Goal: Task Accomplishment & Management: Use online tool/utility

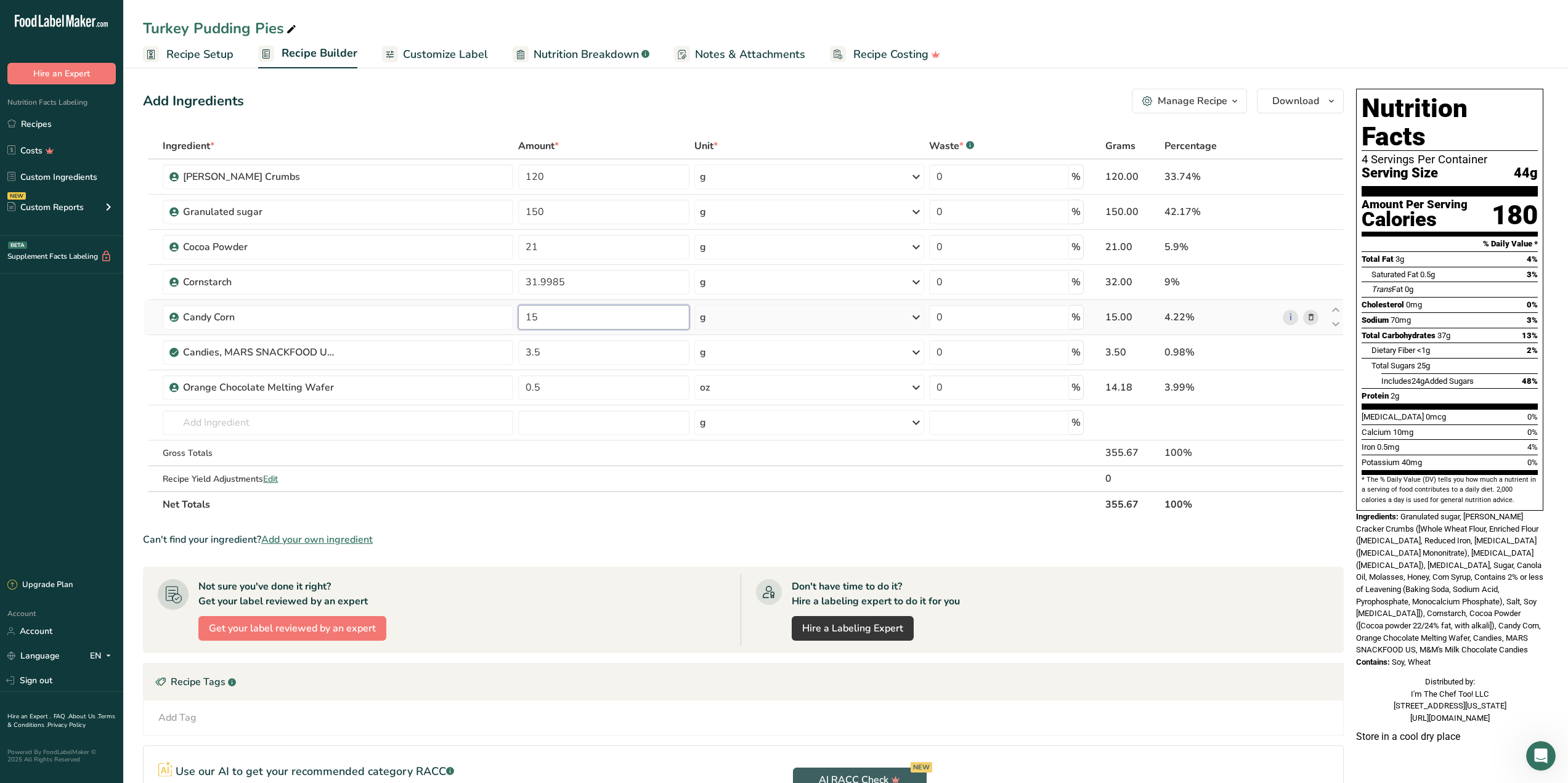
click at [559, 319] on input "15" at bounding box center [603, 317] width 171 height 25
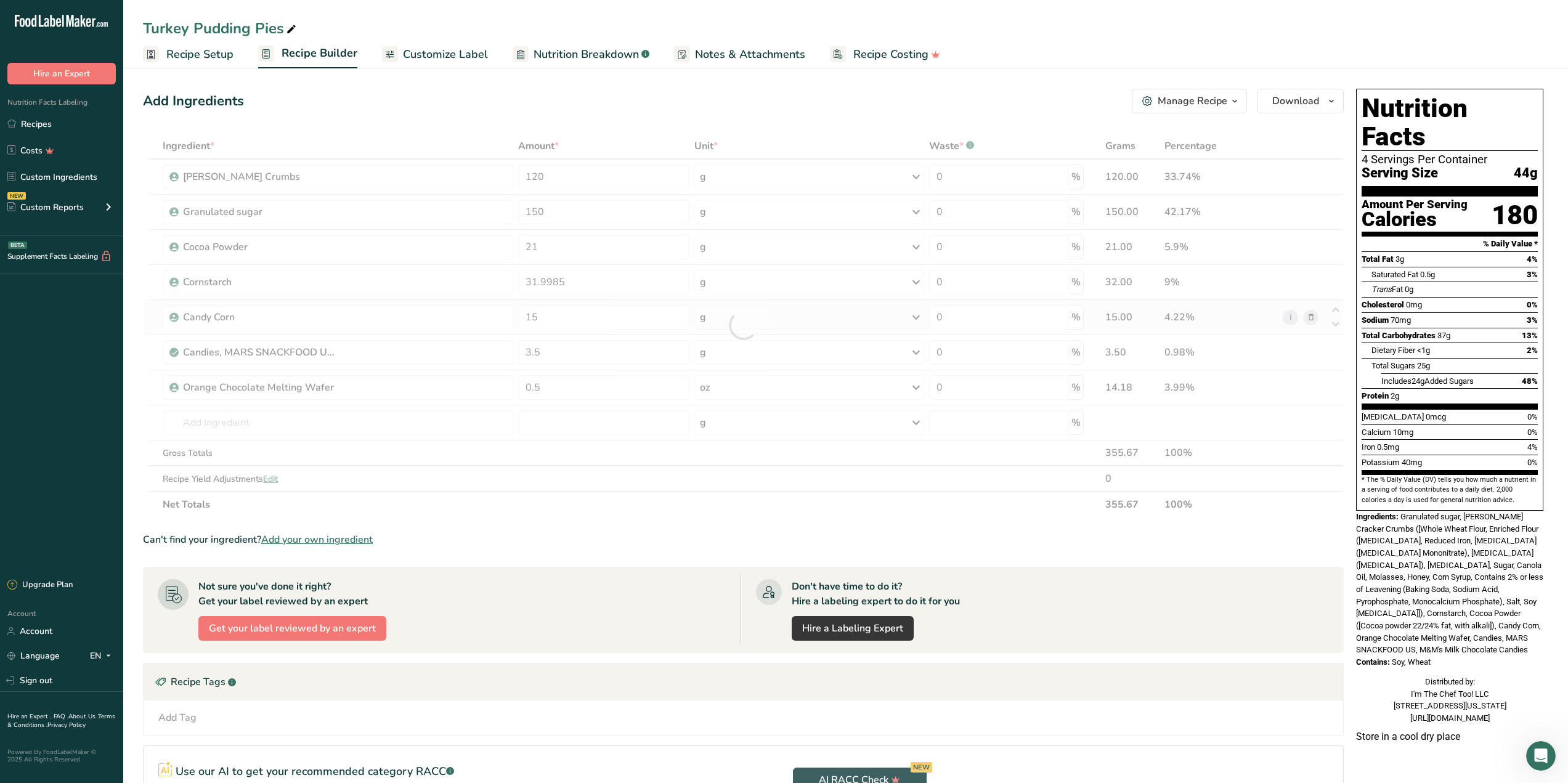
click at [725, 313] on div "Ingredient * Amount * Unit * Waste * .a-a{fill:#347362;}.b-a{fill:#fff;} Grams …" at bounding box center [743, 325] width 1201 height 385
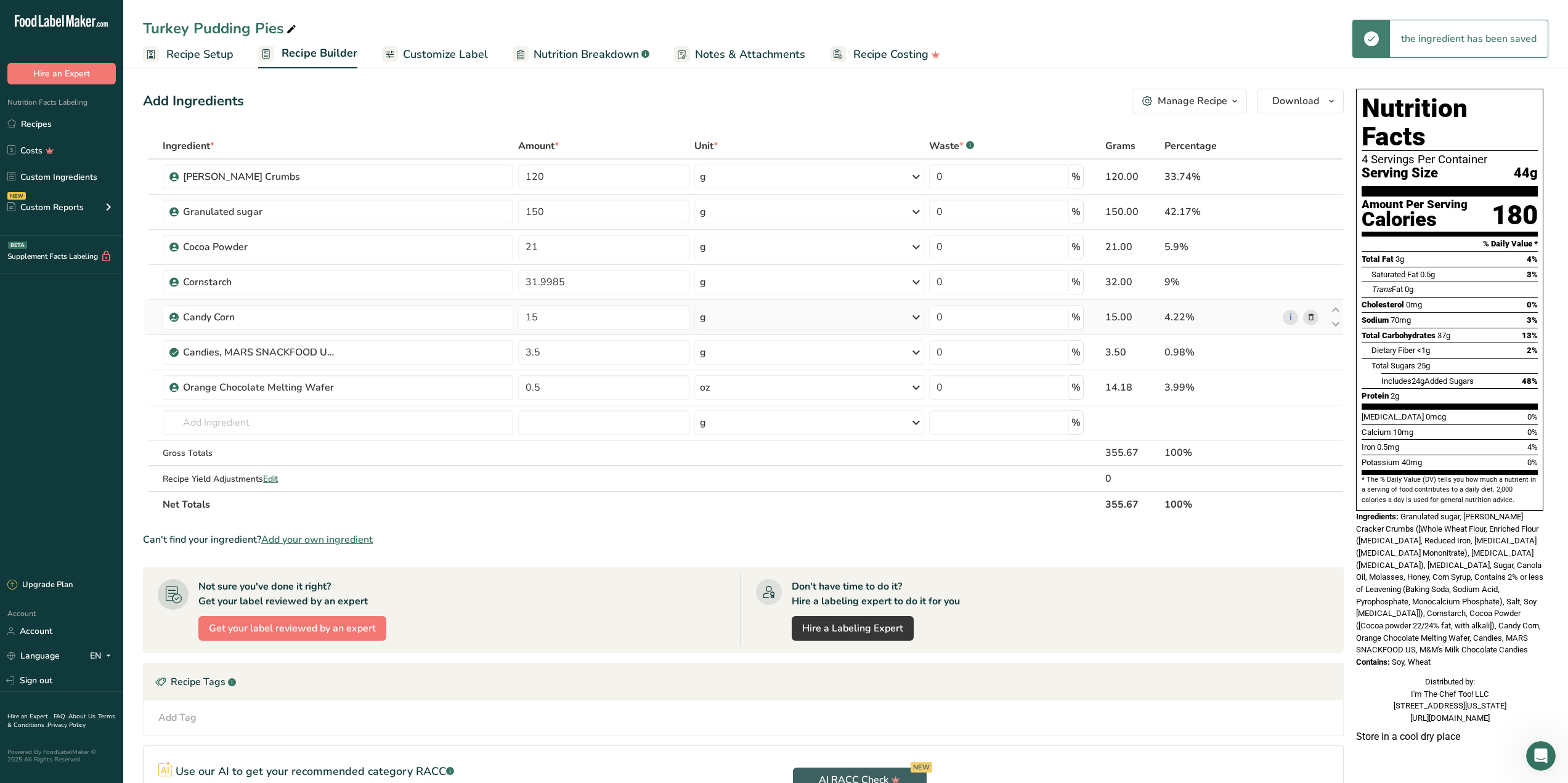
click at [1308, 315] on icon at bounding box center [1311, 317] width 8 height 13
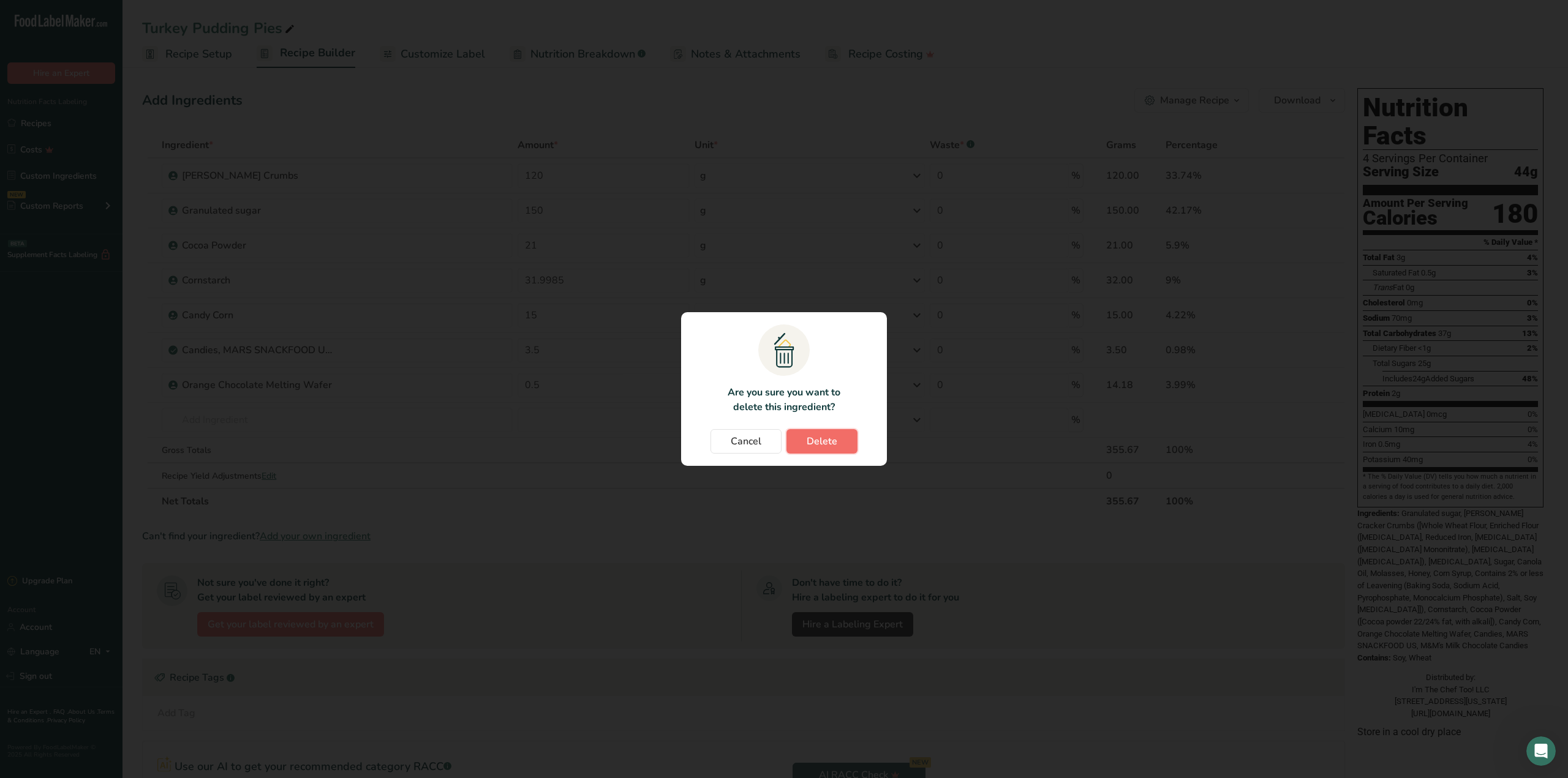
click at [828, 446] on span "Delete" at bounding box center [822, 441] width 31 height 14
type input "3.5"
type input "0.5"
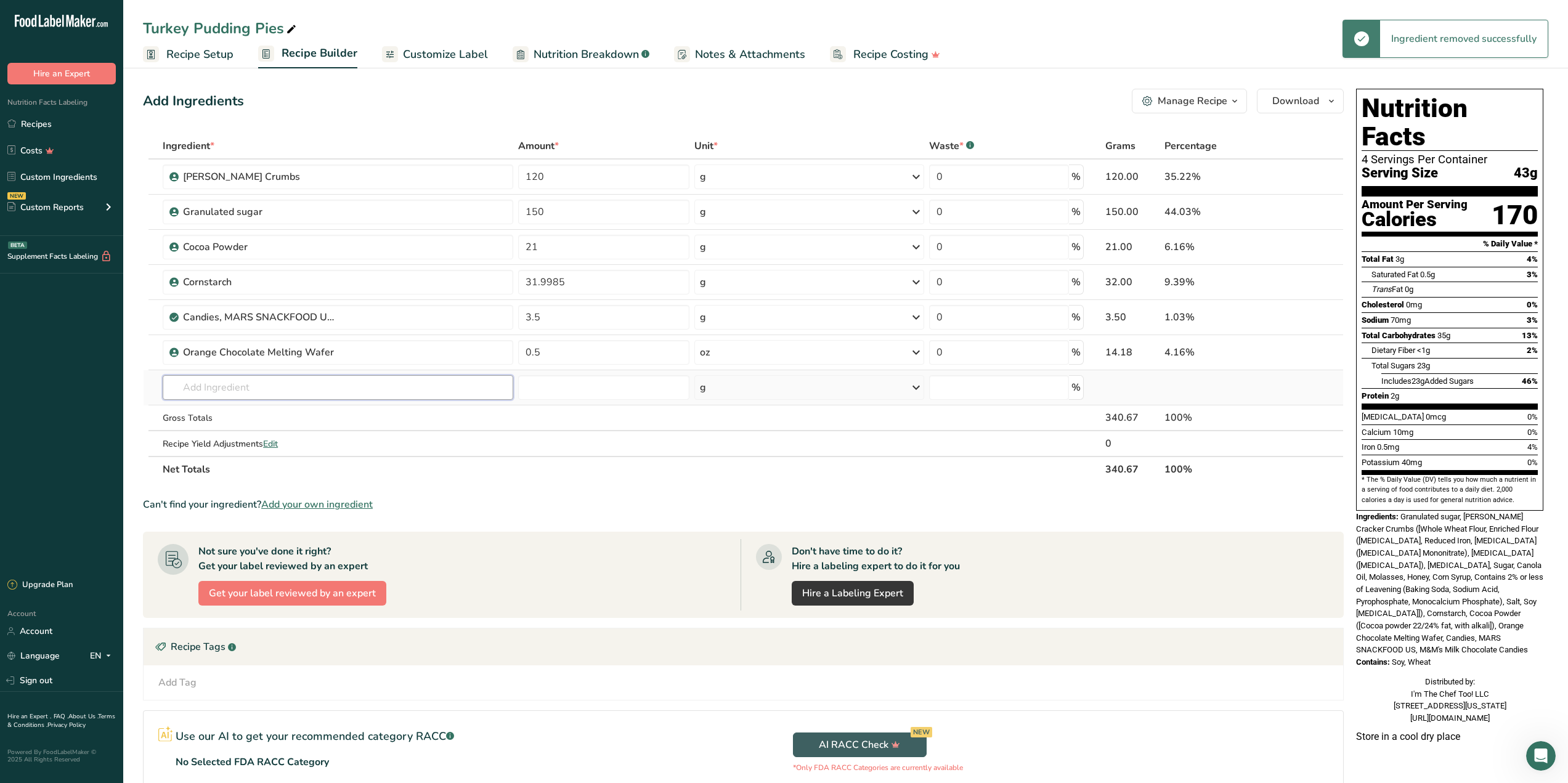
click at [293, 397] on input "text" at bounding box center [338, 388] width 351 height 25
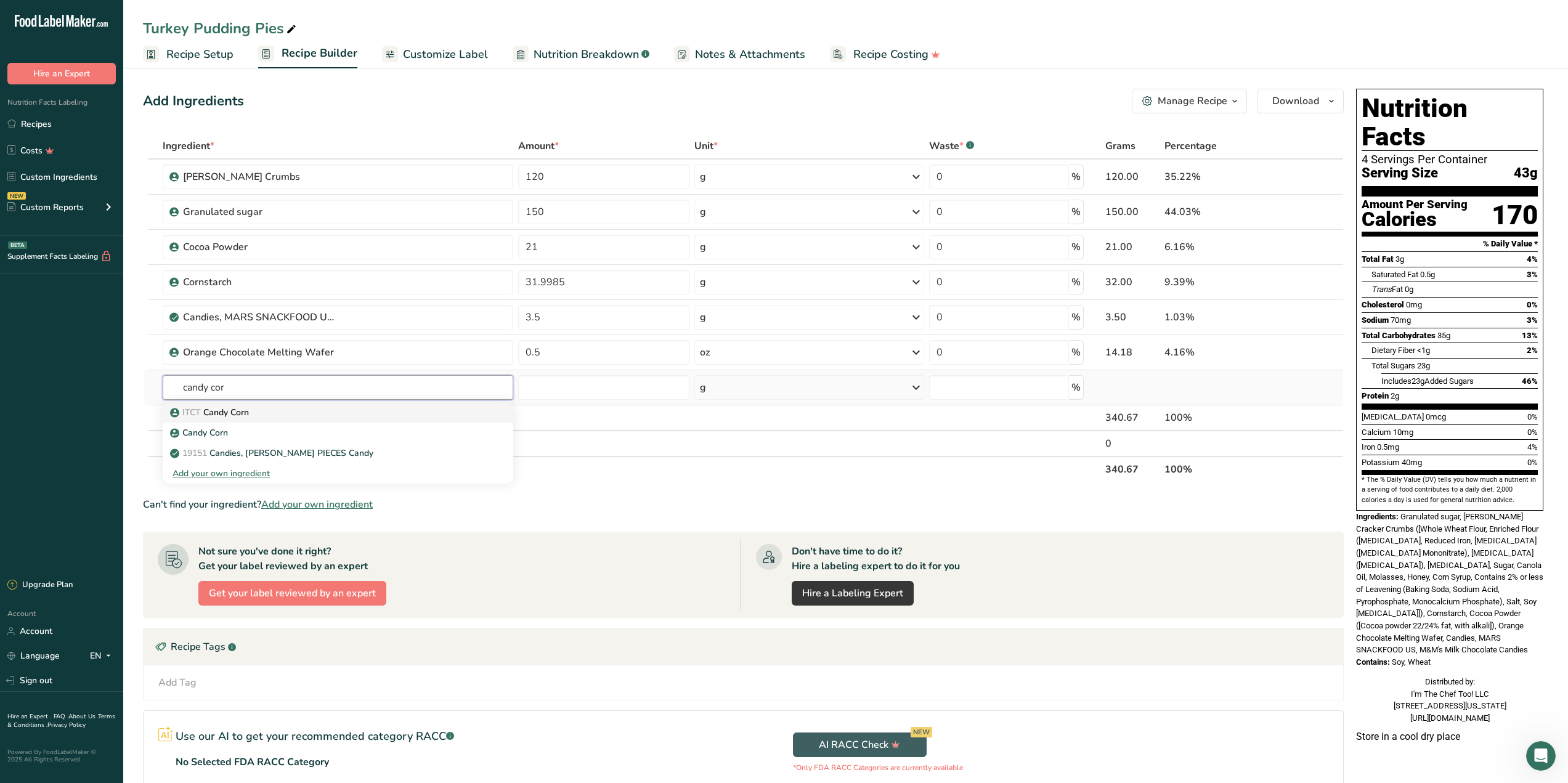
type input "candy cor"
click at [226, 412] on p "ITCT Candy Corn" at bounding box center [211, 412] width 77 height 13
type input "Candy Corn"
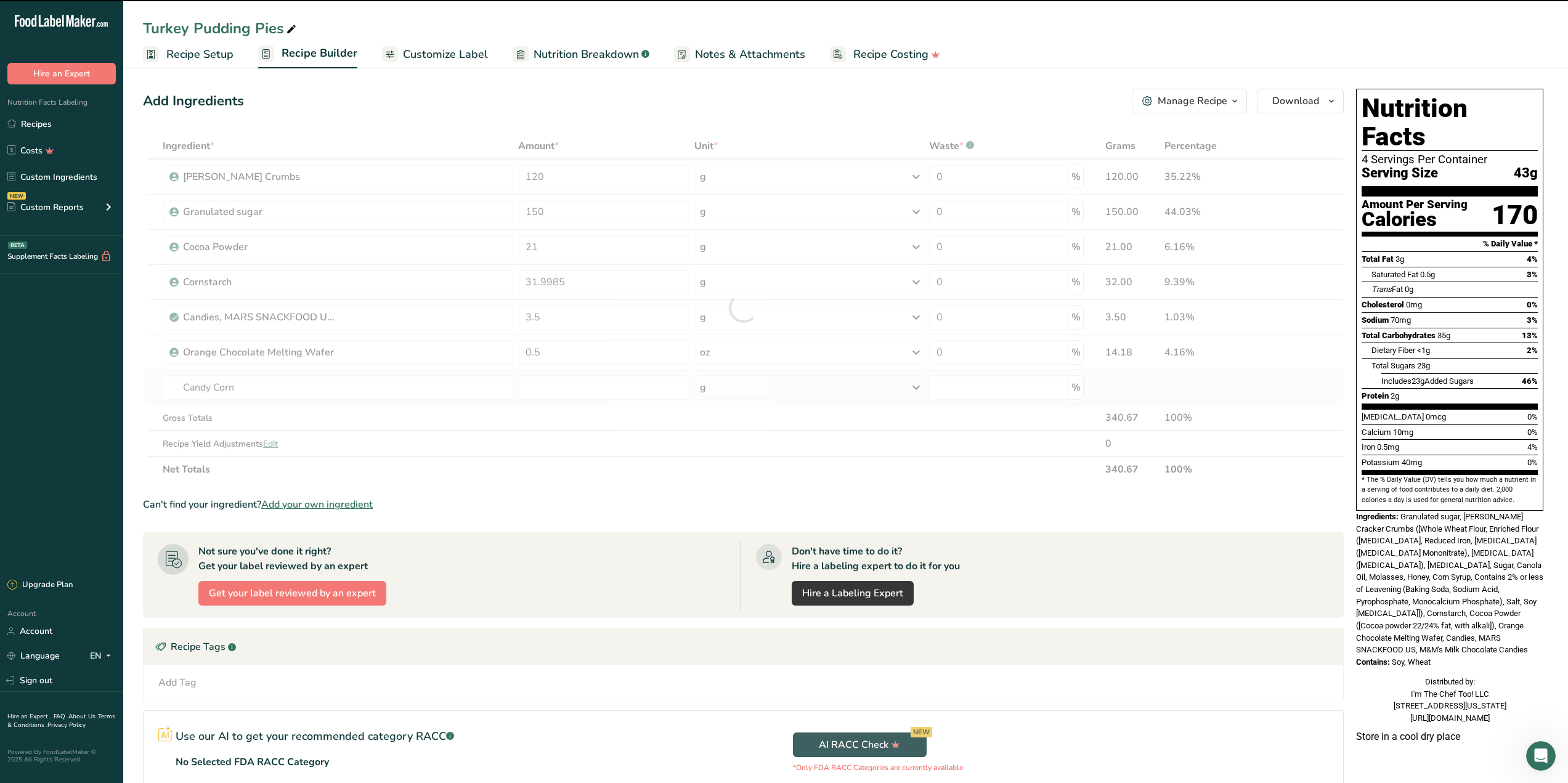
type input "0"
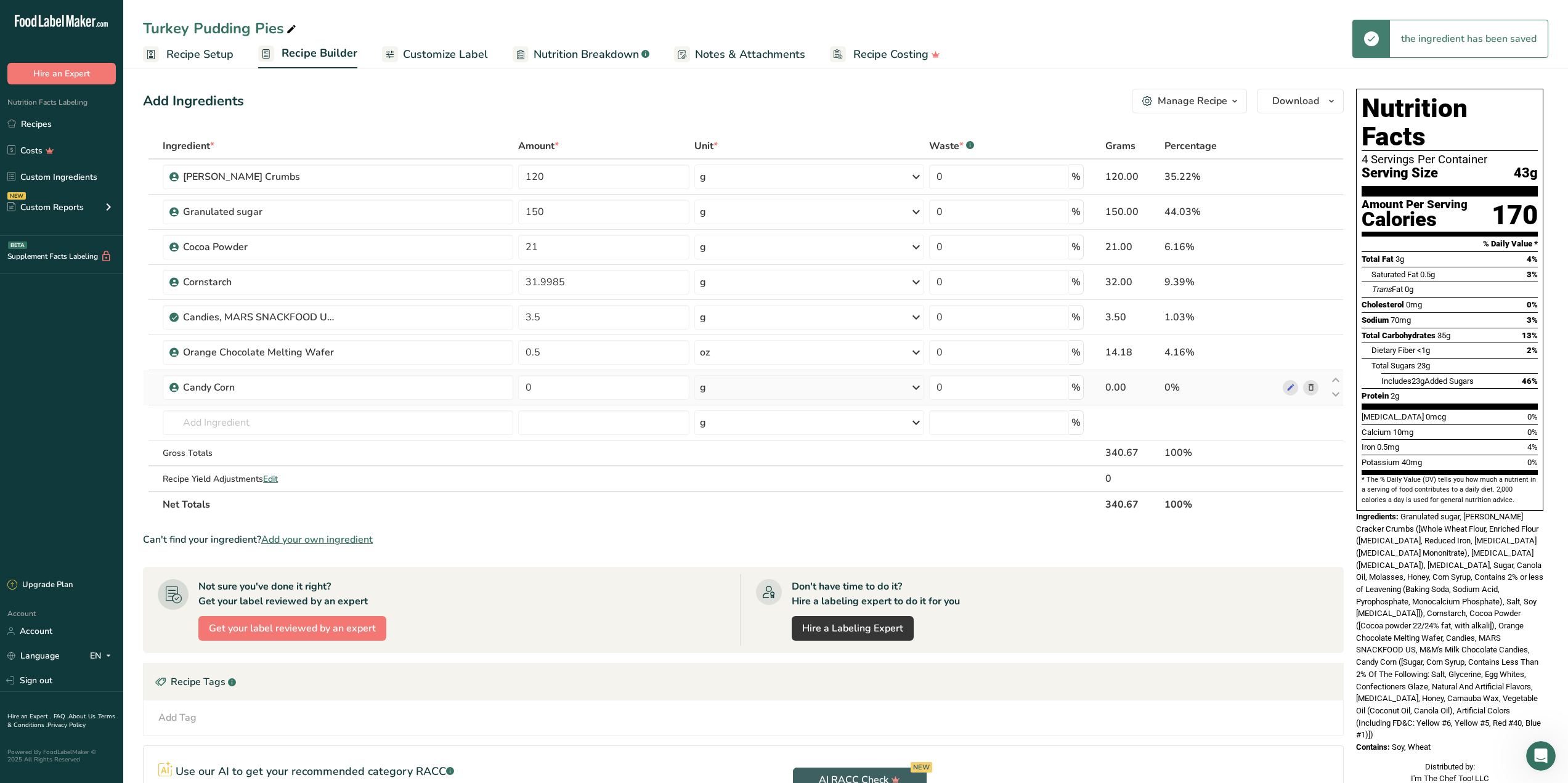
click at [725, 395] on div "g" at bounding box center [809, 388] width 229 height 25
click at [720, 484] on div "See more" at bounding box center [753, 485] width 104 height 13
click at [732, 524] on div "oz" at bounding box center [753, 523] width 104 height 18
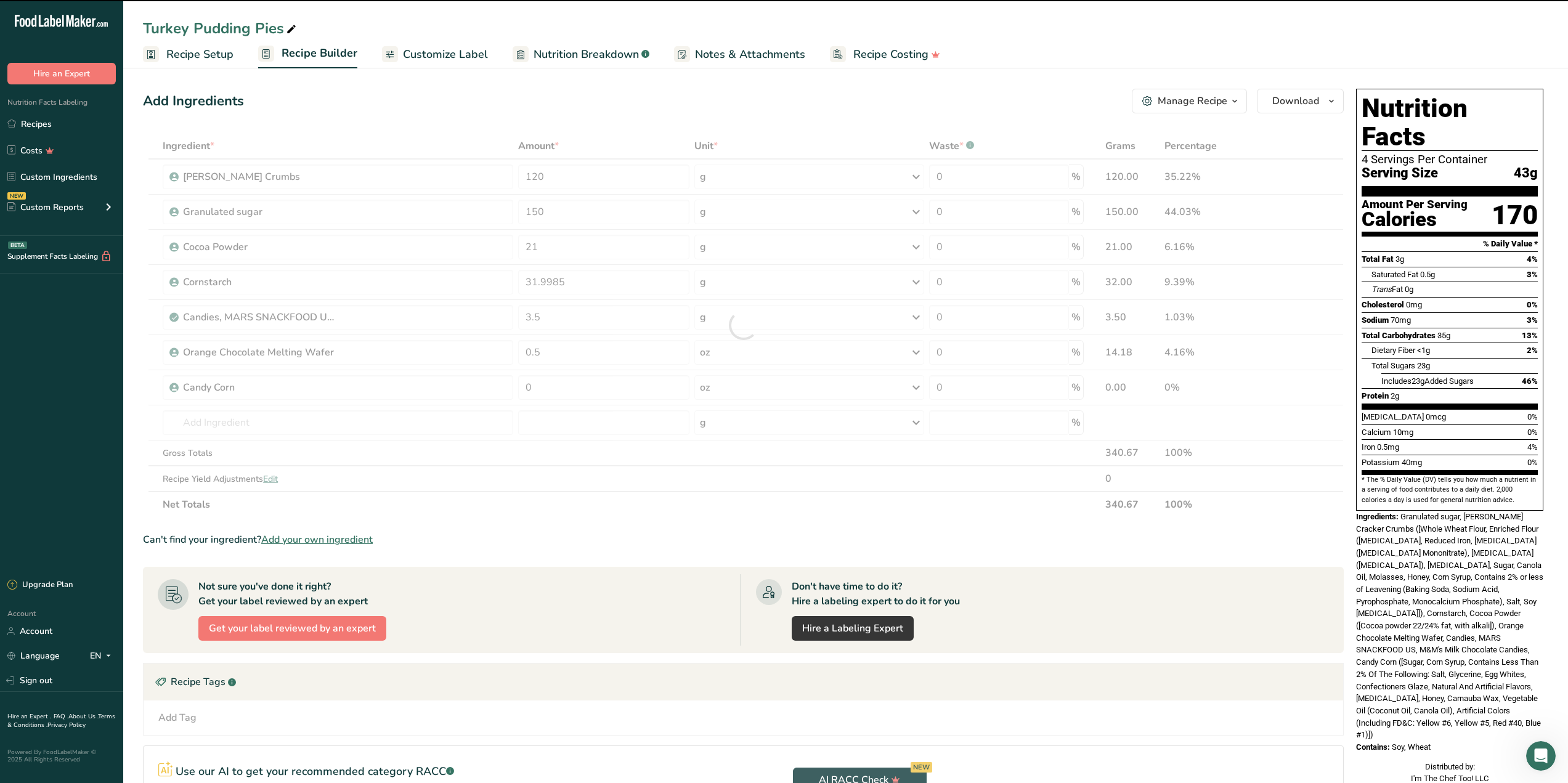
click at [612, 392] on div at bounding box center [743, 325] width 1201 height 385
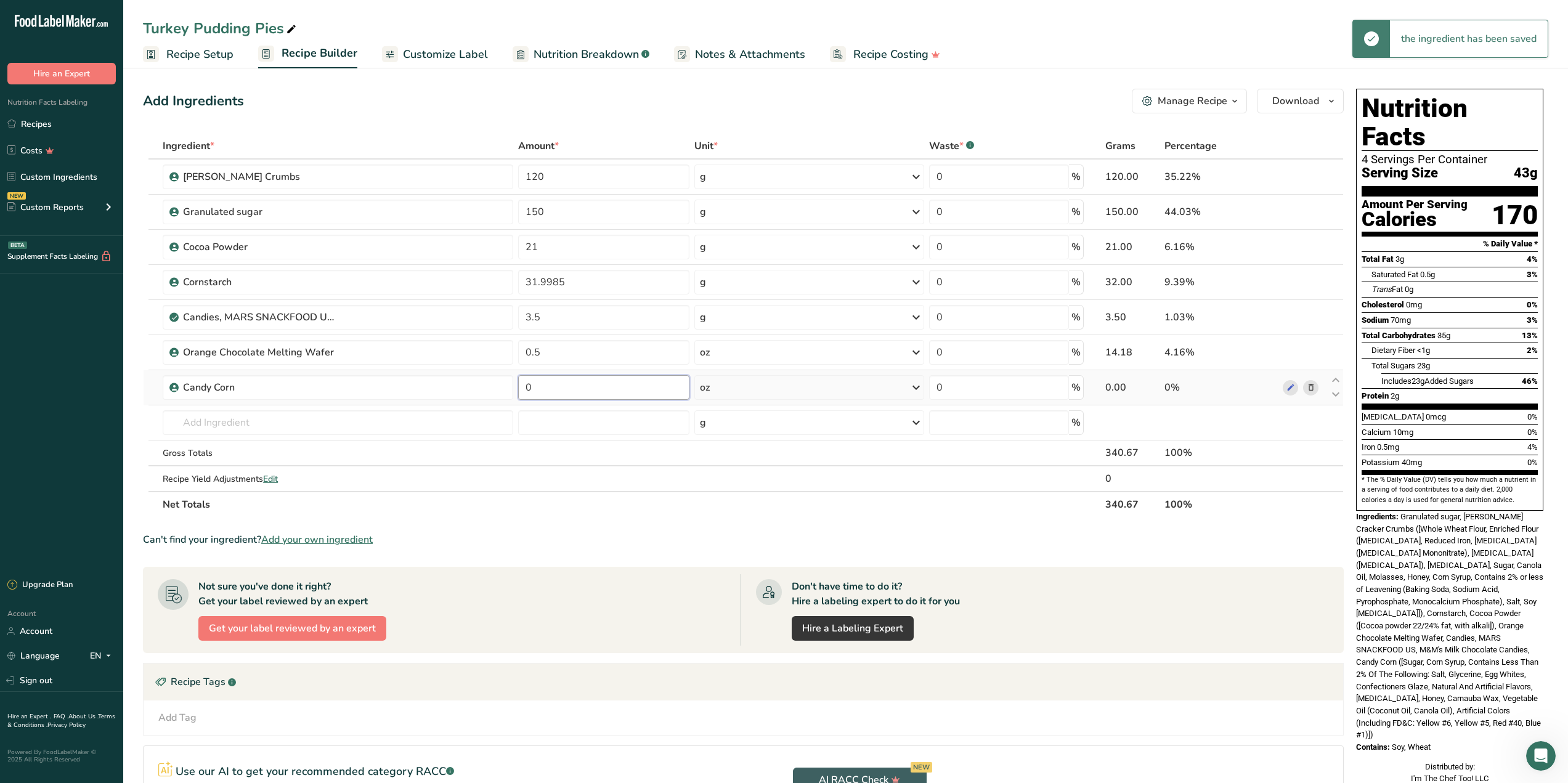
click at [599, 395] on input "0" at bounding box center [603, 388] width 171 height 25
type input "0.7275"
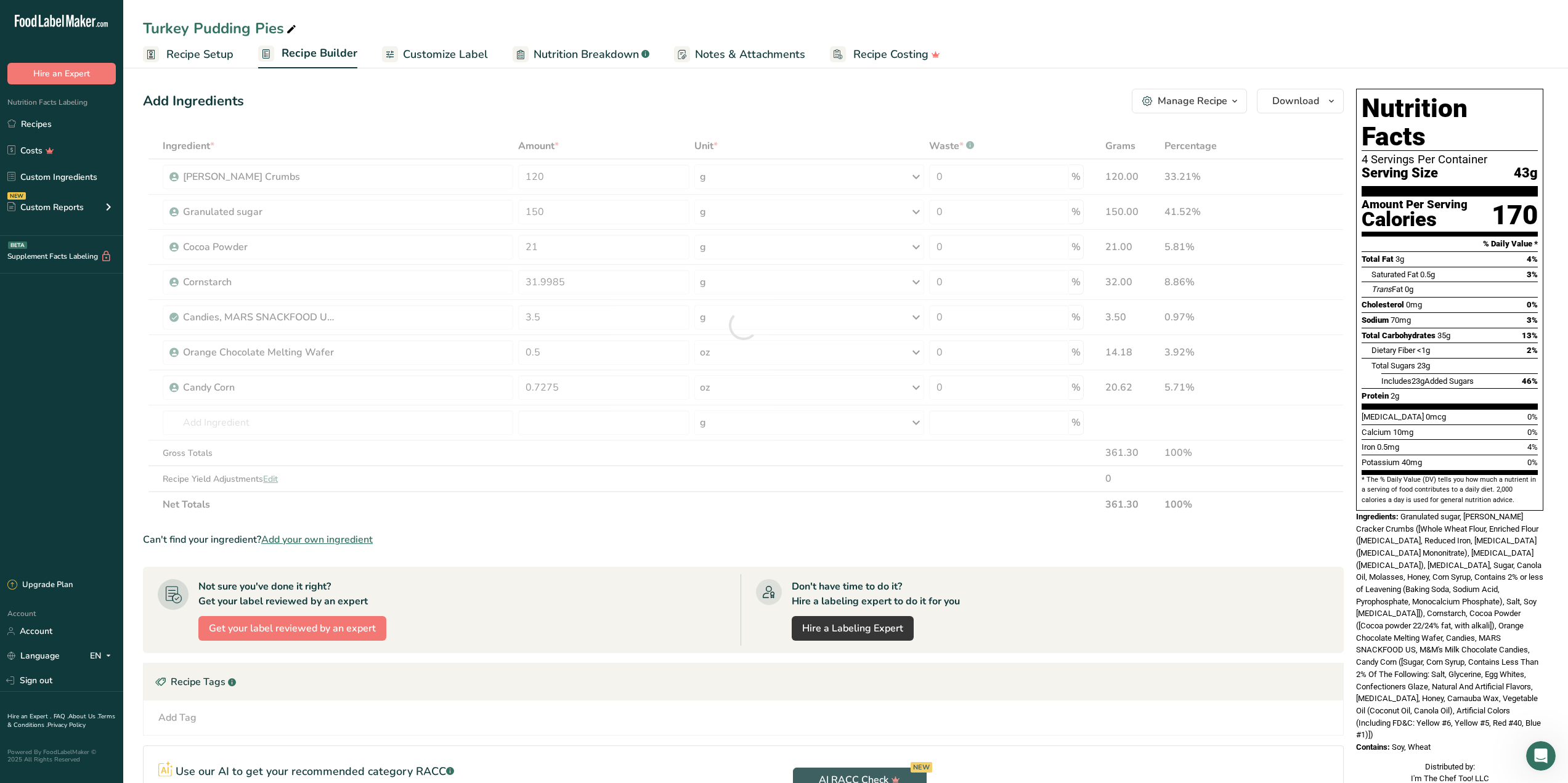
click at [661, 517] on section "Ingredient * Amount * Unit * Waste * .a-a{fill:#347362;}.b-a{fill:#fff;} Grams …" at bounding box center [743, 534] width 1201 height 801
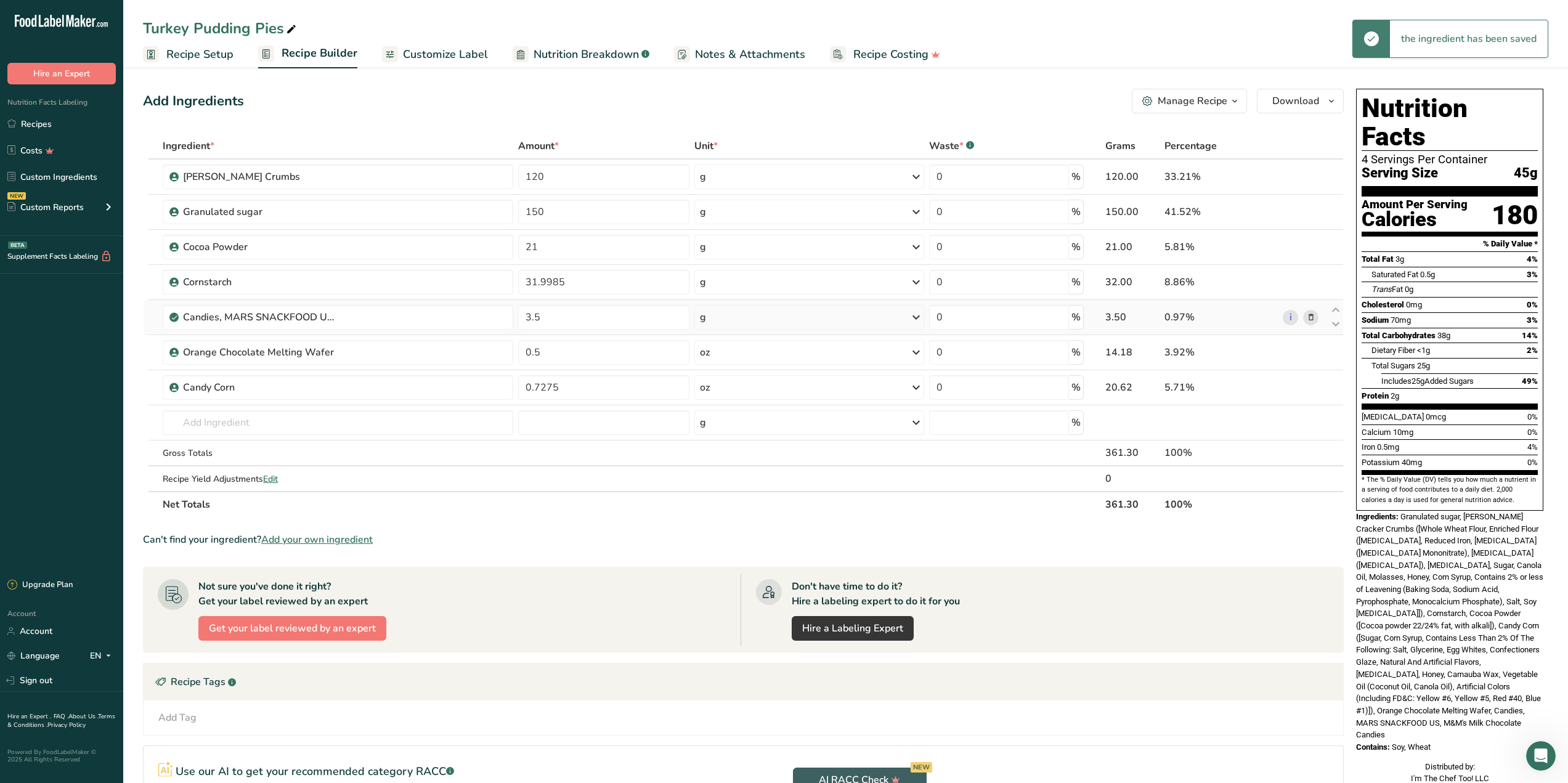
click at [1308, 316] on icon at bounding box center [1311, 317] width 8 height 13
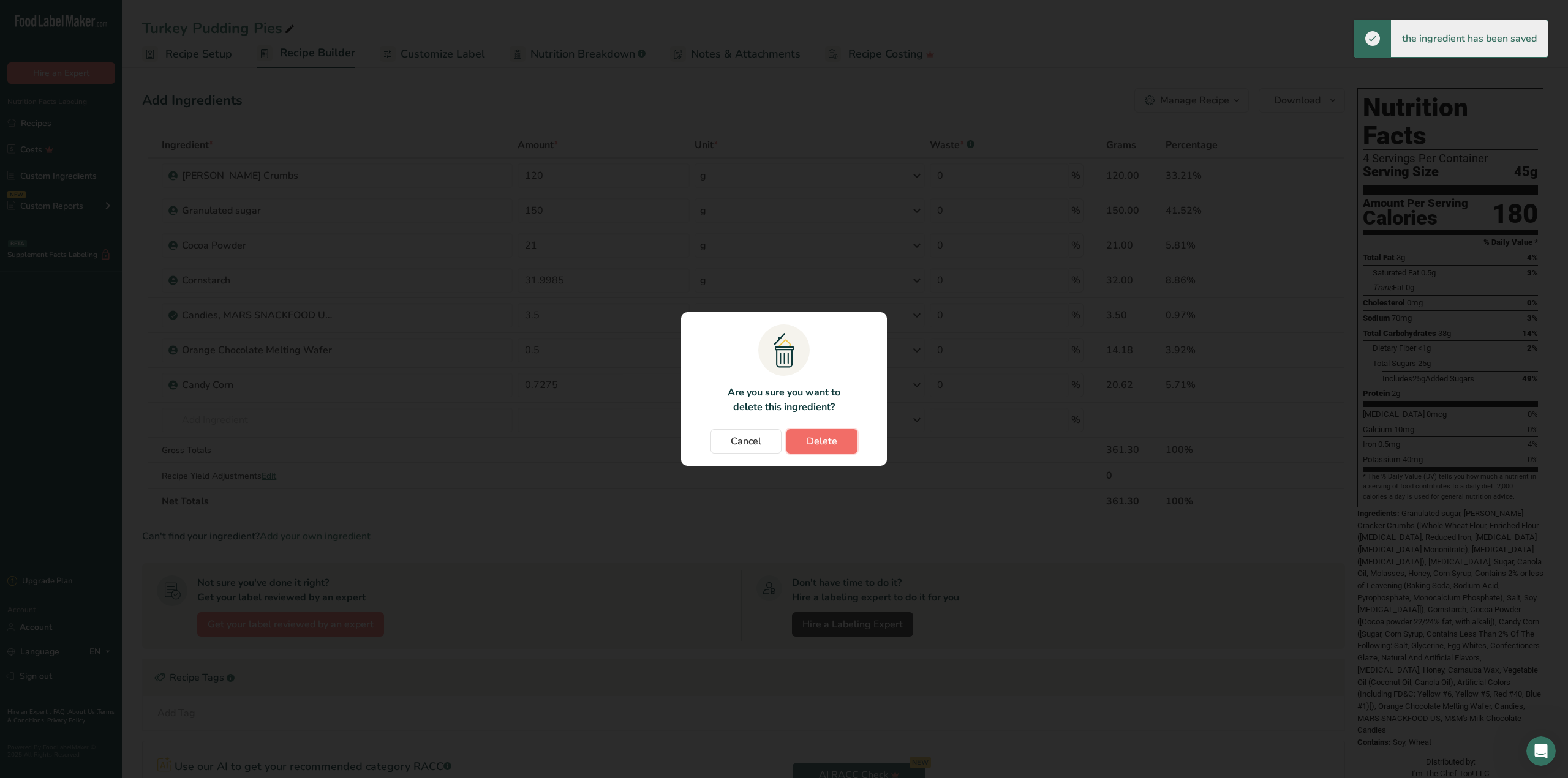
click at [829, 445] on span "Delete" at bounding box center [822, 441] width 31 height 14
type input "0.5"
type input "0.7275"
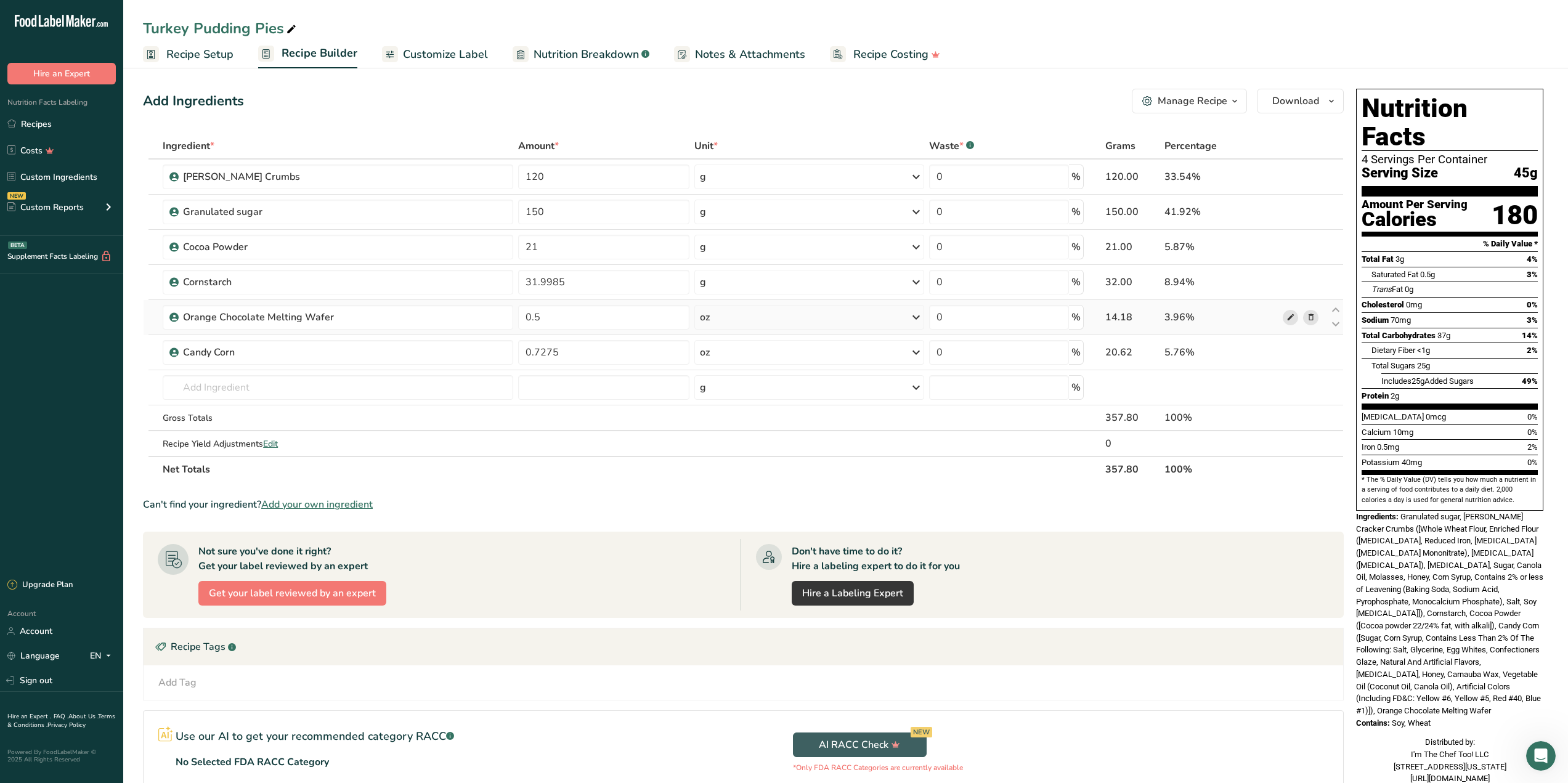
click at [1289, 319] on icon at bounding box center [1290, 317] width 8 height 13
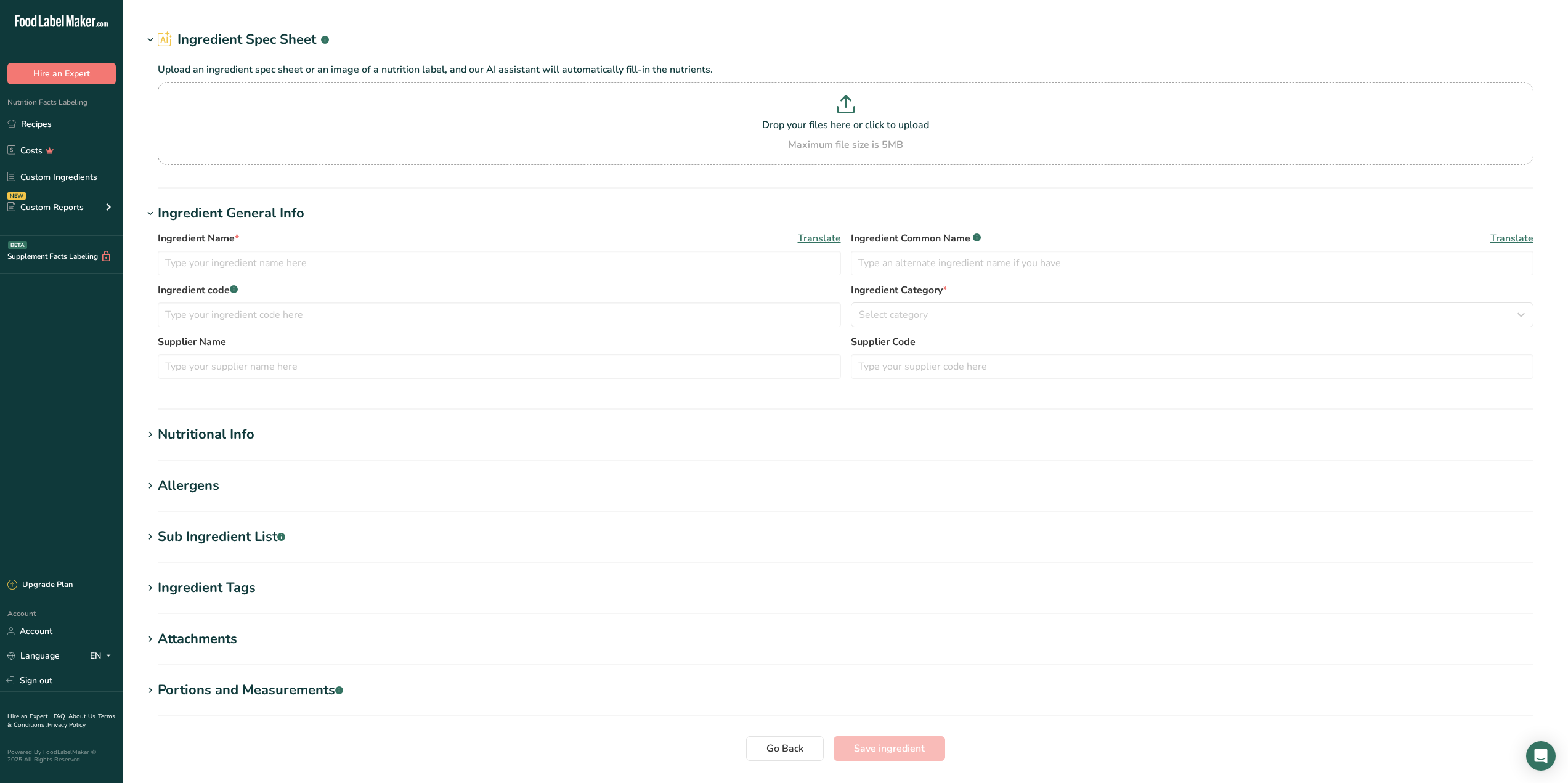
type input "Orange Chocolate Melting Wafer"
type input "ITCT"
type input "100"
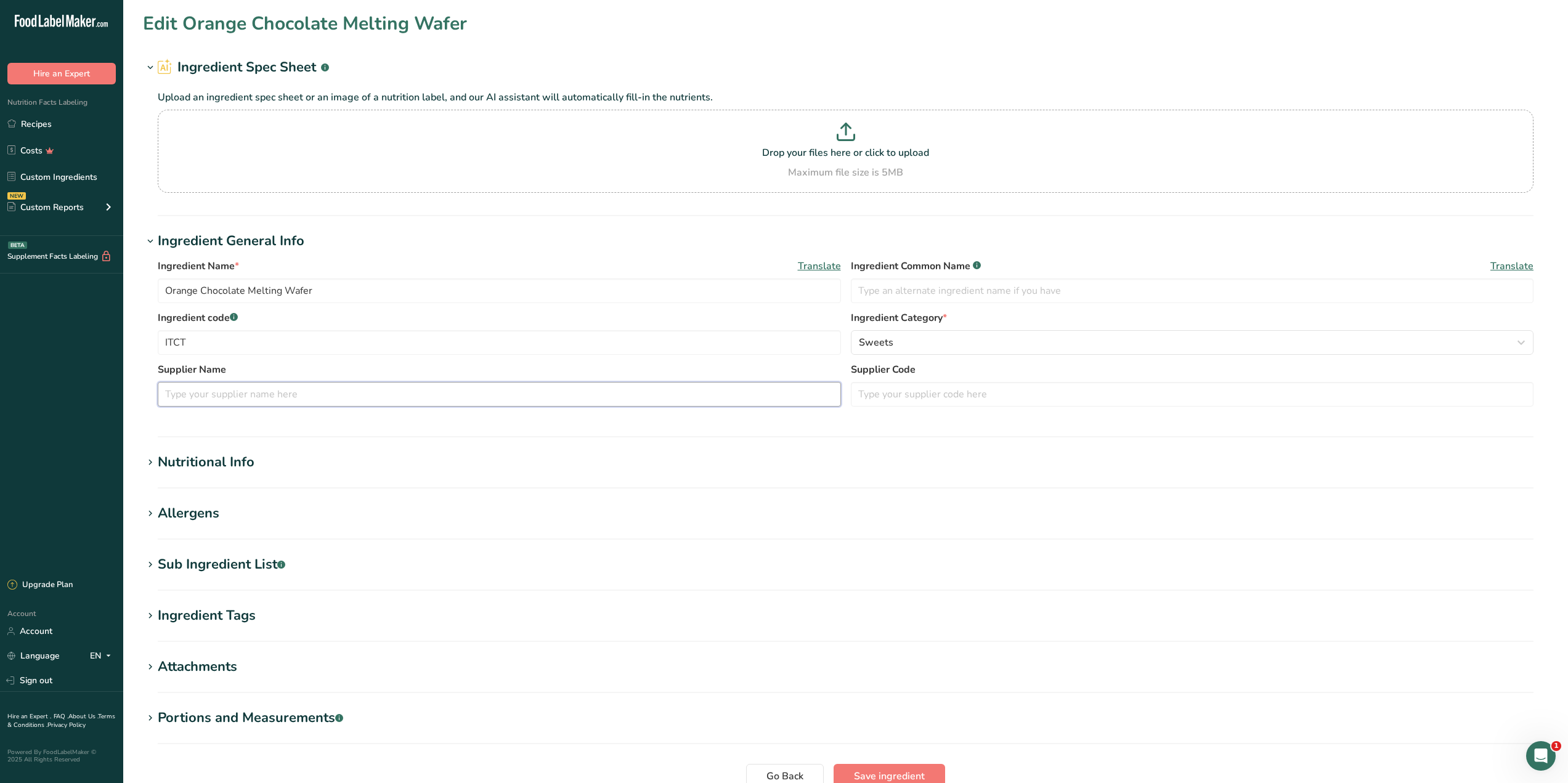
click at [420, 395] on input "text" at bounding box center [499, 395] width 683 height 25
type input "Stovers"
click at [488, 471] on h1 "Nutritional Info" at bounding box center [845, 462] width 1405 height 20
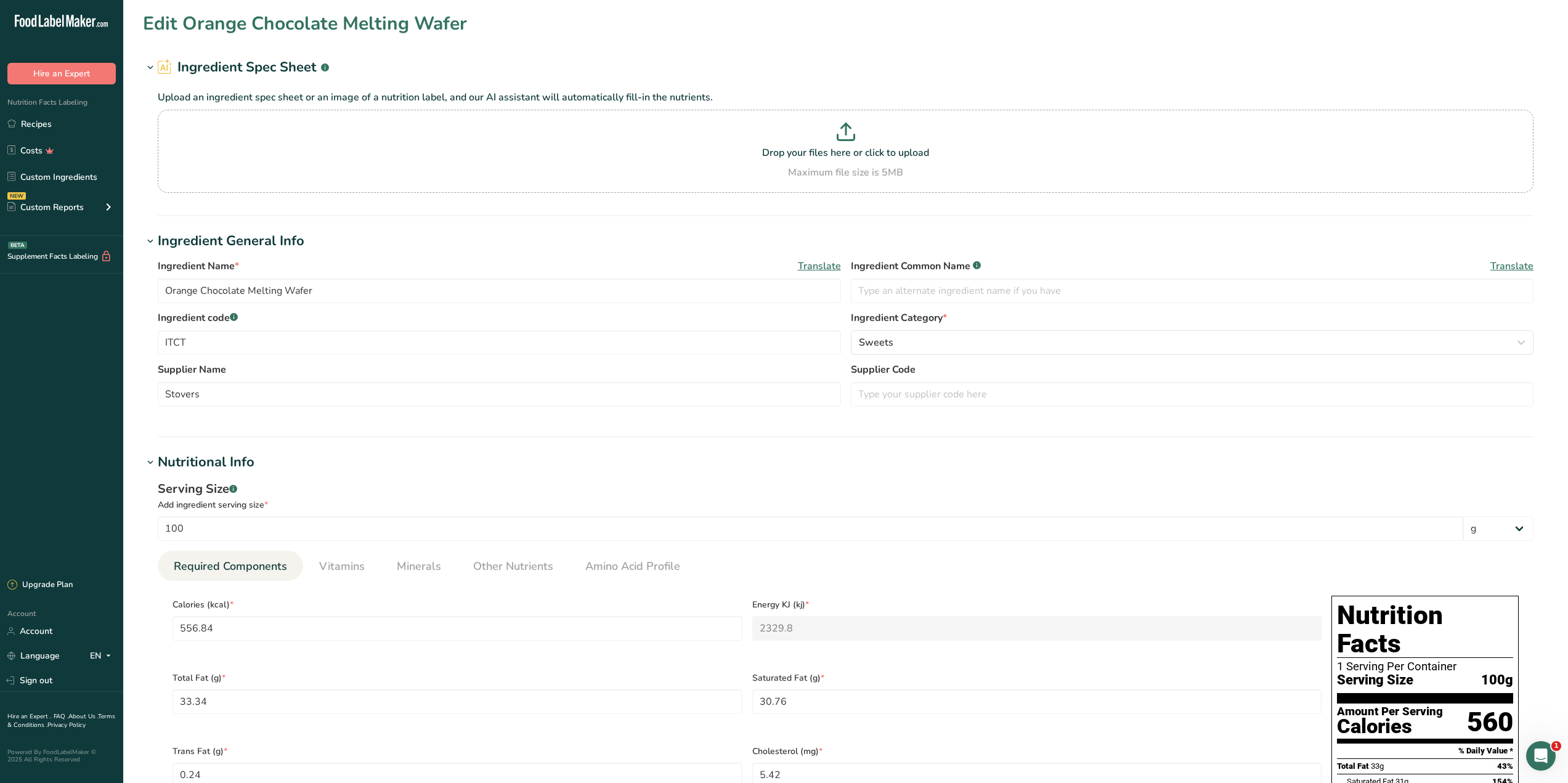
scroll to position [657, 0]
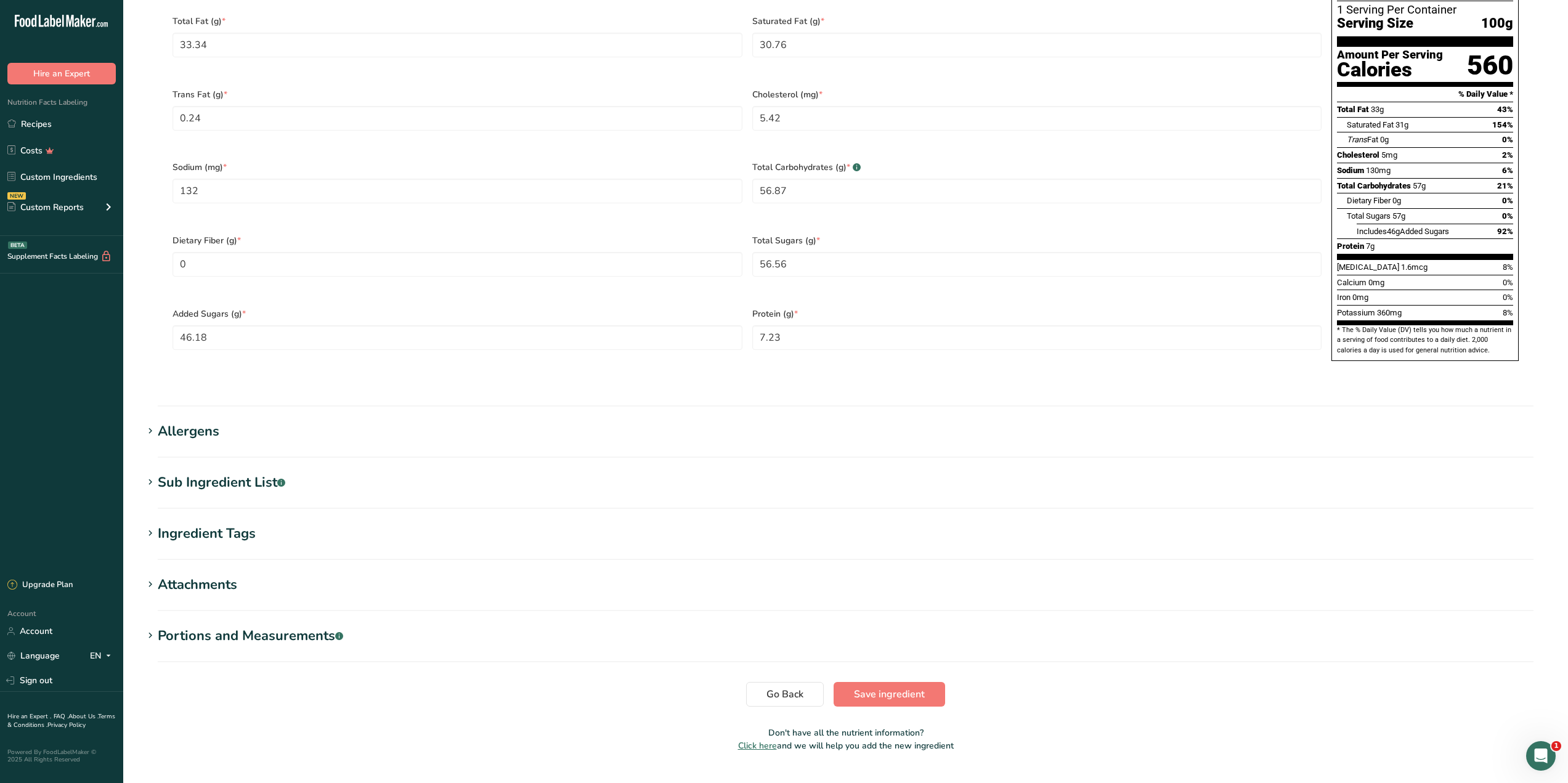
click at [220, 473] on div "Sub Ingredient List .a-a{fill:#347362;}.b-a{fill:#fff;}" at bounding box center [221, 483] width 127 height 20
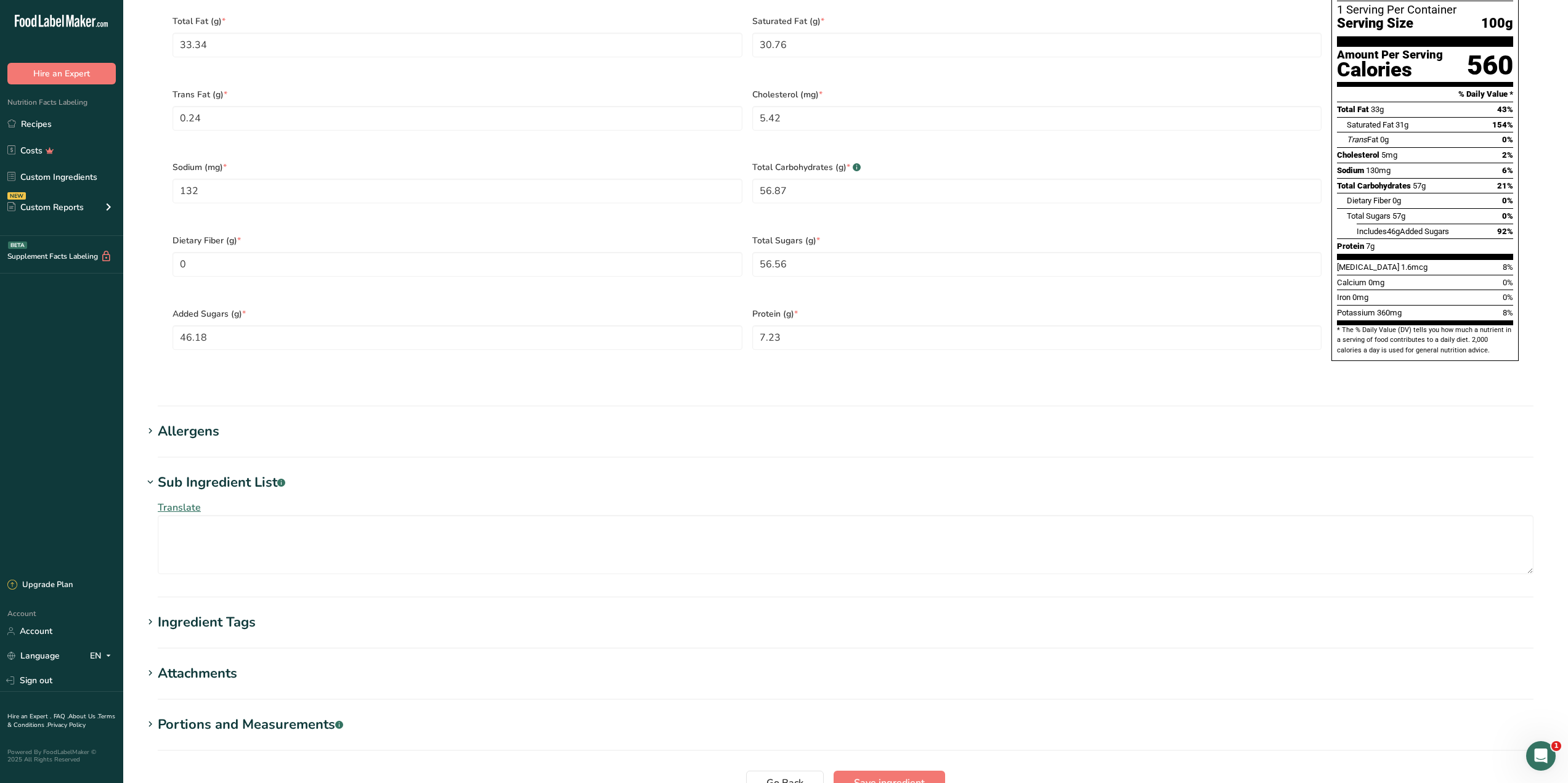
click at [196, 421] on section "Allergens Add any known allergens associated with your ingredient Soy Tree Nuts…" at bounding box center [845, 439] width 1405 height 36
click at [198, 421] on div "Allergens" at bounding box center [188, 431] width 61 height 20
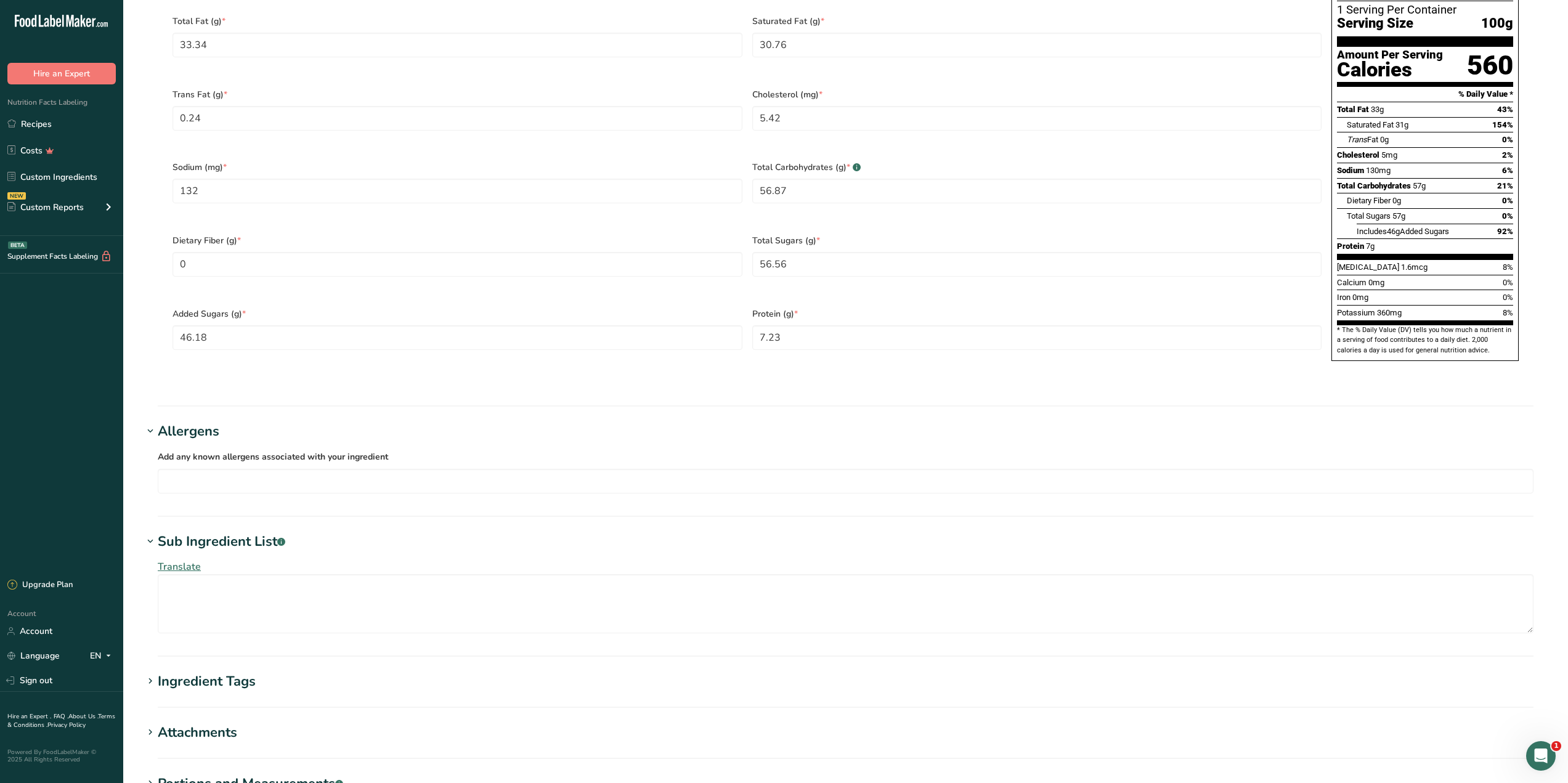
click at [241, 449] on div "Add any known allergens associated with your ingredient Soy Tree Nuts Wheat Mil…" at bounding box center [845, 471] width 1375 height 45
click at [245, 471] on input "text" at bounding box center [845, 481] width 1375 height 19
click at [201, 560] on div "Milk" at bounding box center [836, 567] width 1335 height 13
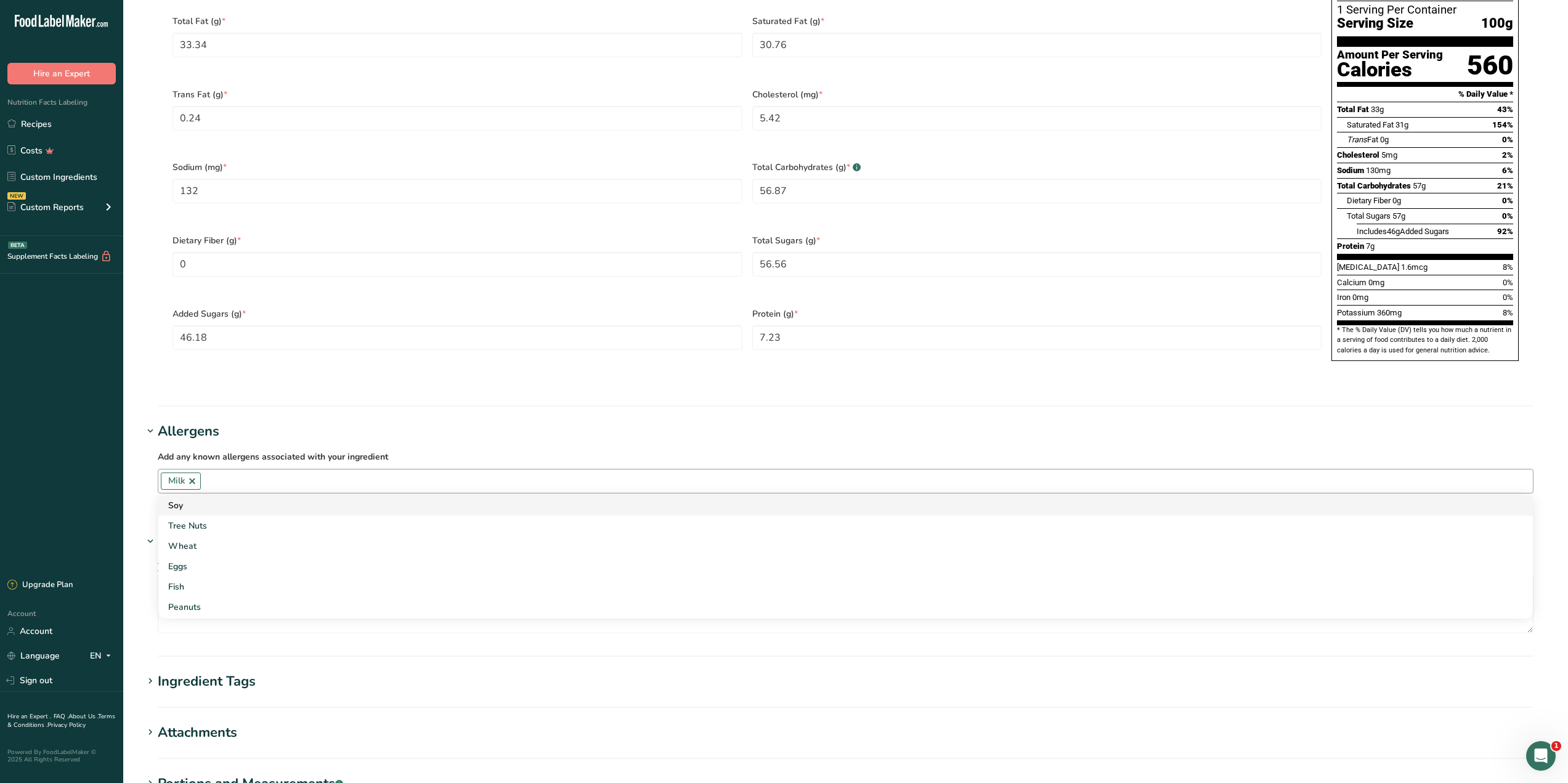
click at [200, 499] on div "Soy" at bounding box center [836, 505] width 1335 height 13
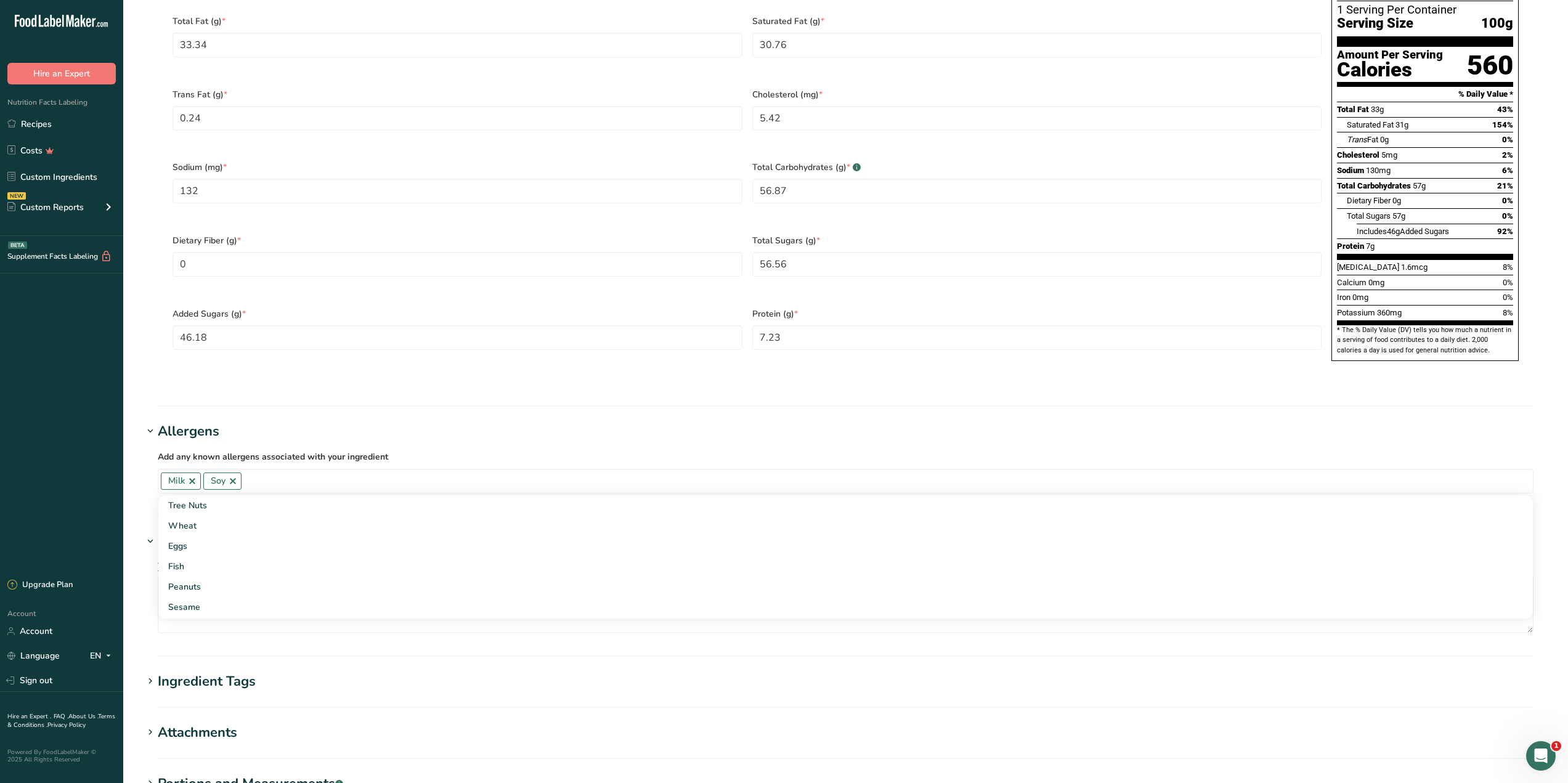
click at [273, 421] on h1 "Allergens" at bounding box center [845, 431] width 1405 height 20
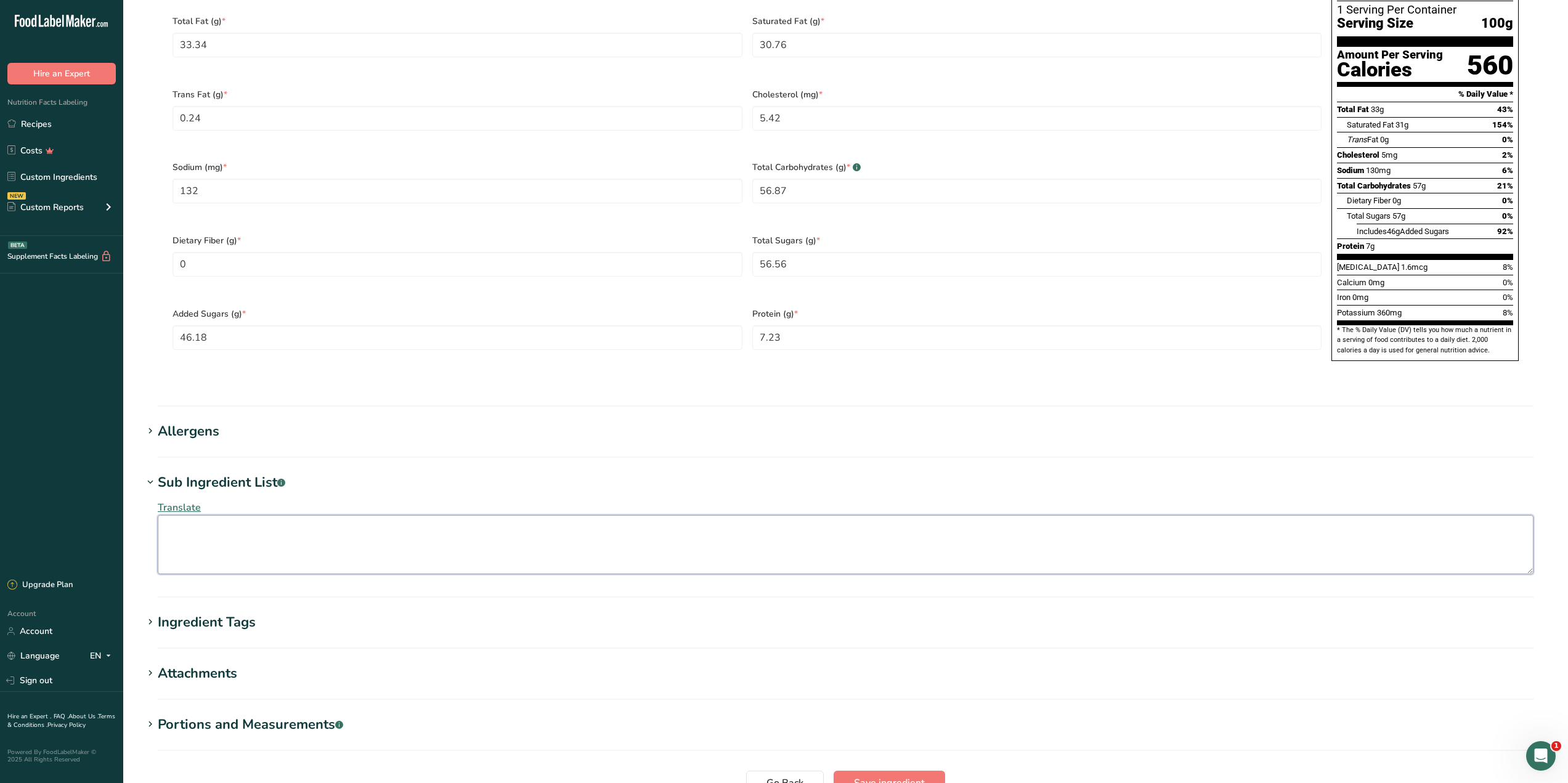
click at [286, 515] on textarea at bounding box center [845, 544] width 1375 height 59
type textarea "[Sugar, Vegetable Oil (Palm Kernel and Hydrogenated Palm Kernel Oil), Whole Mil…"
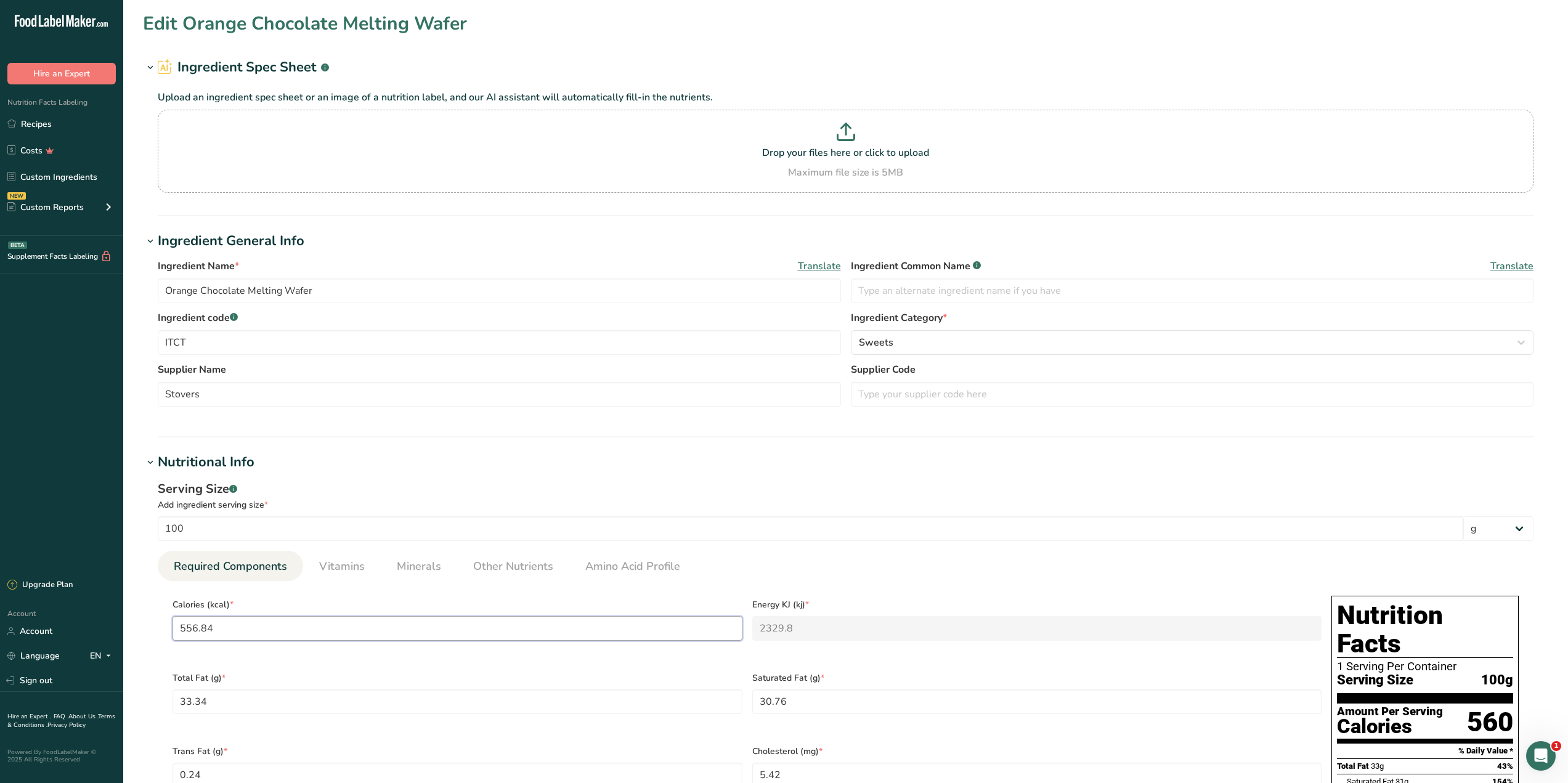
click at [238, 636] on input "556.84" at bounding box center [457, 629] width 570 height 25
type input "556.8"
type KJ "2329.7"
type input "556"
type KJ "2326.3"
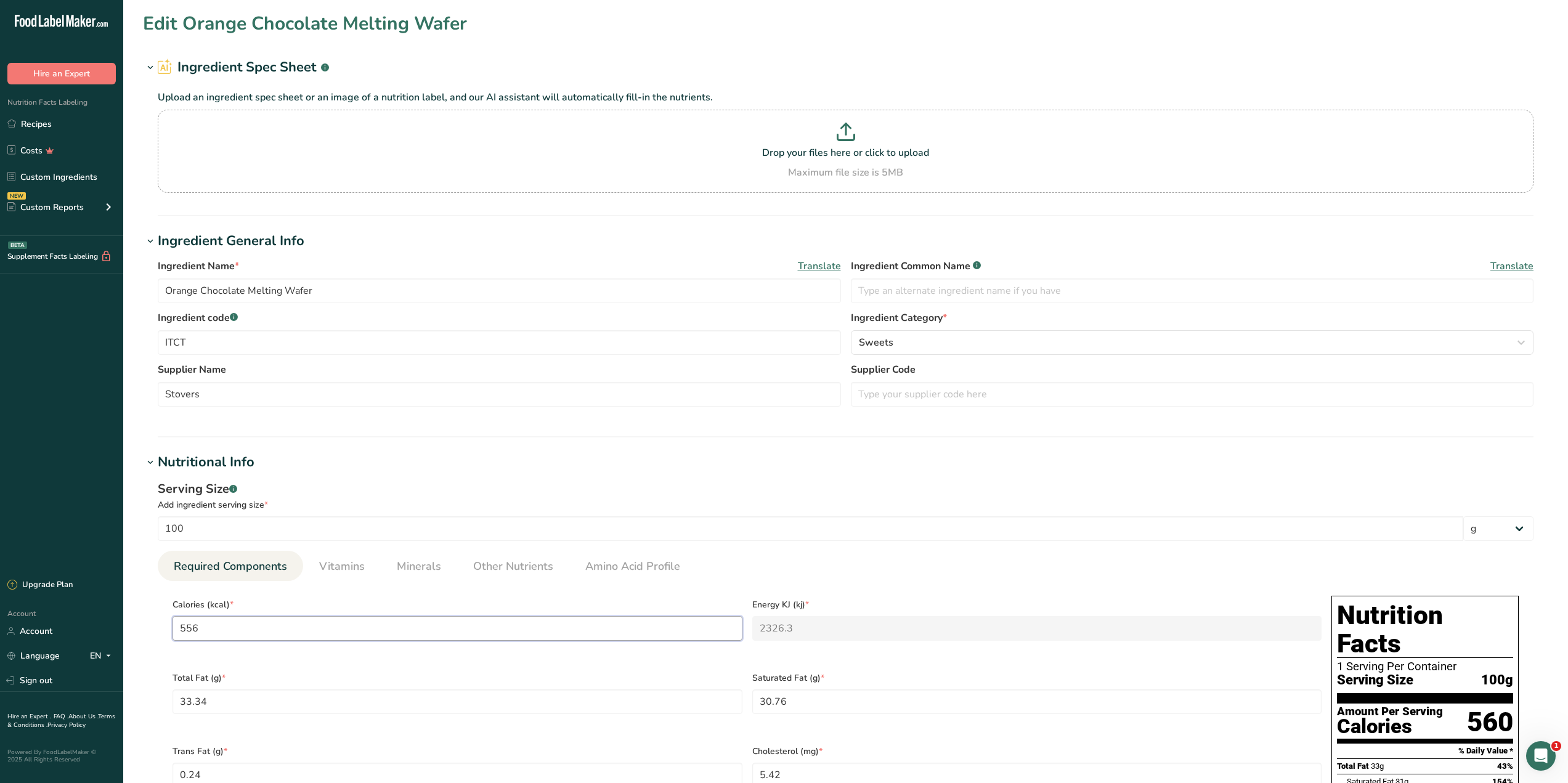
type input "55"
type KJ "230.1"
type input "5"
type KJ "20.9"
type input "0"
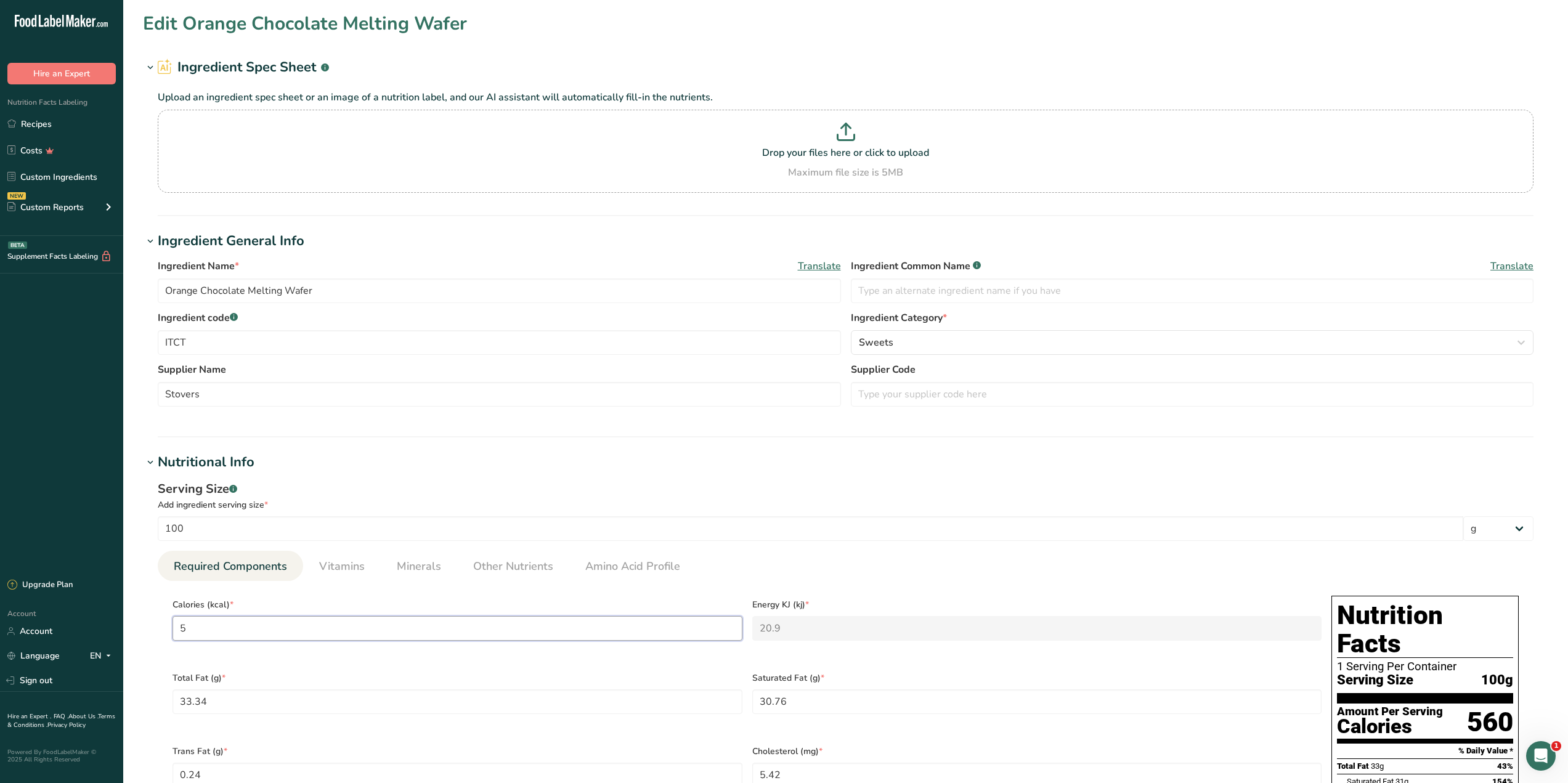
type KJ "0"
type input "5"
type KJ "20.9"
type input "54"
type KJ "225.9"
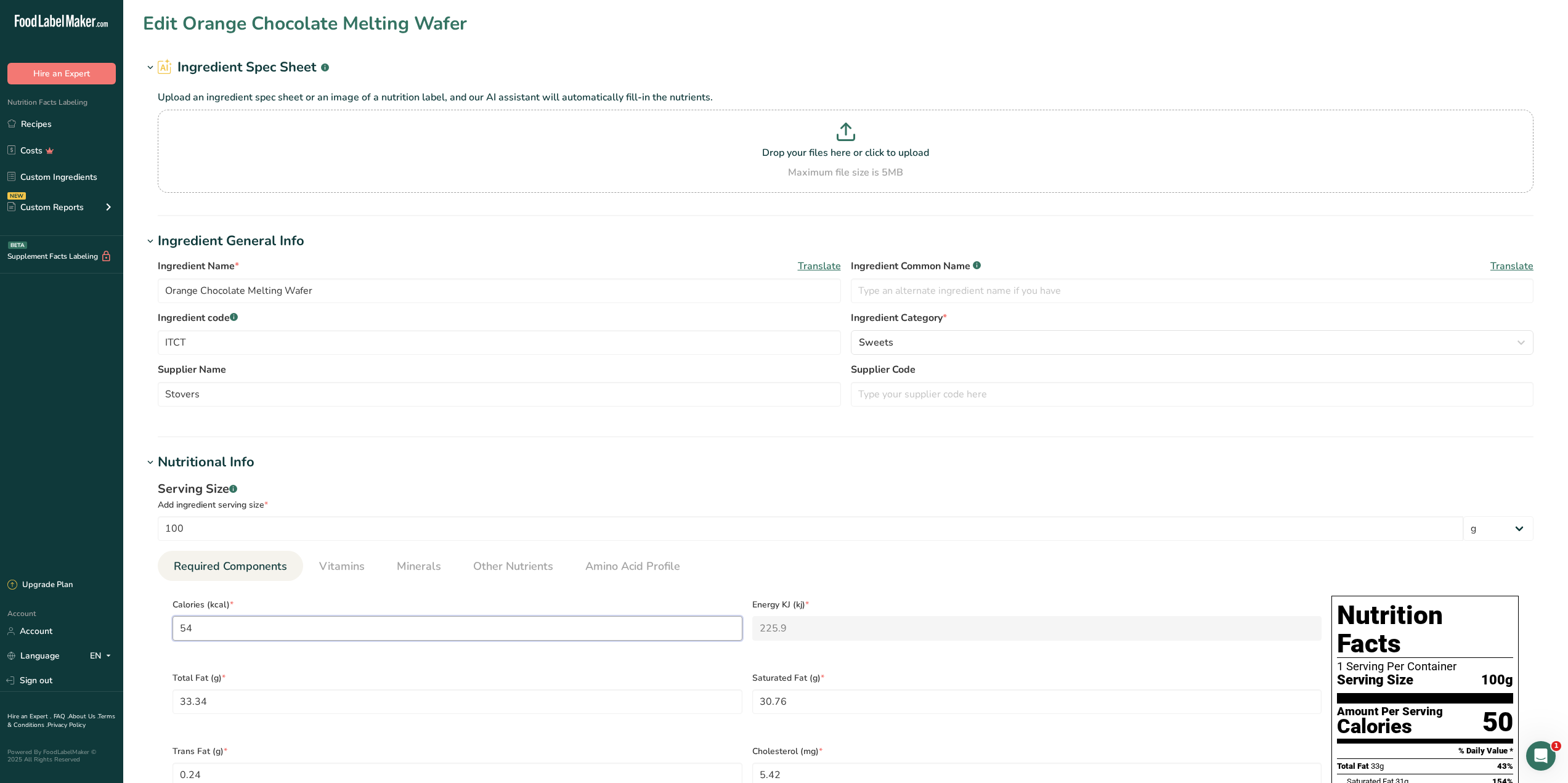
type input "543"
type KJ "2271.9"
type input "543.1"
type KJ "2272.3"
type input "543.19"
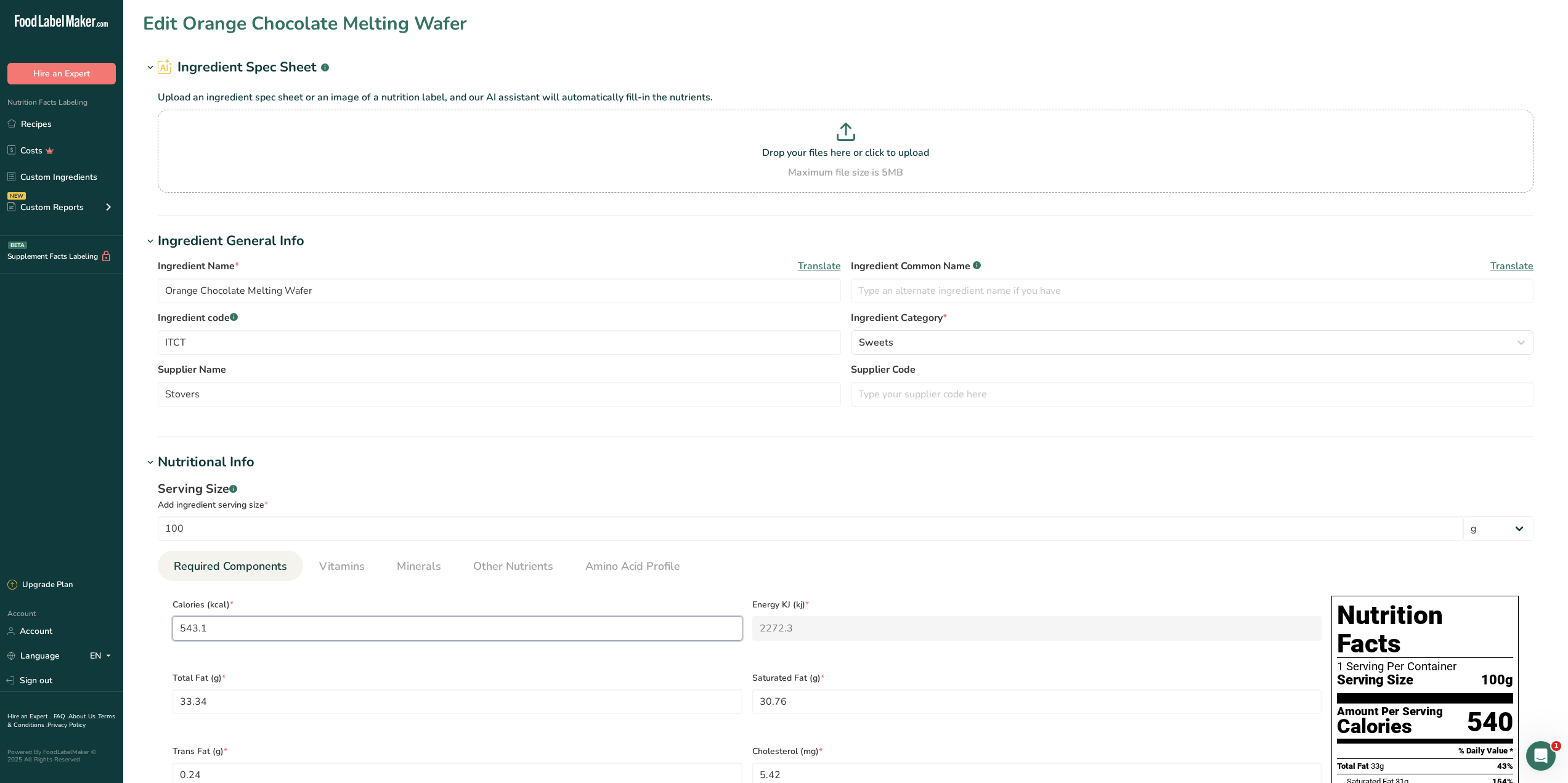
type KJ "2272.7"
type input "543.19"
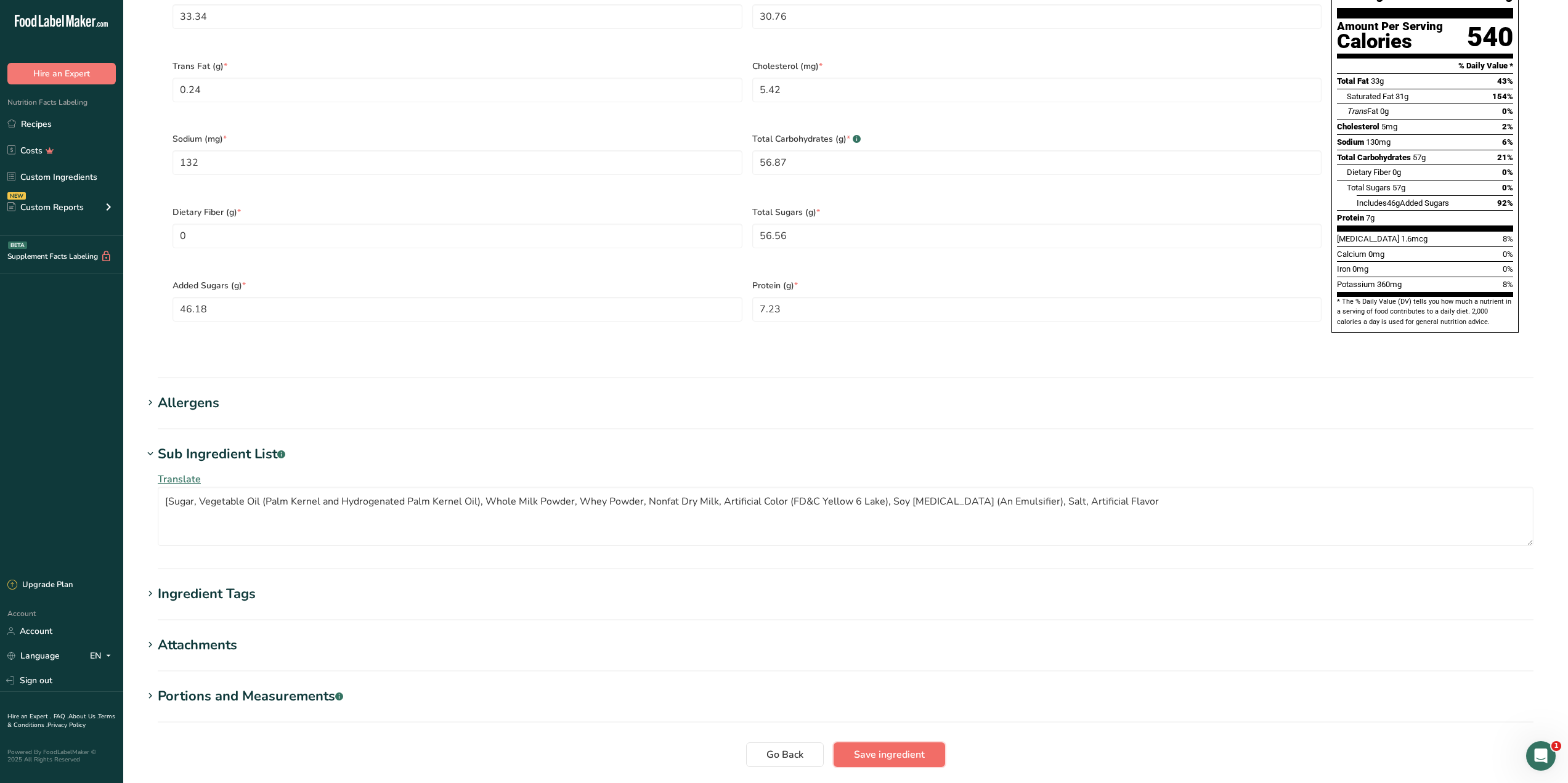
click at [879, 742] on button "Save ingredient" at bounding box center [889, 755] width 111 height 25
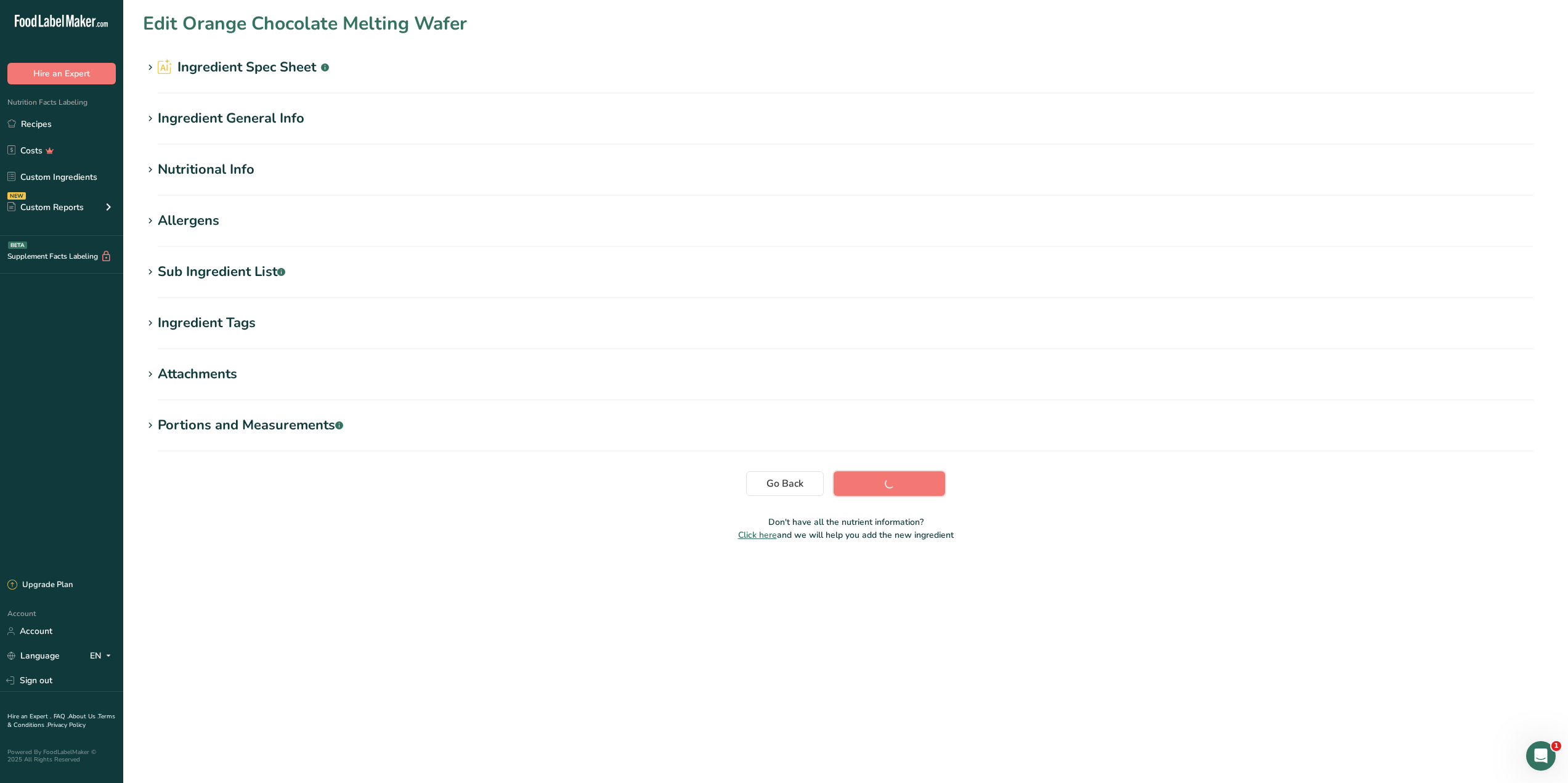
scroll to position [0, 0]
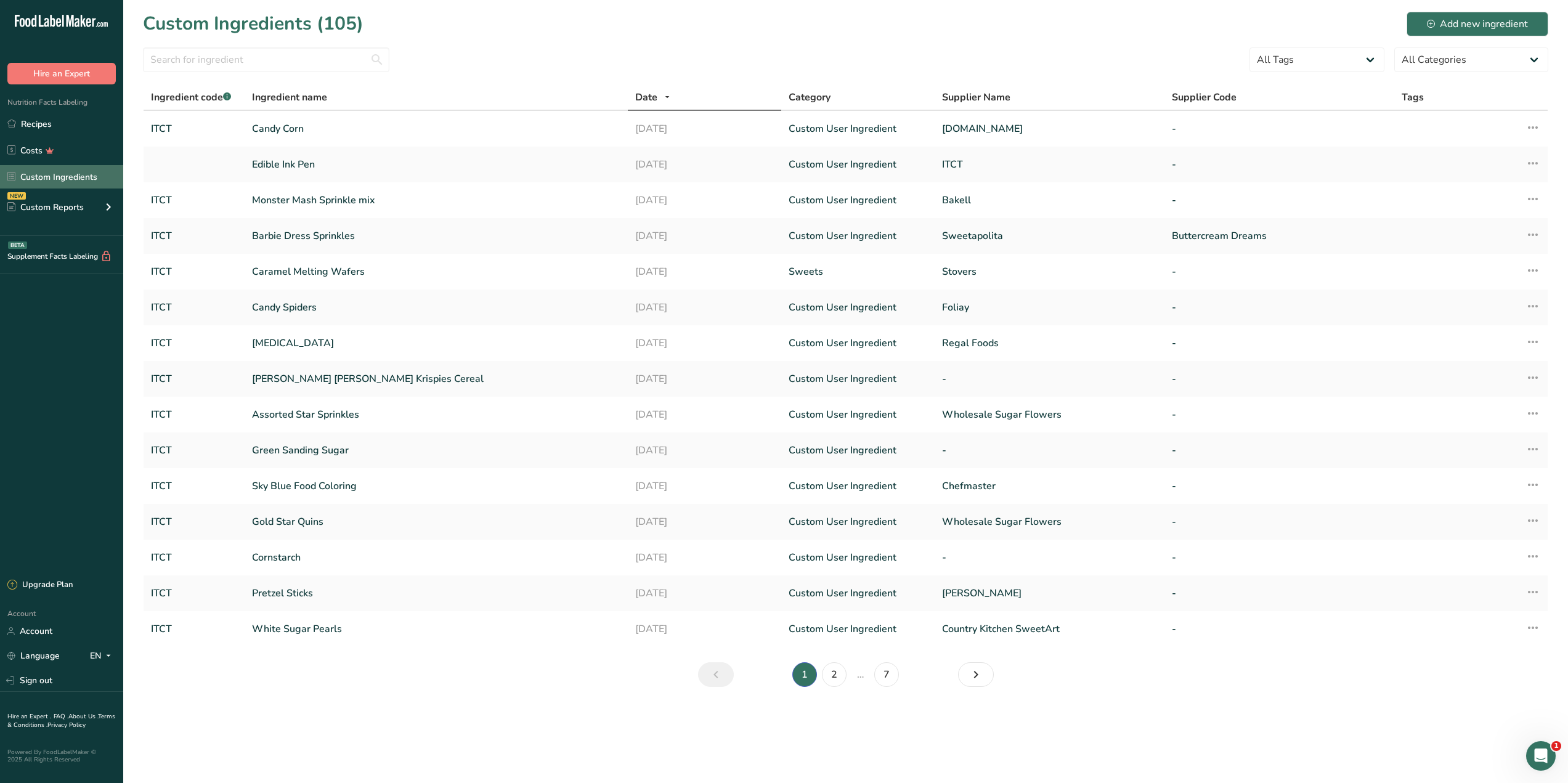
click at [43, 185] on link "Custom Ingredients" at bounding box center [61, 177] width 124 height 24
click at [186, 62] on input "text" at bounding box center [266, 60] width 246 height 25
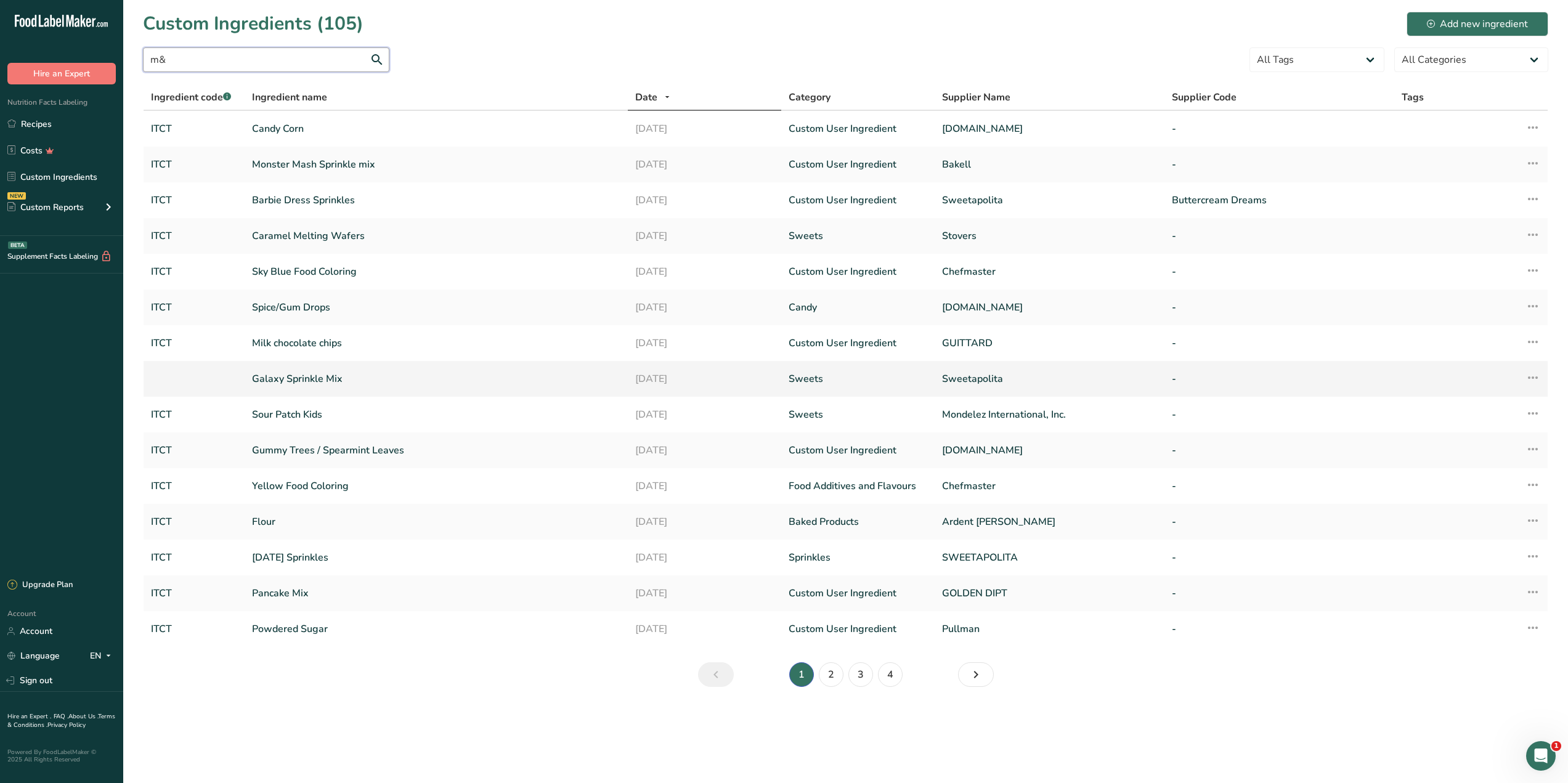
type input "m&m"
drag, startPoint x: 208, startPoint y: 63, endPoint x: 124, endPoint y: 55, distance: 84.4
click at [94, 58] on div ".a-20{fill:#fff;} Hire an Expert Nutrition Facts Labeling Recipes Costs Custom …" at bounding box center [784, 392] width 1568 height 783
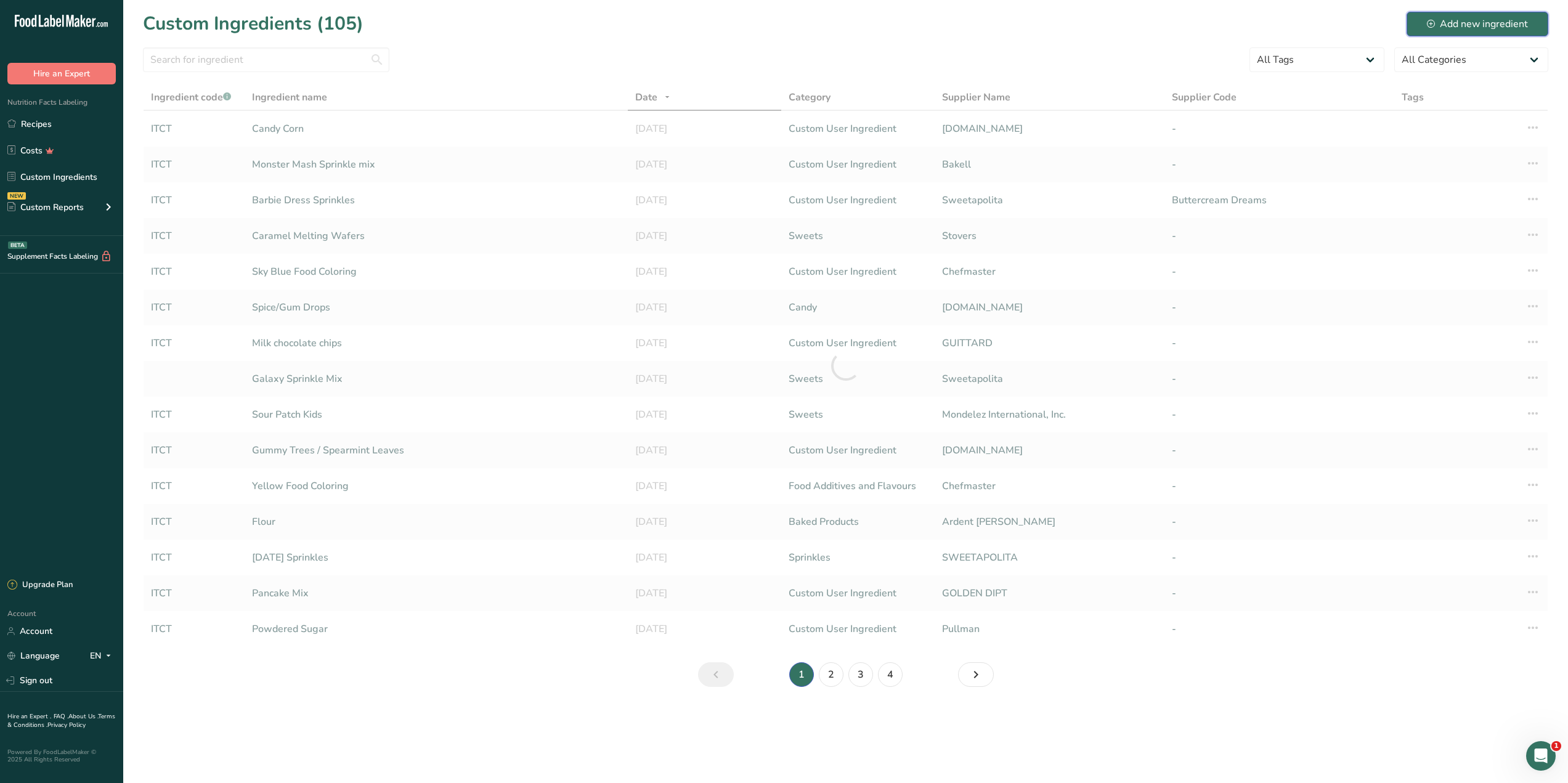
click at [1448, 17] on div "Add new ingredient" at bounding box center [1477, 24] width 101 height 15
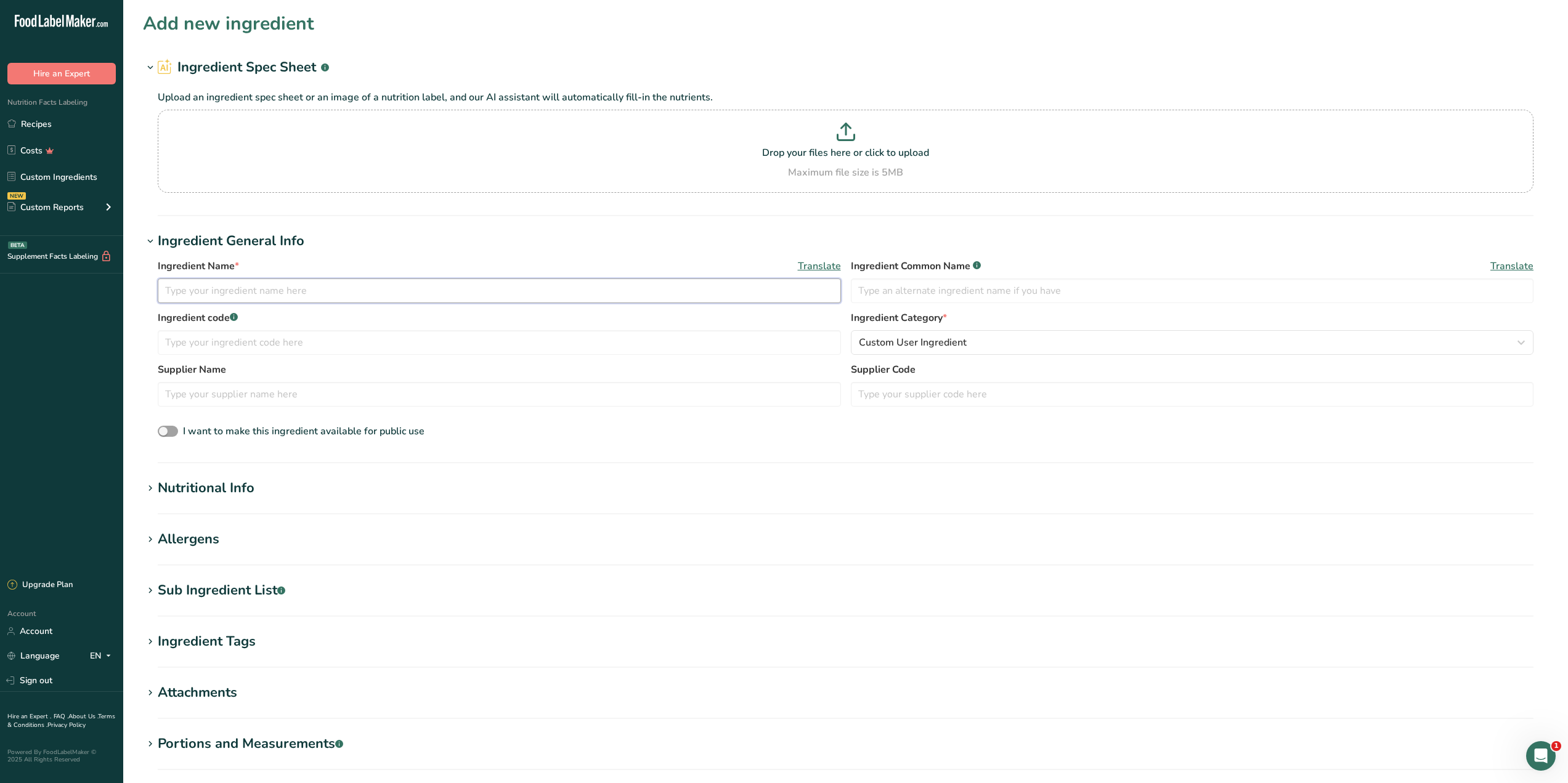
click at [208, 284] on input "text" at bounding box center [499, 291] width 683 height 25
type input "M&M's"
type input "ITCT"
click at [576, 394] on input "text" at bounding box center [499, 395] width 683 height 25
click at [262, 395] on input "text" at bounding box center [499, 395] width 683 height 25
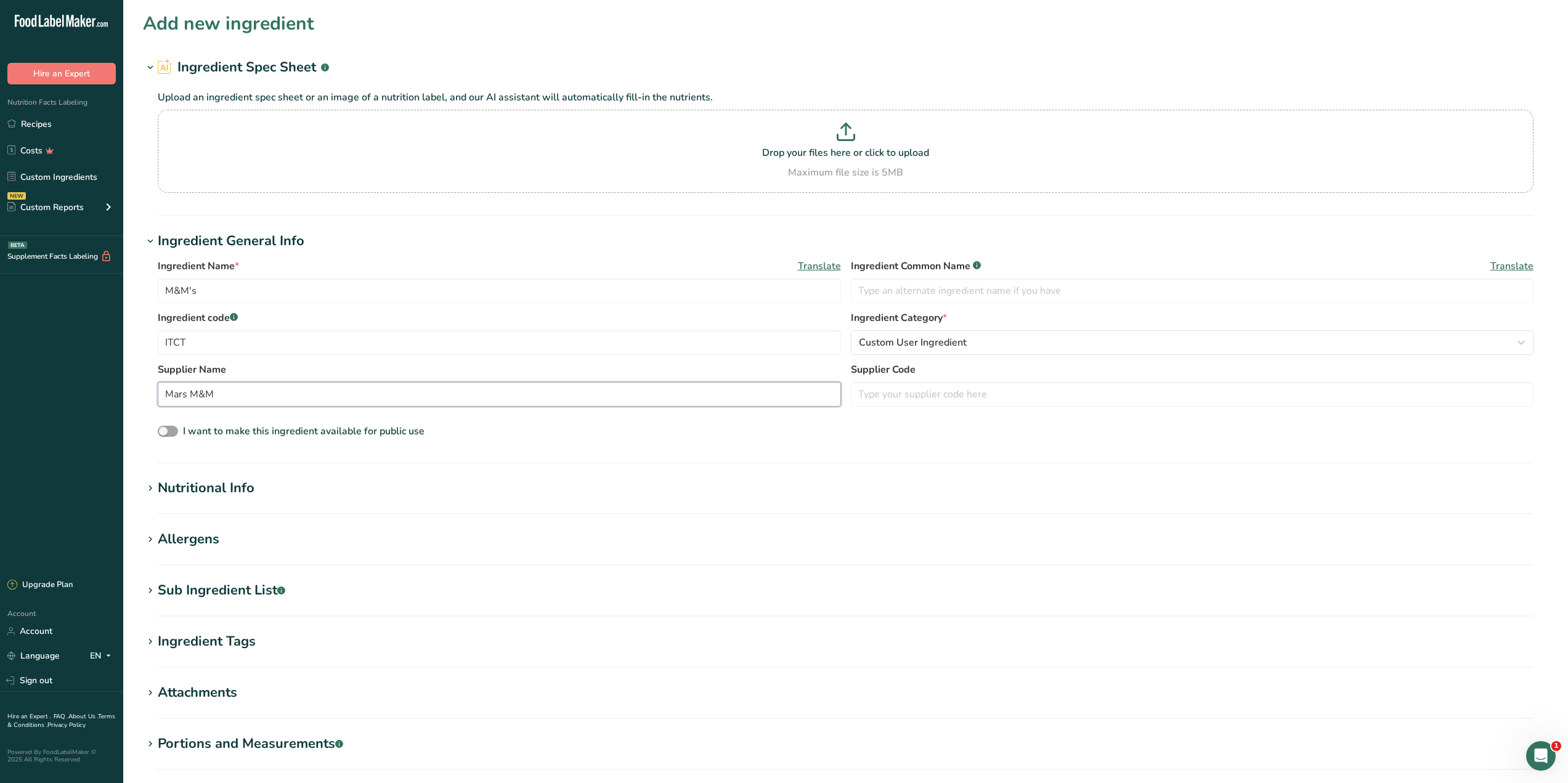
type input "Mars M&M"
click at [220, 487] on div "Nutritional Info" at bounding box center [206, 488] width 97 height 20
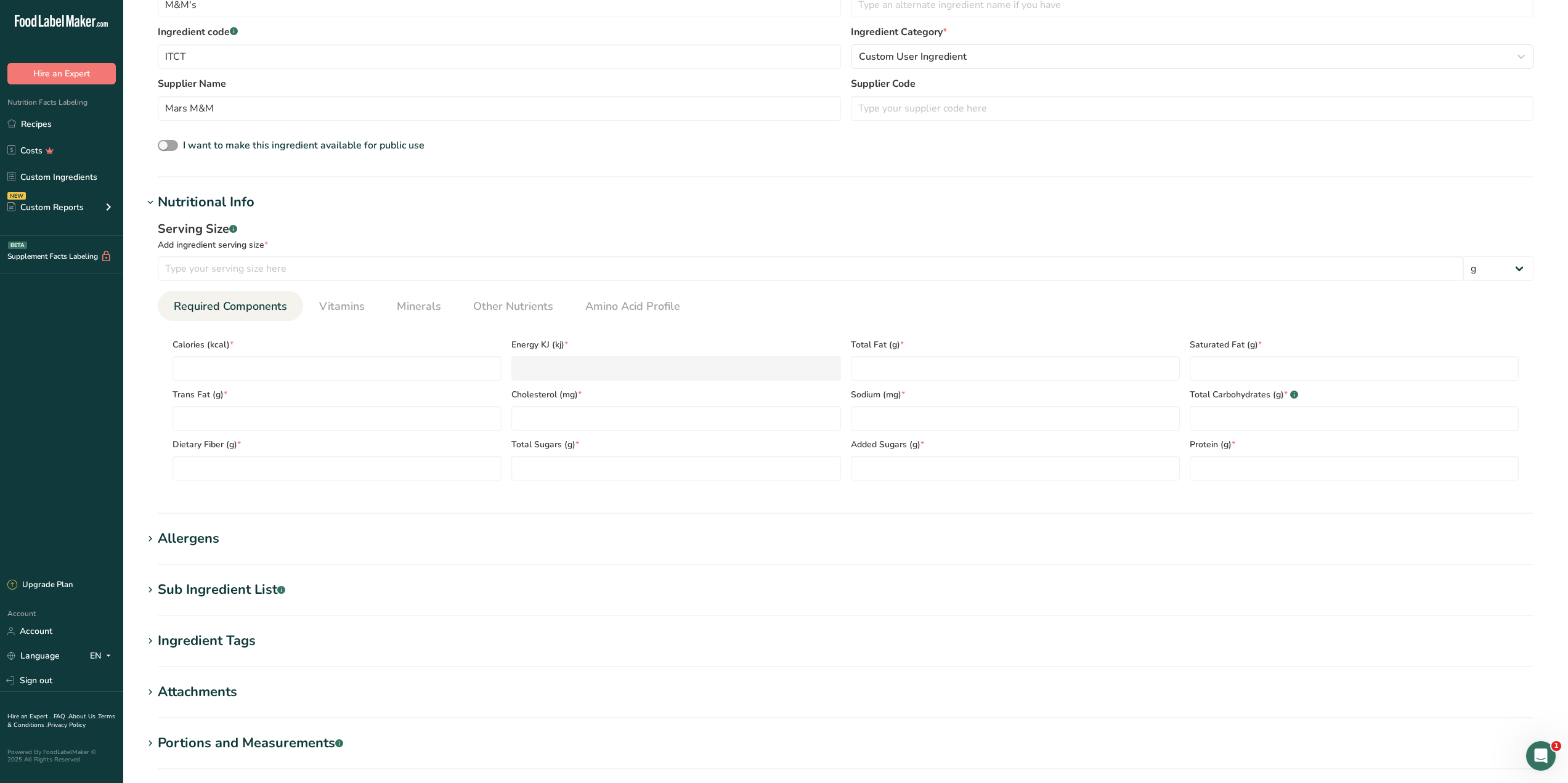
scroll to position [292, 0]
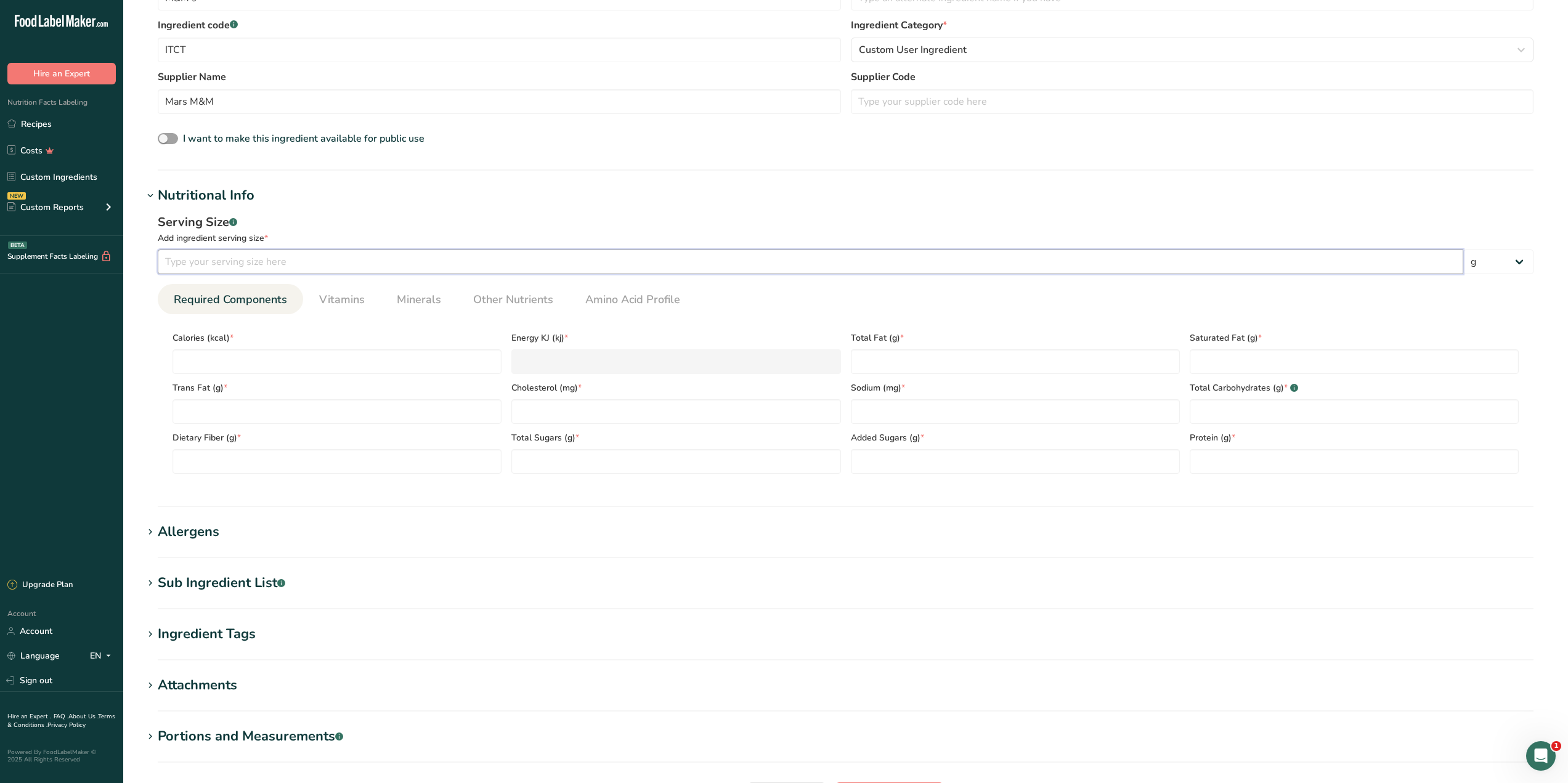
click at [264, 262] on input "number" at bounding box center [810, 262] width 1306 height 25
type input "42"
click at [267, 359] on input "number" at bounding box center [337, 362] width 329 height 25
type input "2"
type KJ "8.4"
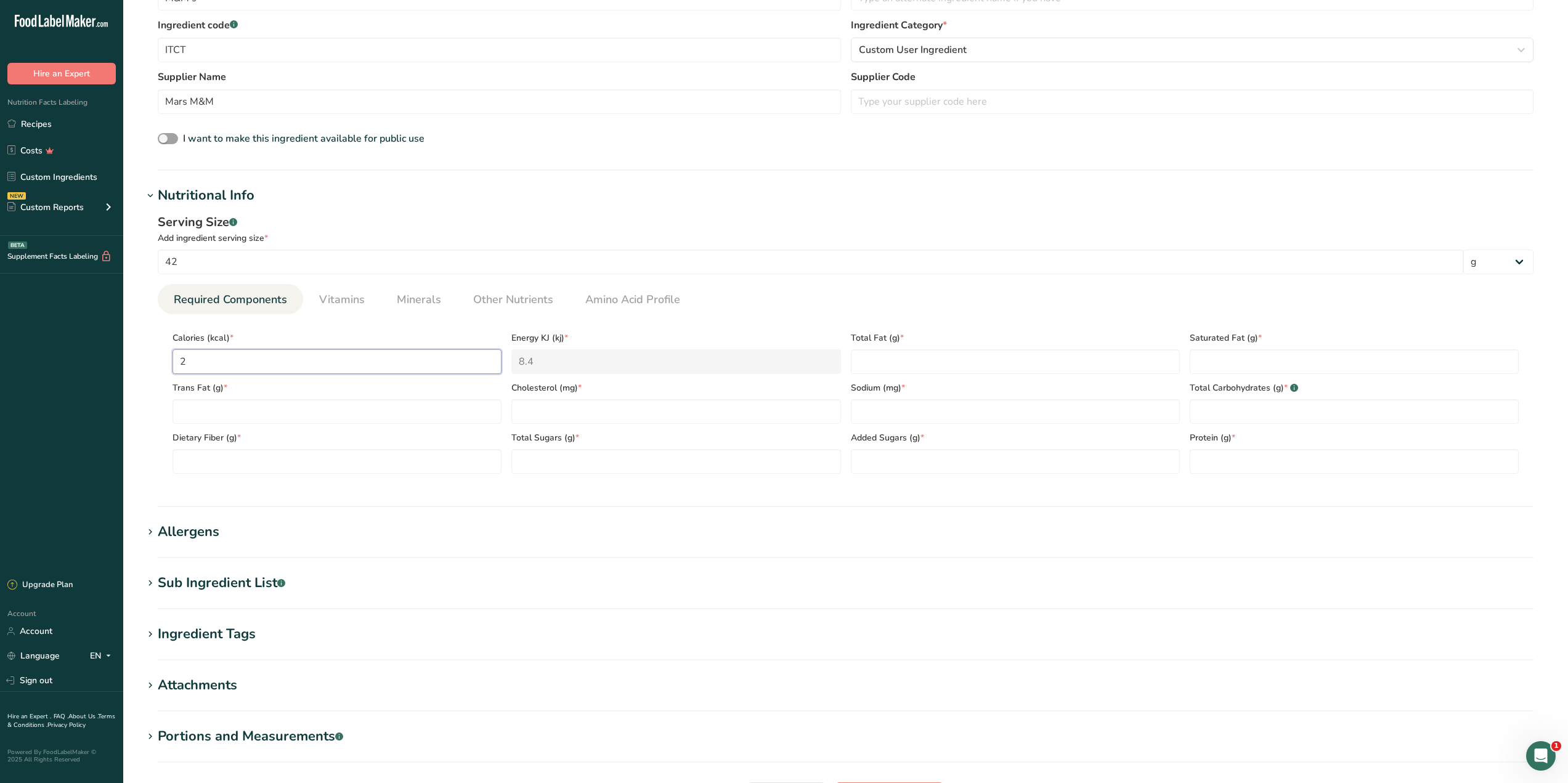
type input "20"
type KJ "83.7"
type input "200"
type KJ "836.8"
type input "200"
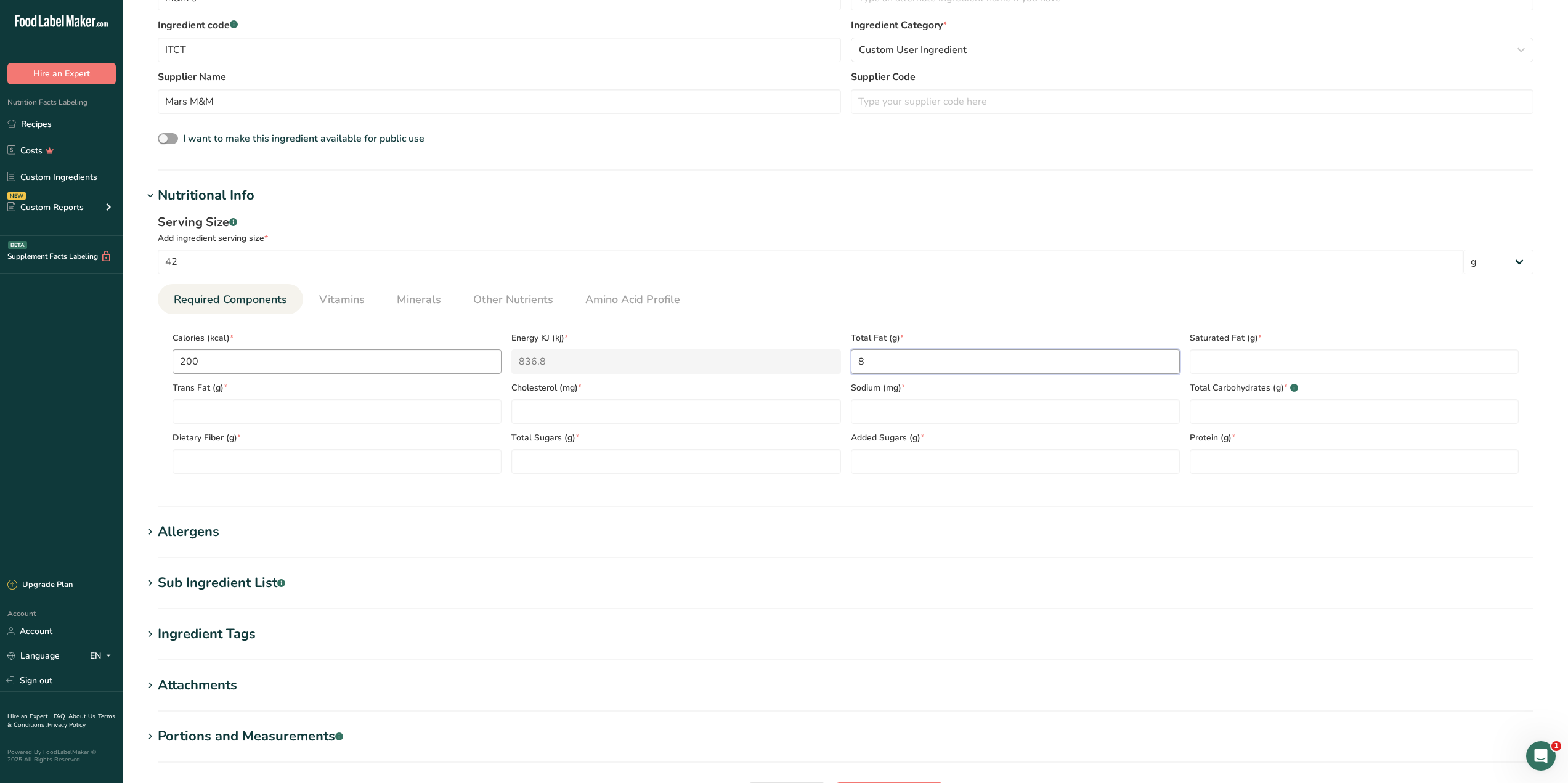
type Fat "8"
type Fat "5"
type Fat "0"
type input "4"
type input "30"
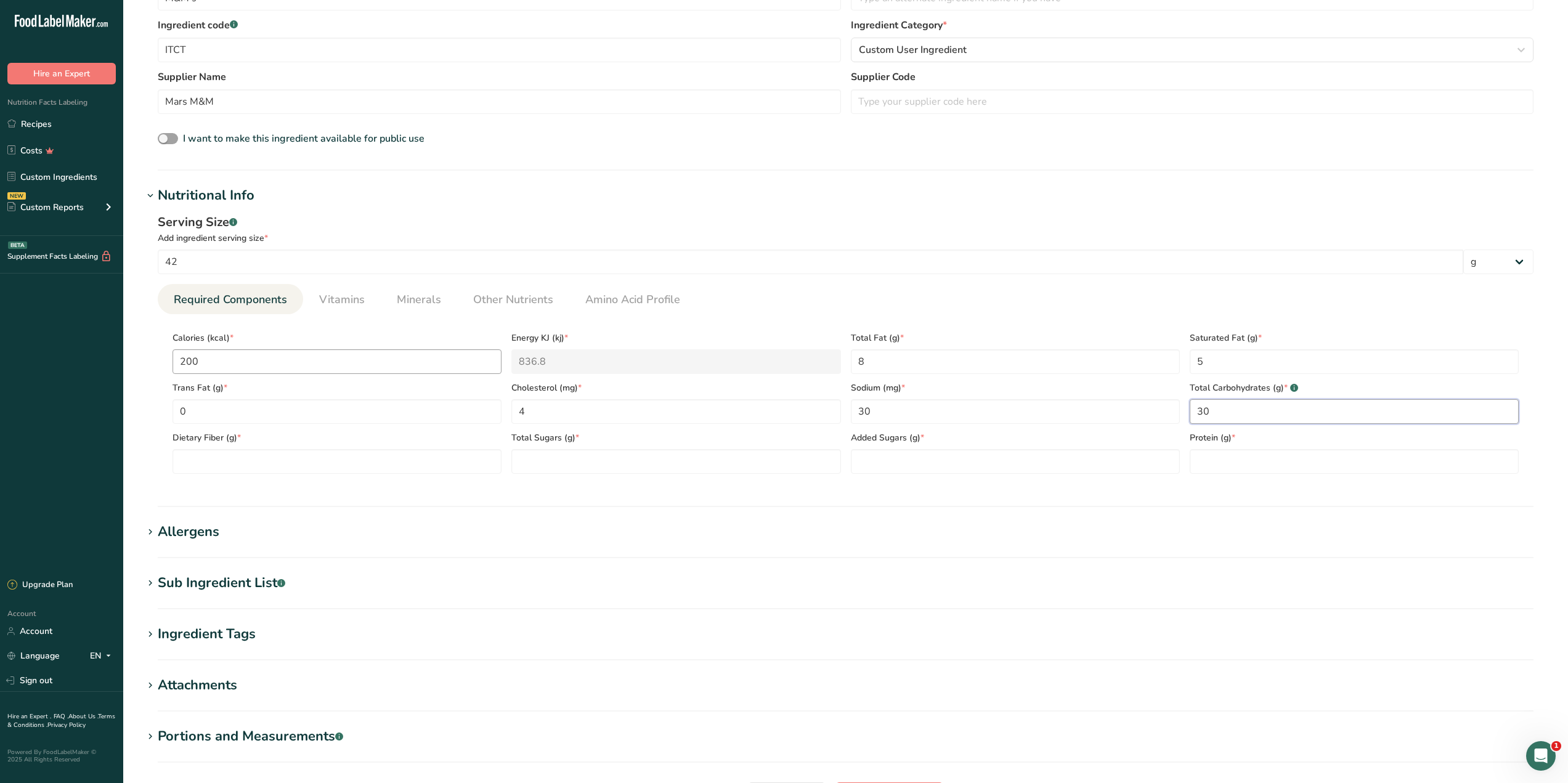
type Carbohydrates "30"
type Fiber "1"
type Sugars "27"
type input "2"
click at [229, 532] on h1 "Allergens" at bounding box center [845, 532] width 1405 height 20
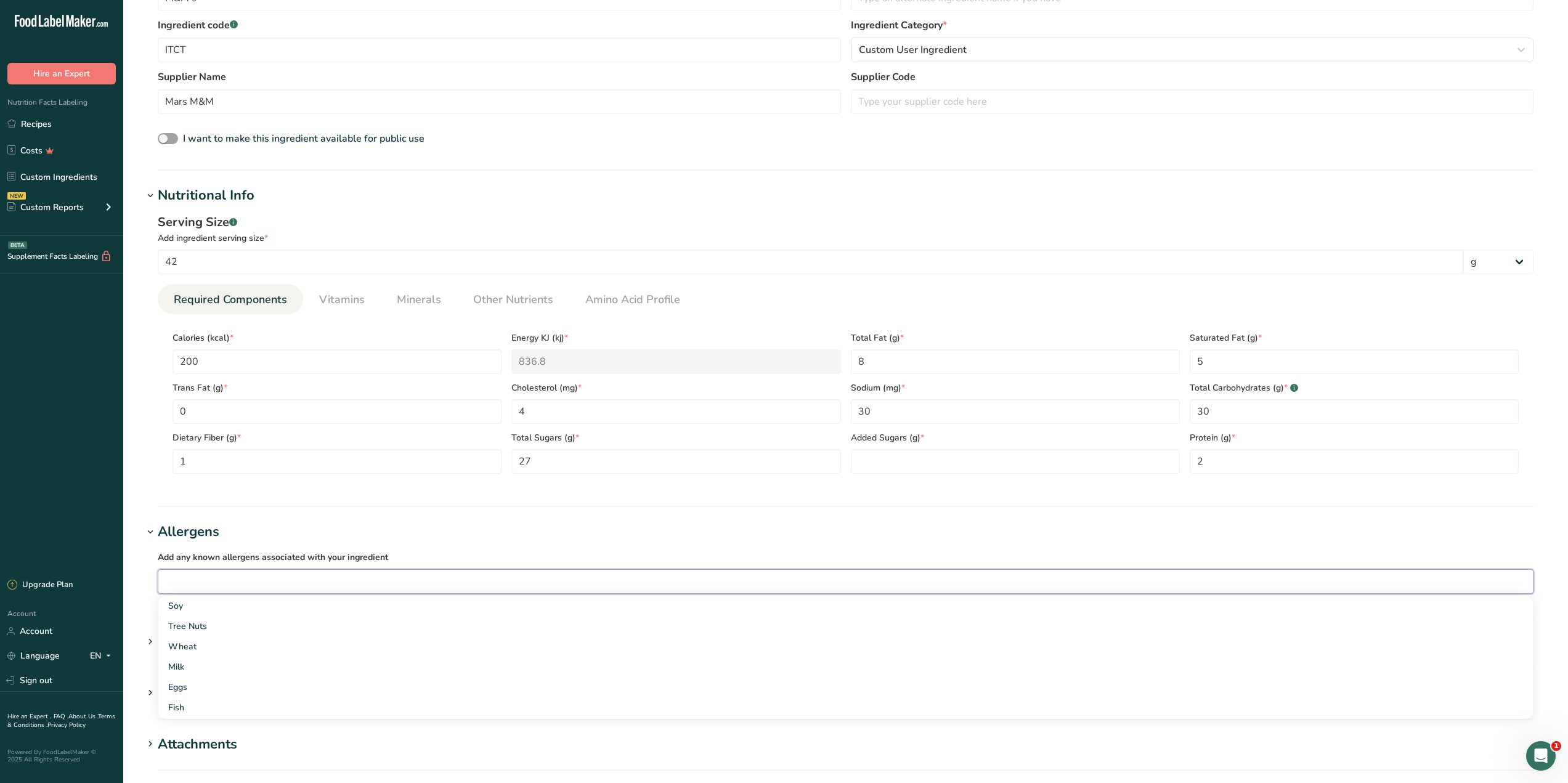
click at [203, 574] on input "text" at bounding box center [845, 581] width 1375 height 19
click at [178, 610] on div "Soy" at bounding box center [836, 606] width 1335 height 13
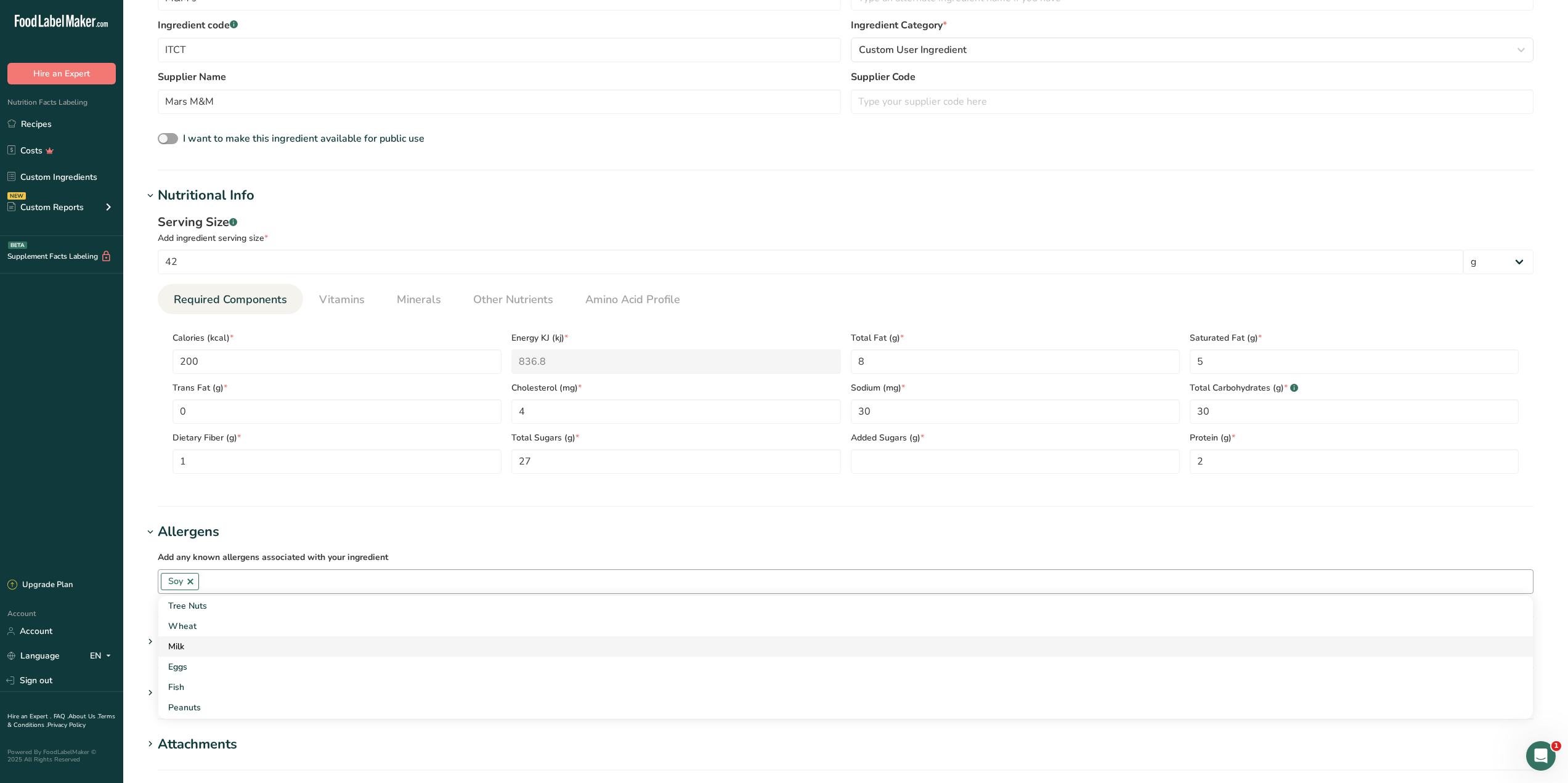
click at [188, 640] on div "Milk" at bounding box center [836, 646] width 1335 height 13
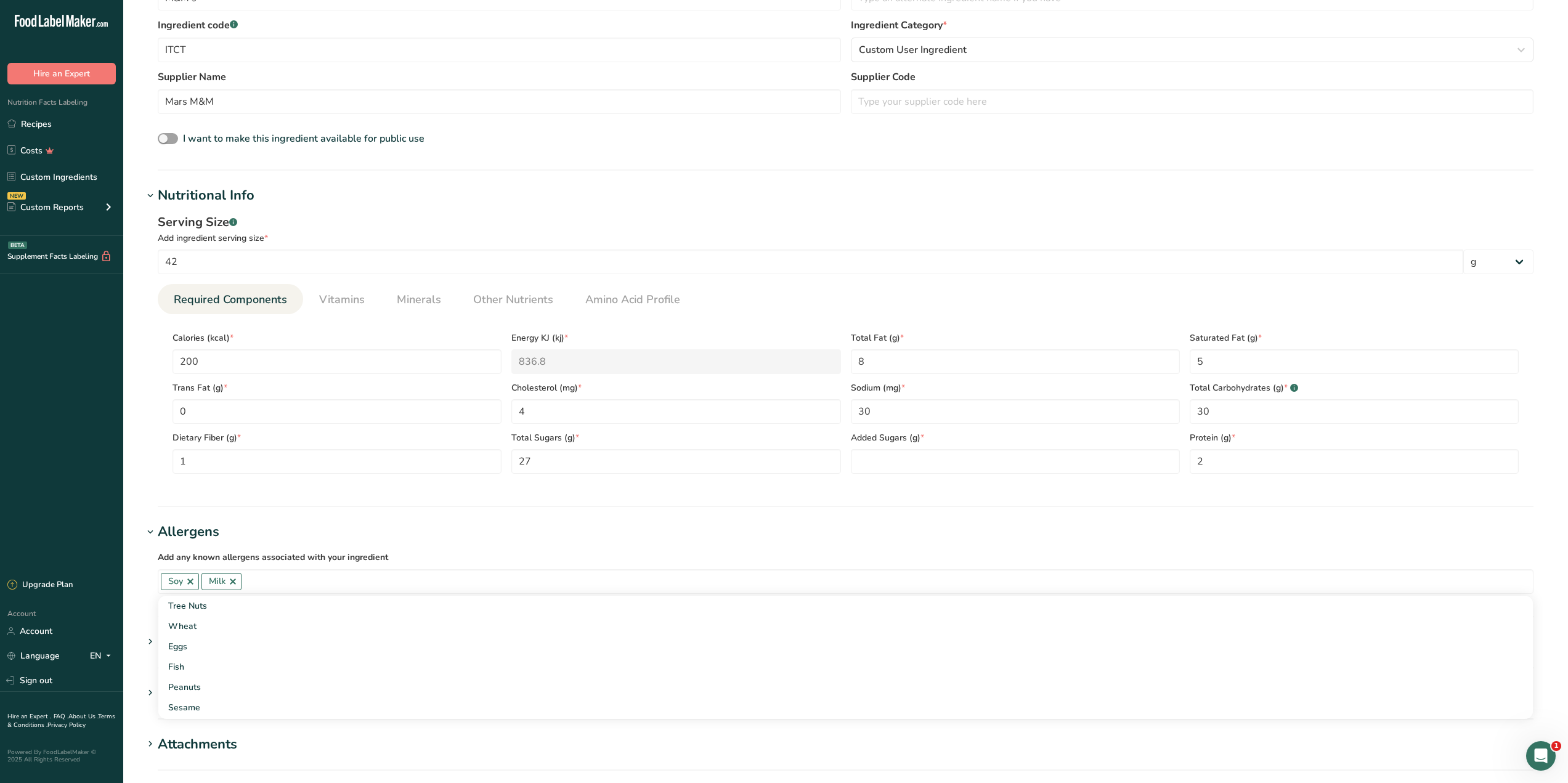
click at [1173, 292] on ul "Required Components Vitamins Minerals Other Nutrients Amino Acid Profile" at bounding box center [845, 299] width 1375 height 30
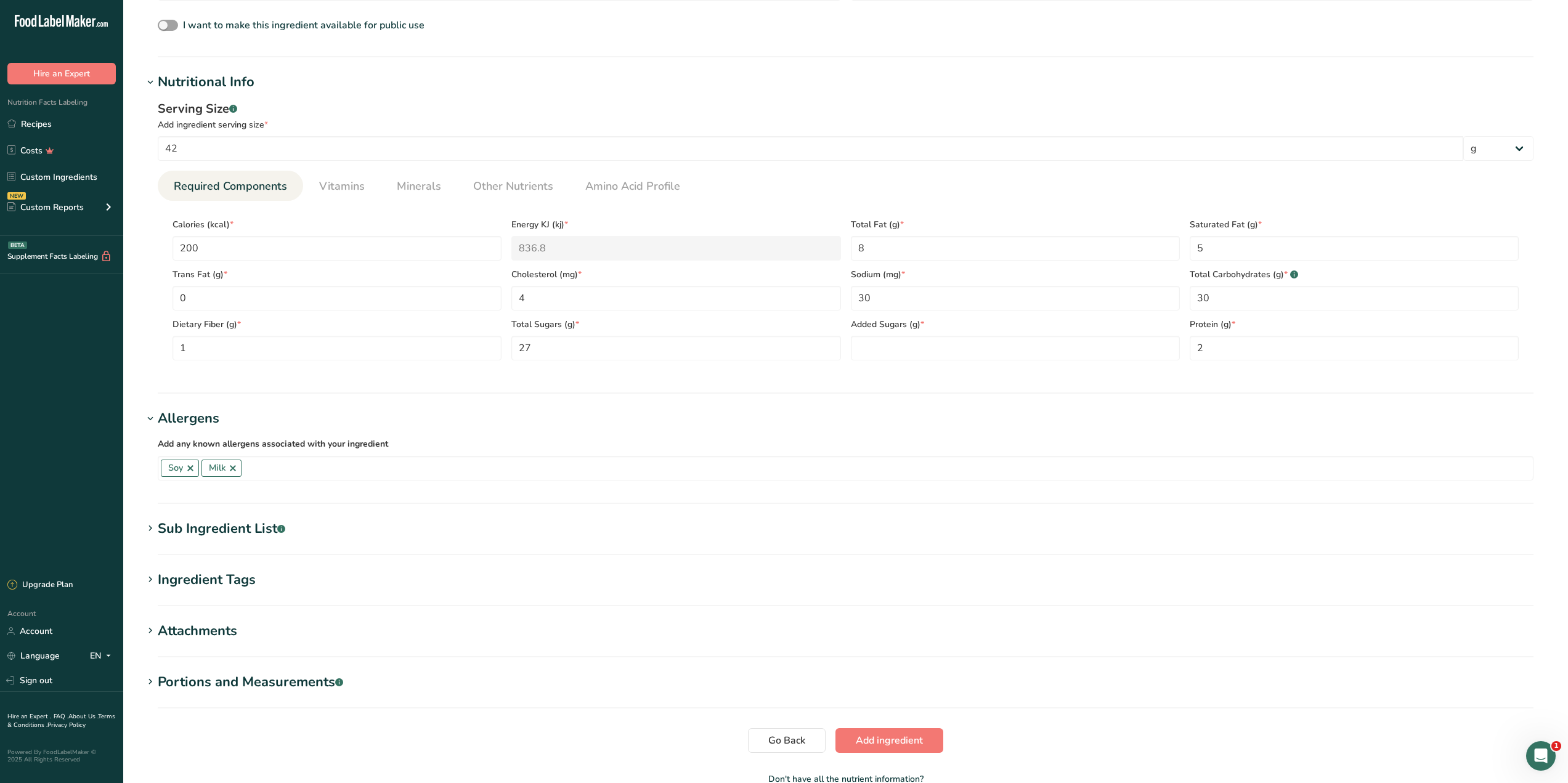
scroll to position [434, 0]
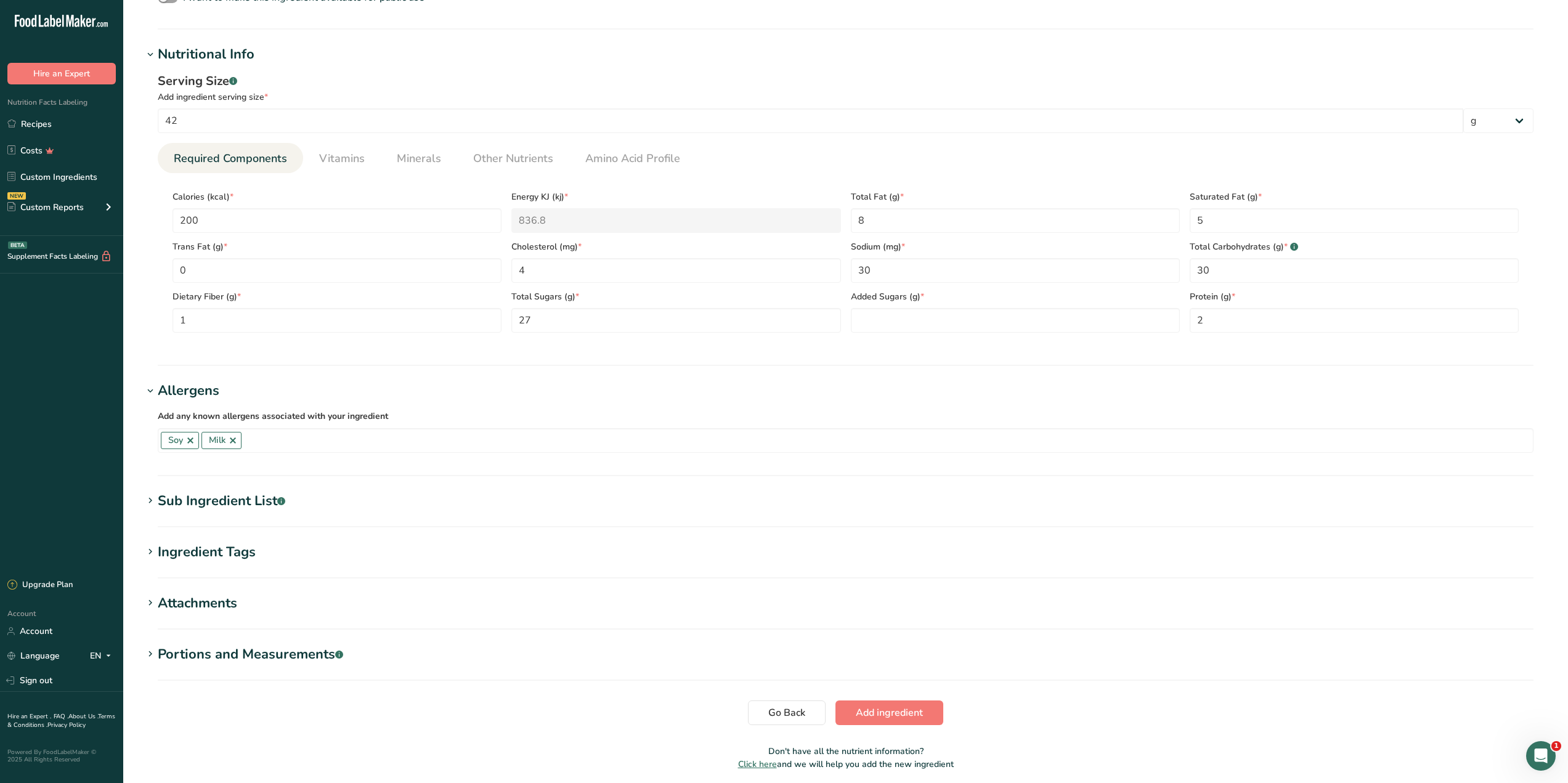
click at [311, 493] on h1 "Sub Ingredient List .a-a{fill:#347362;}.b-a{fill:#fff;}" at bounding box center [845, 501] width 1405 height 20
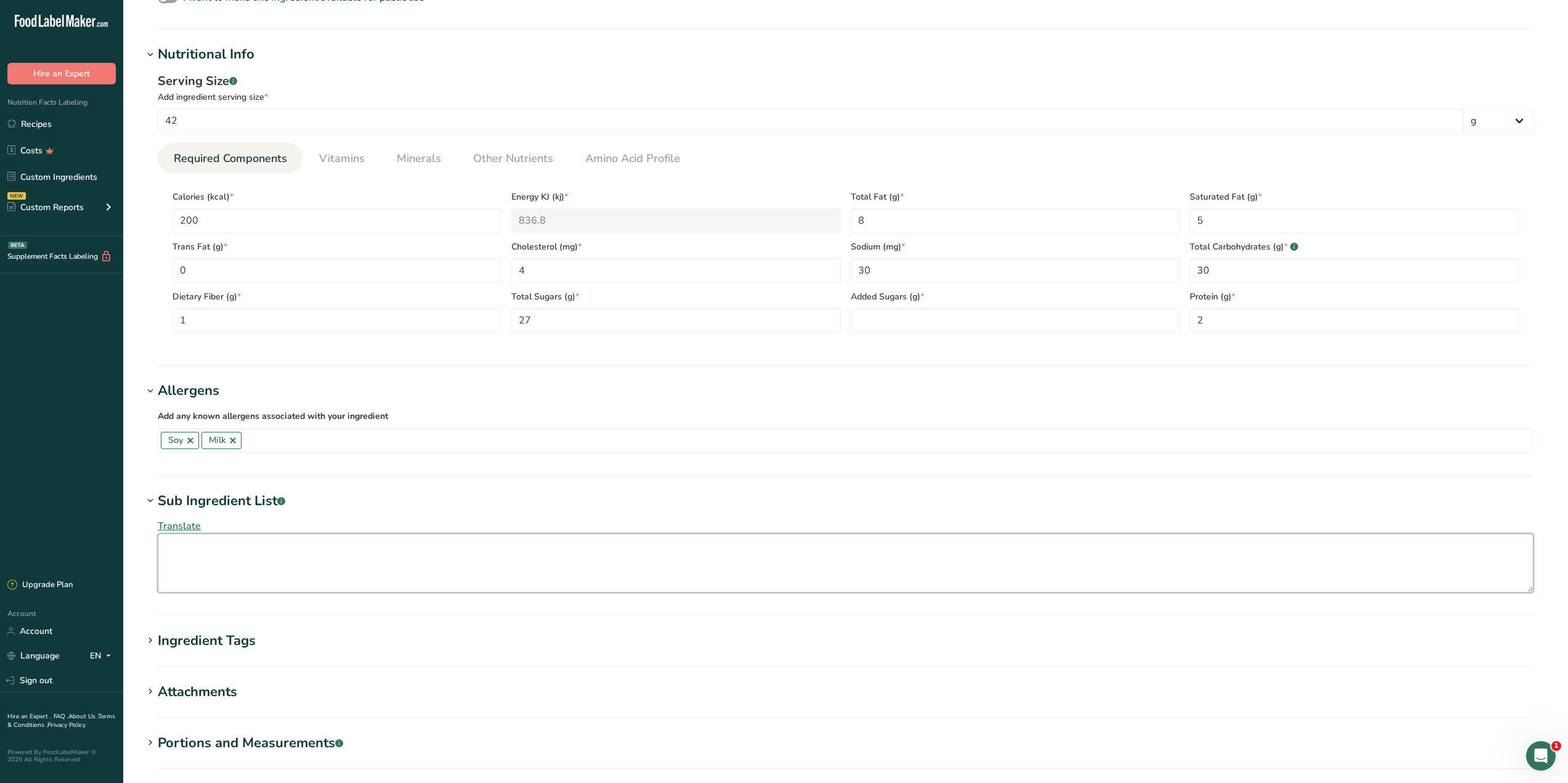
click at [320, 569] on textarea at bounding box center [845, 563] width 1375 height 59
click at [233, 560] on textarea at bounding box center [845, 563] width 1375 height 59
type textarea "M"
type textarea "{"
type textarea "("
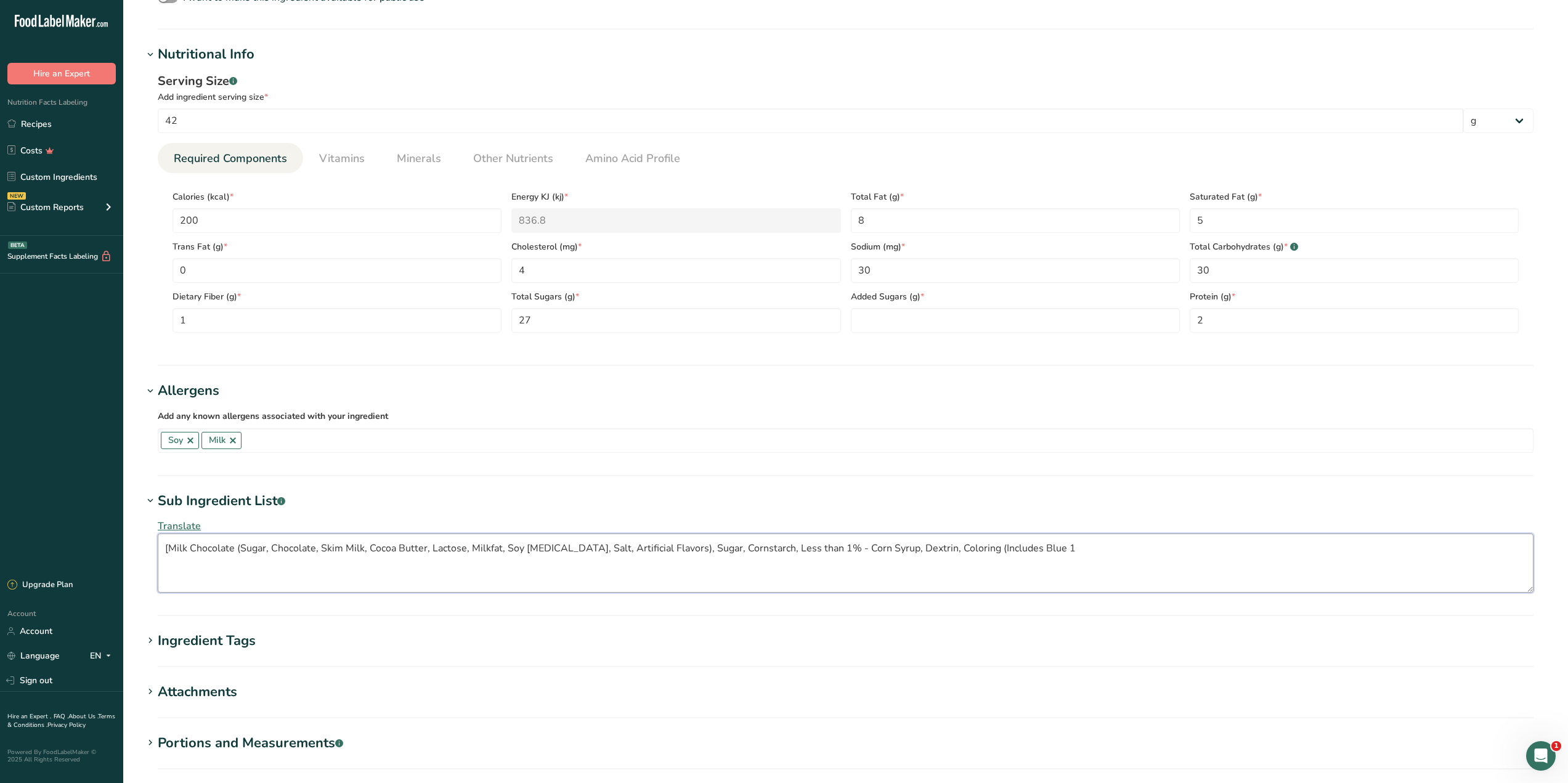
click at [1065, 537] on textarea "[Milk Chocolate (Sugar, Chocolate, Skim Milk, Cocoa Butter, Lactose, Milkfat, S…" at bounding box center [845, 563] width 1375 height 59
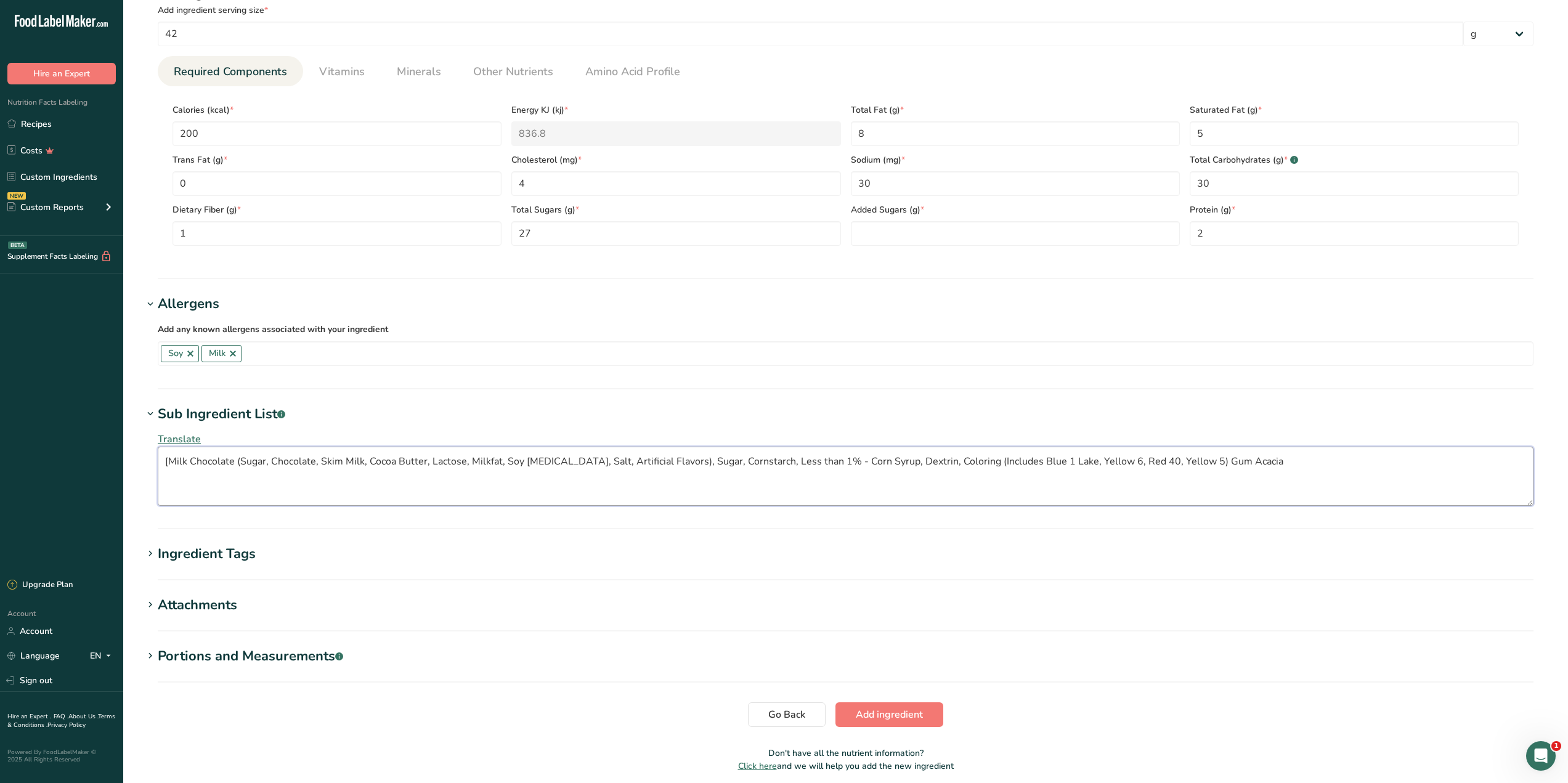
scroll to position [570, 0]
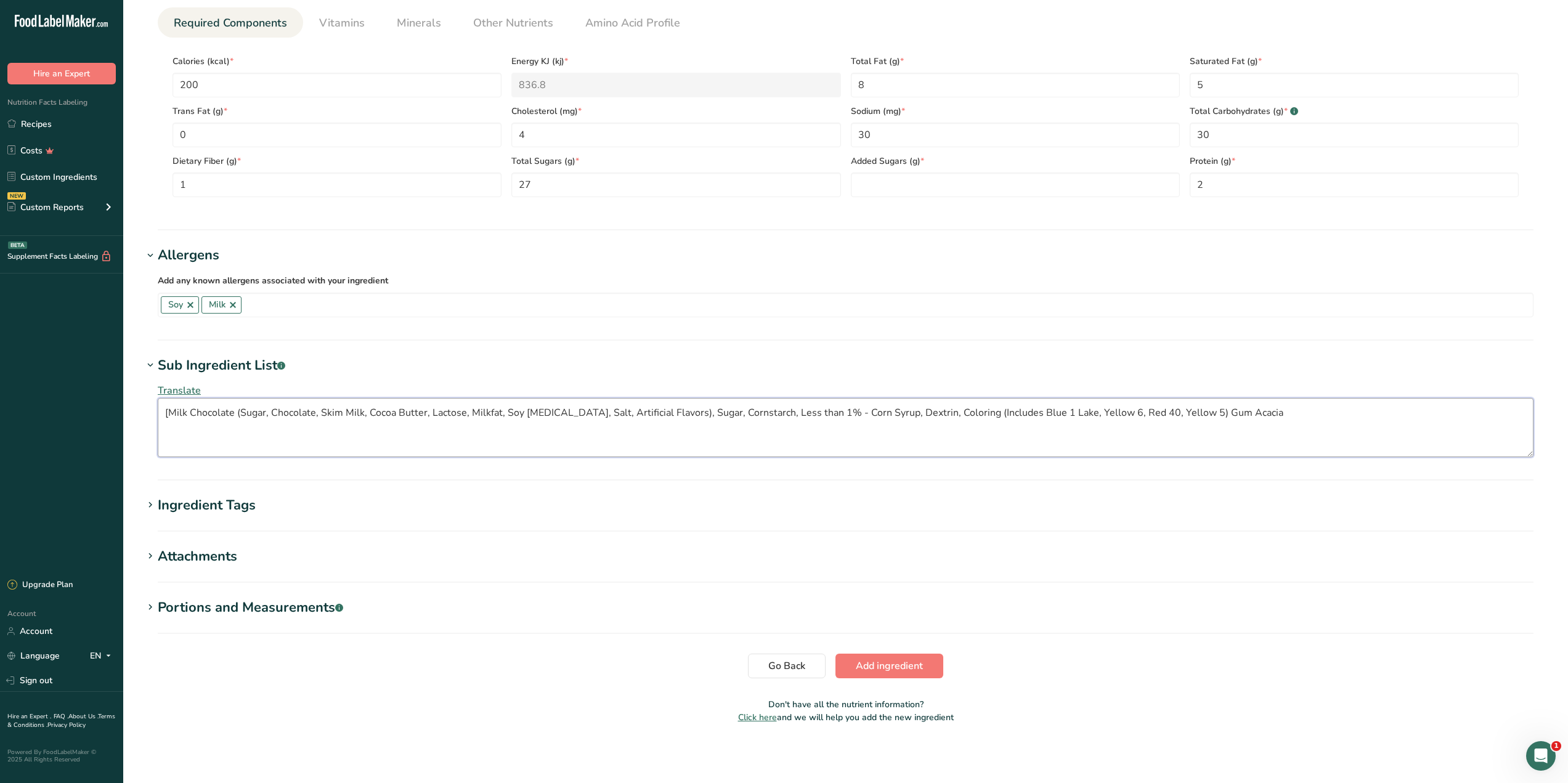
type textarea "[Milk Chocolate (Sugar, Chocolate, Skim Milk, Cocoa Butter, Lactose, Milkfat, S…"
click at [877, 679] on section "Add new ingredient Ingredient Spec Sheet .a-a{fill:#347362;}.b-a{fill:#fff;} Up…" at bounding box center [846, 87] width 1444 height 1313
click at [880, 671] on span "Add ingredient" at bounding box center [889, 666] width 67 height 15
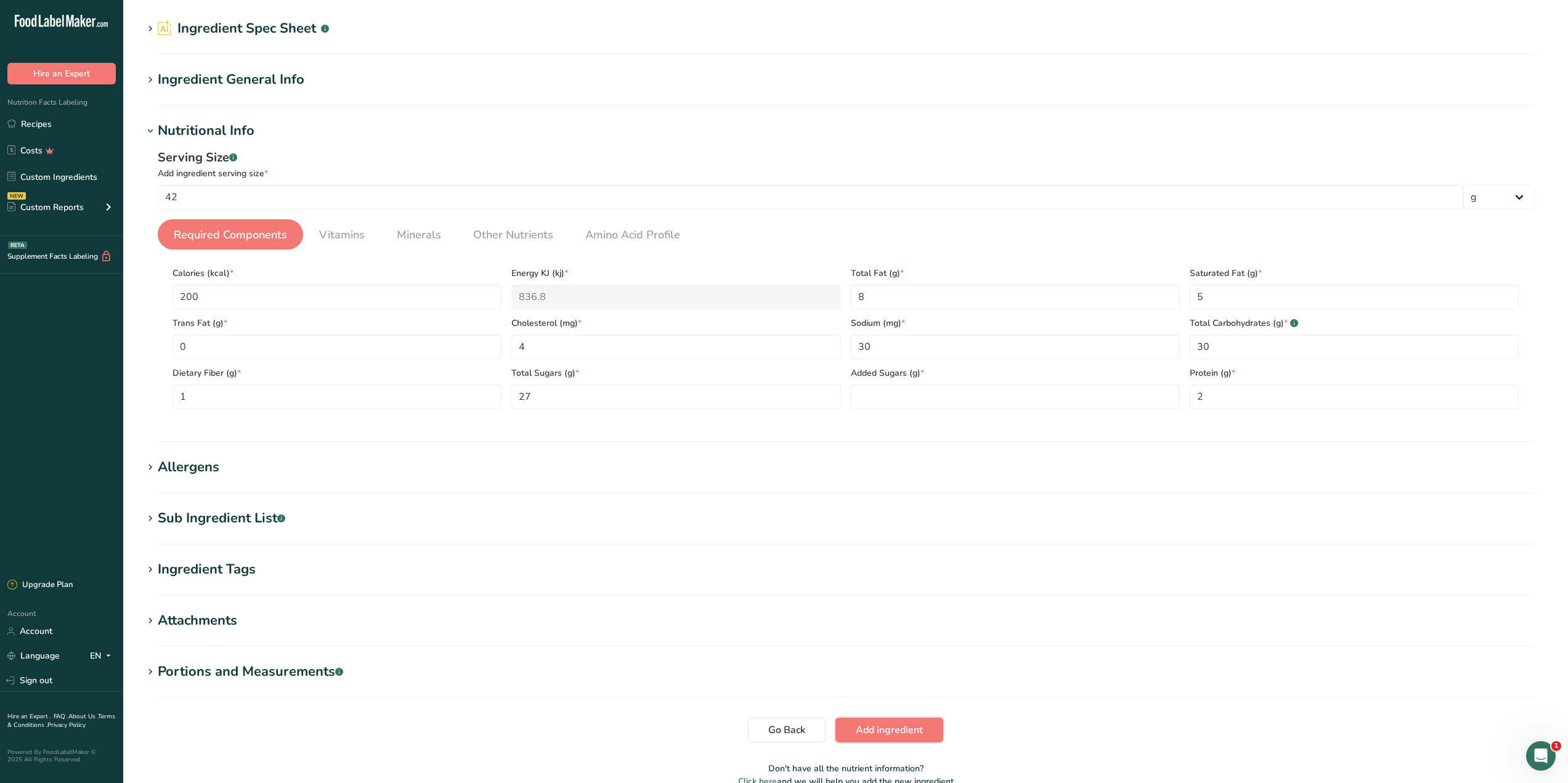
scroll to position [0, 0]
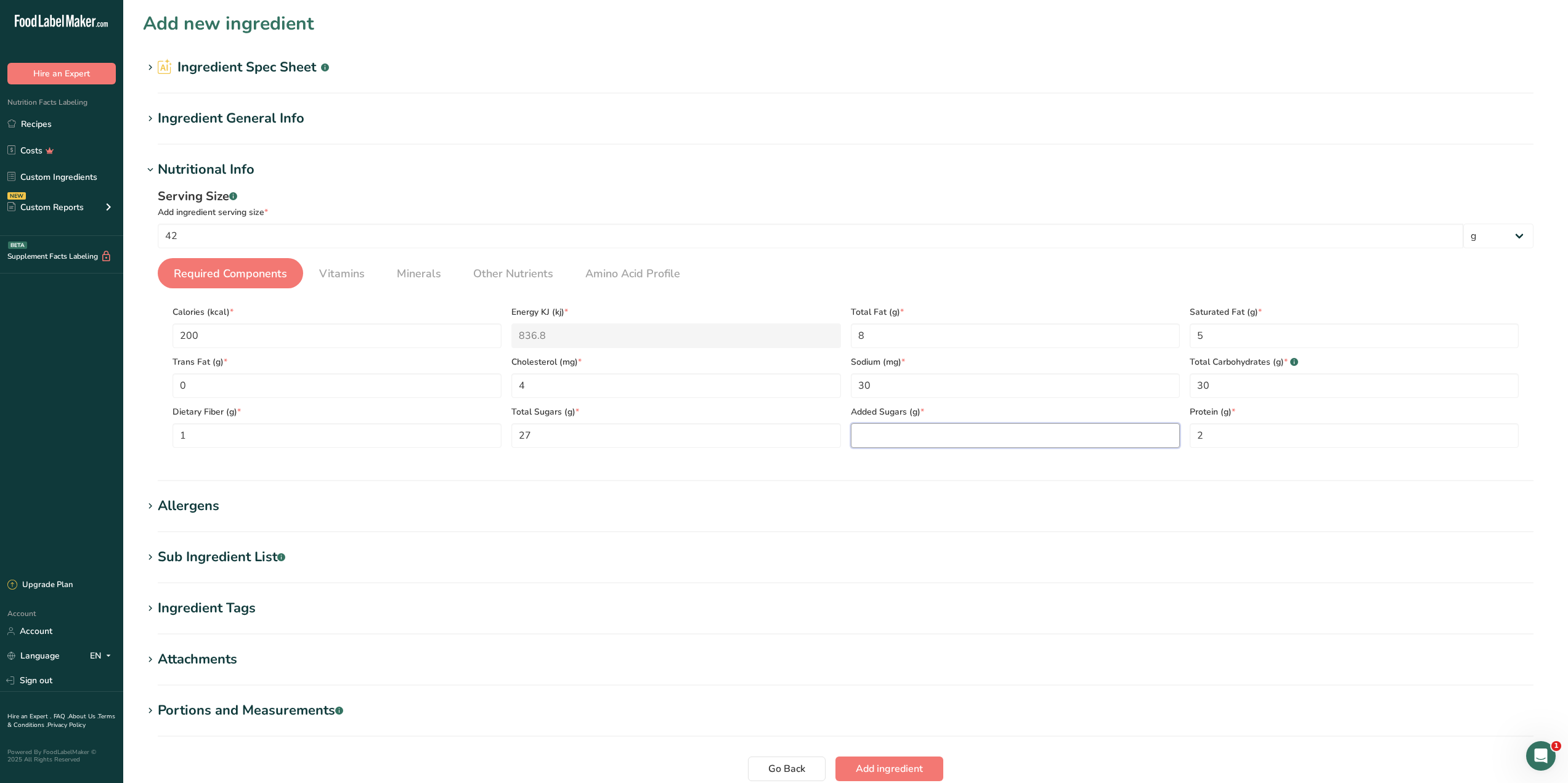
click at [881, 441] on Sugars "number" at bounding box center [1015, 435] width 329 height 25
type Sugars "0"
click at [888, 764] on span "Add ingredient" at bounding box center [889, 768] width 67 height 15
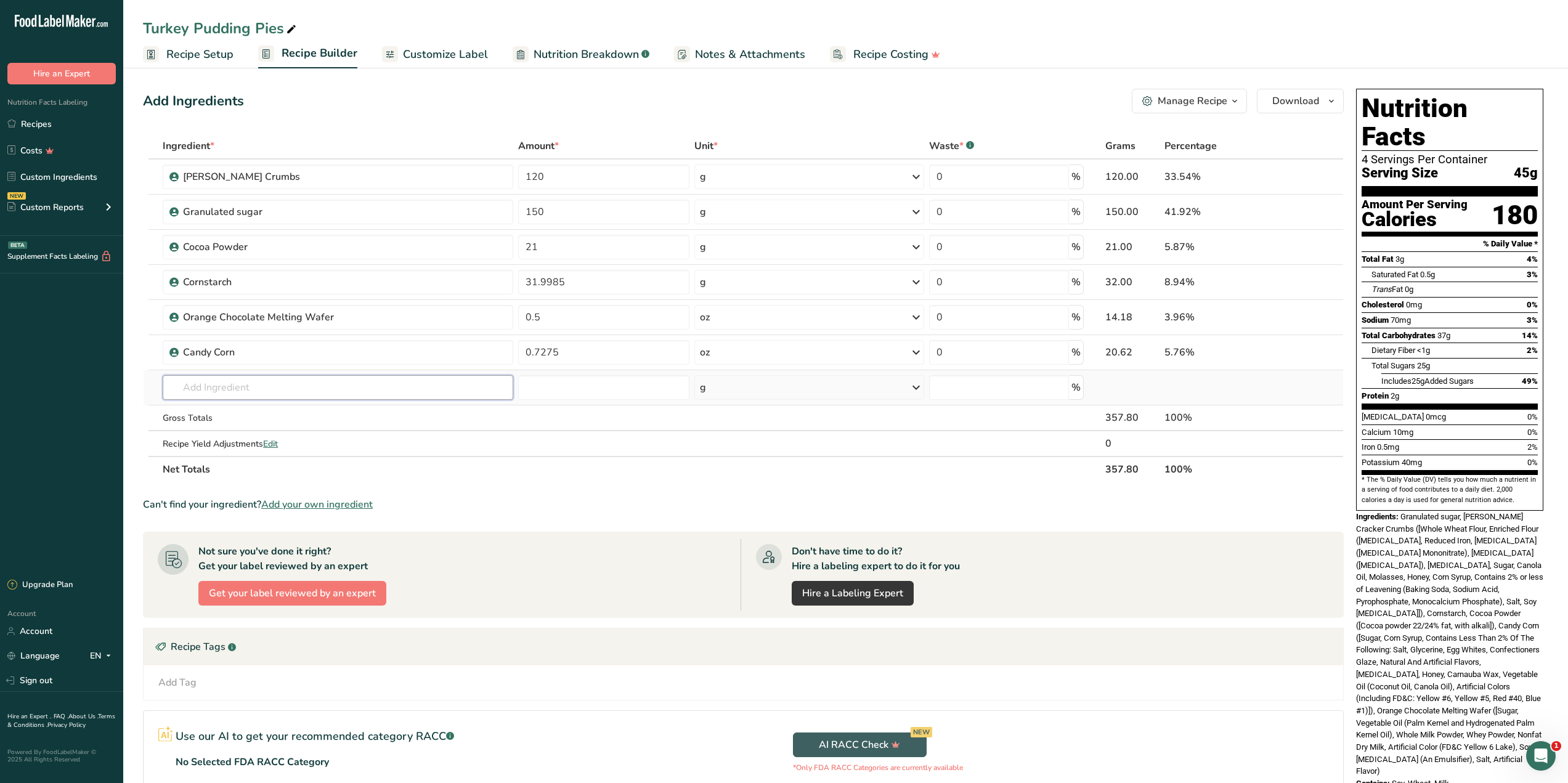
click at [268, 388] on input "text" at bounding box center [338, 388] width 351 height 25
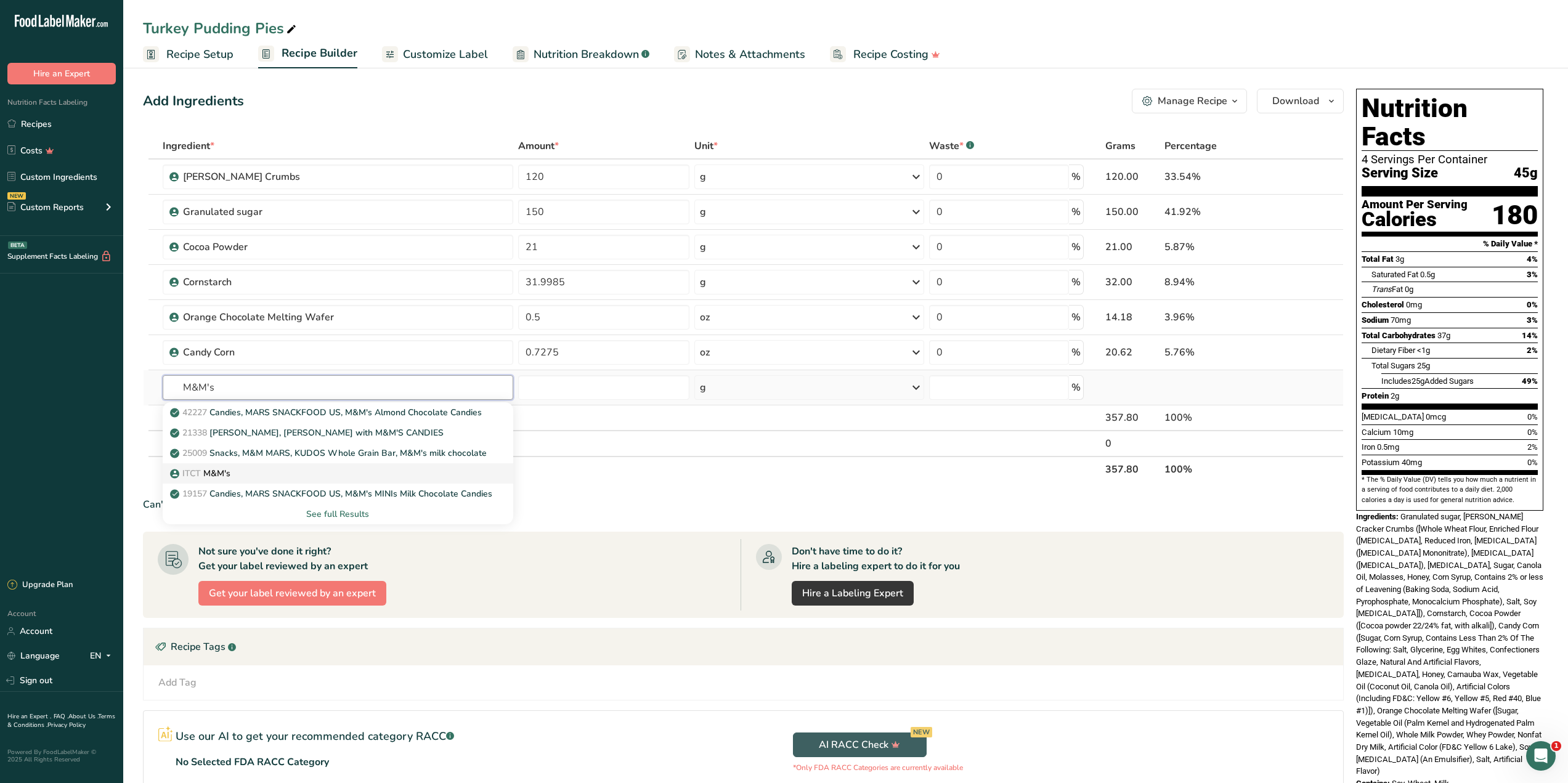
type input "M&M's"
click at [269, 470] on div "ITCT M&M's" at bounding box center [328, 473] width 311 height 13
type input "M&M's"
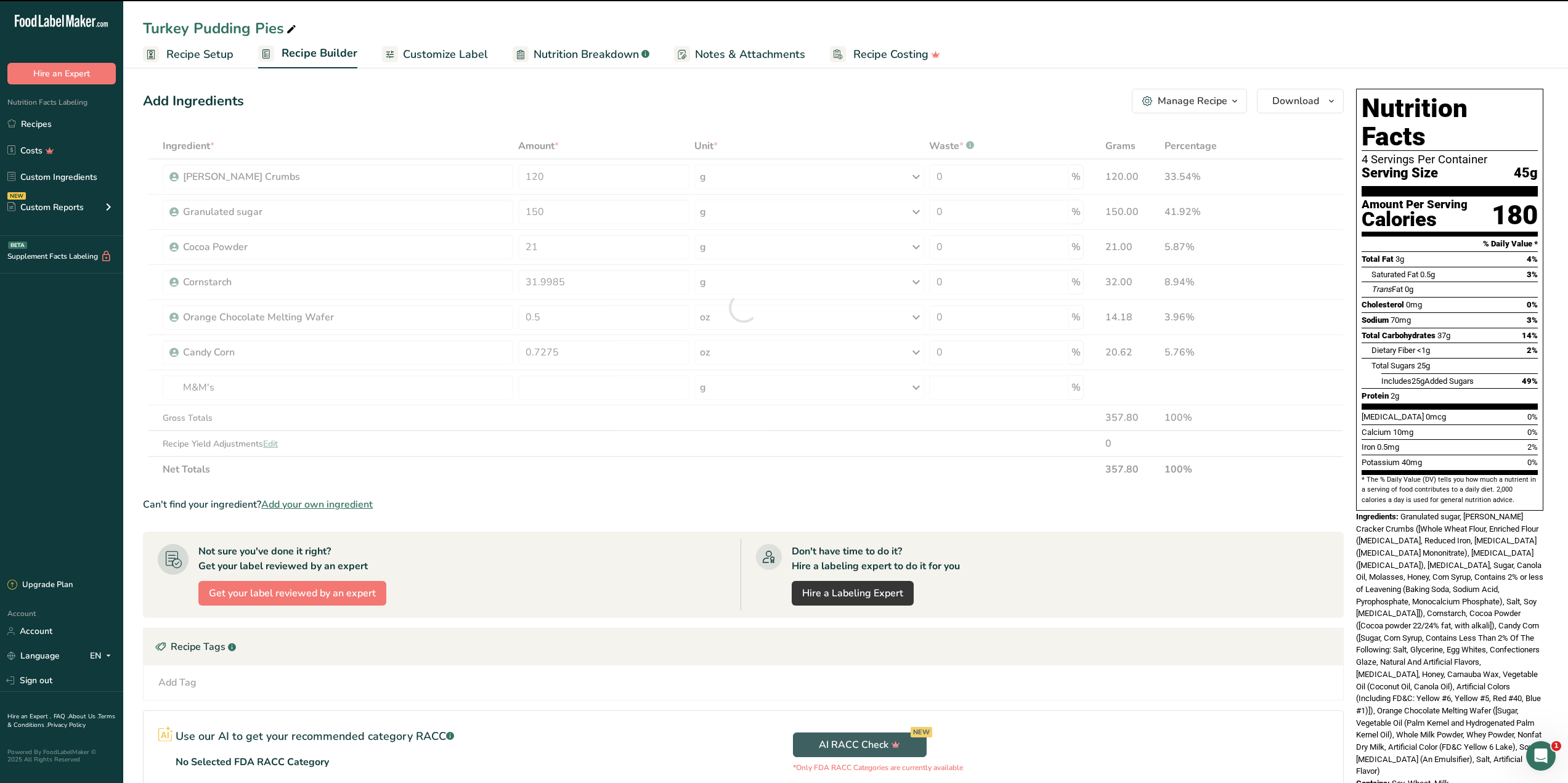
type input "0"
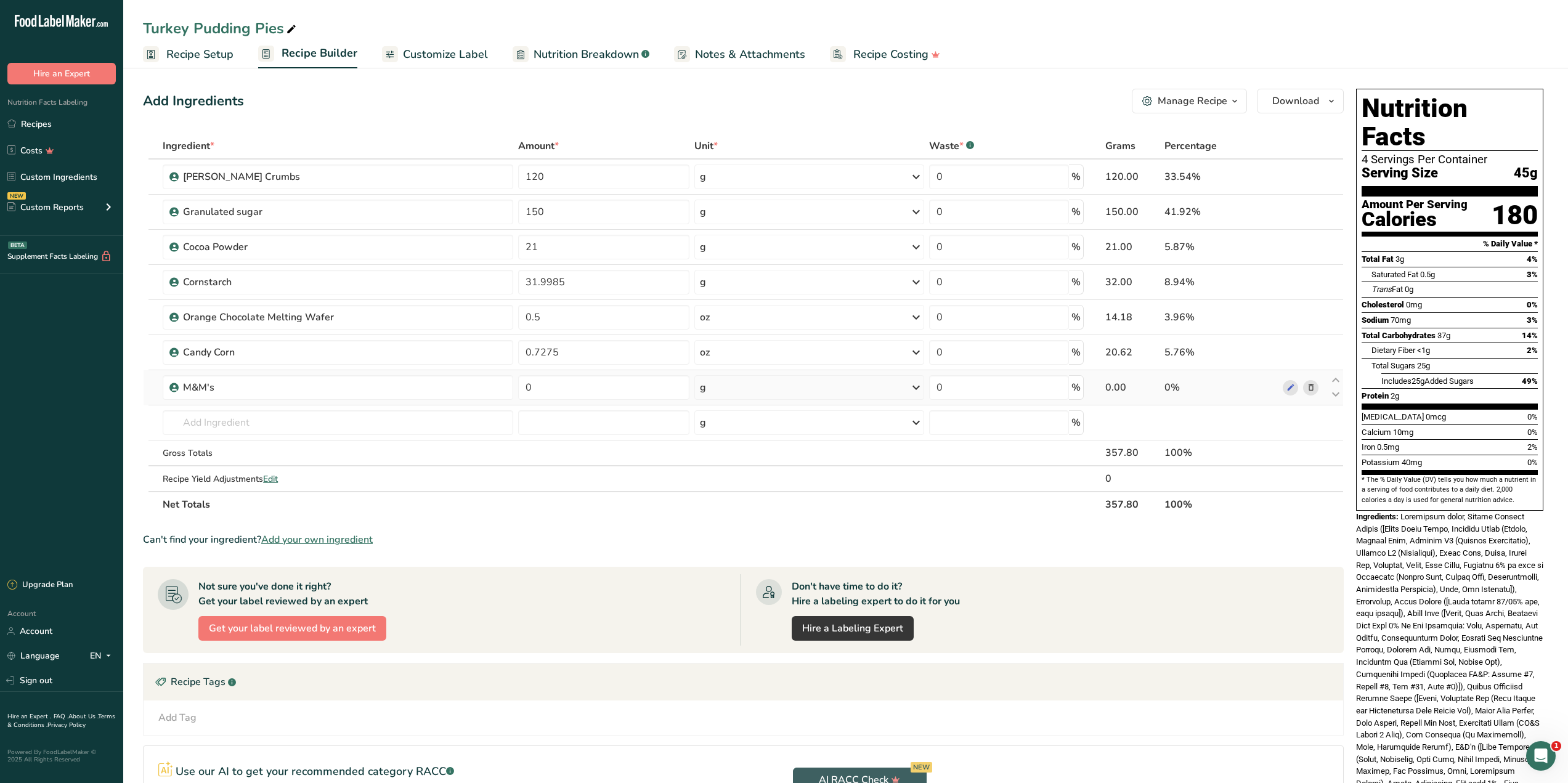
click at [758, 382] on div "g" at bounding box center [809, 388] width 229 height 25
click at [729, 480] on div "See more" at bounding box center [753, 485] width 104 height 13
click at [732, 631] on div "See more" at bounding box center [753, 629] width 104 height 13
click at [720, 643] on div "tsp" at bounding box center [754, 649] width 94 height 13
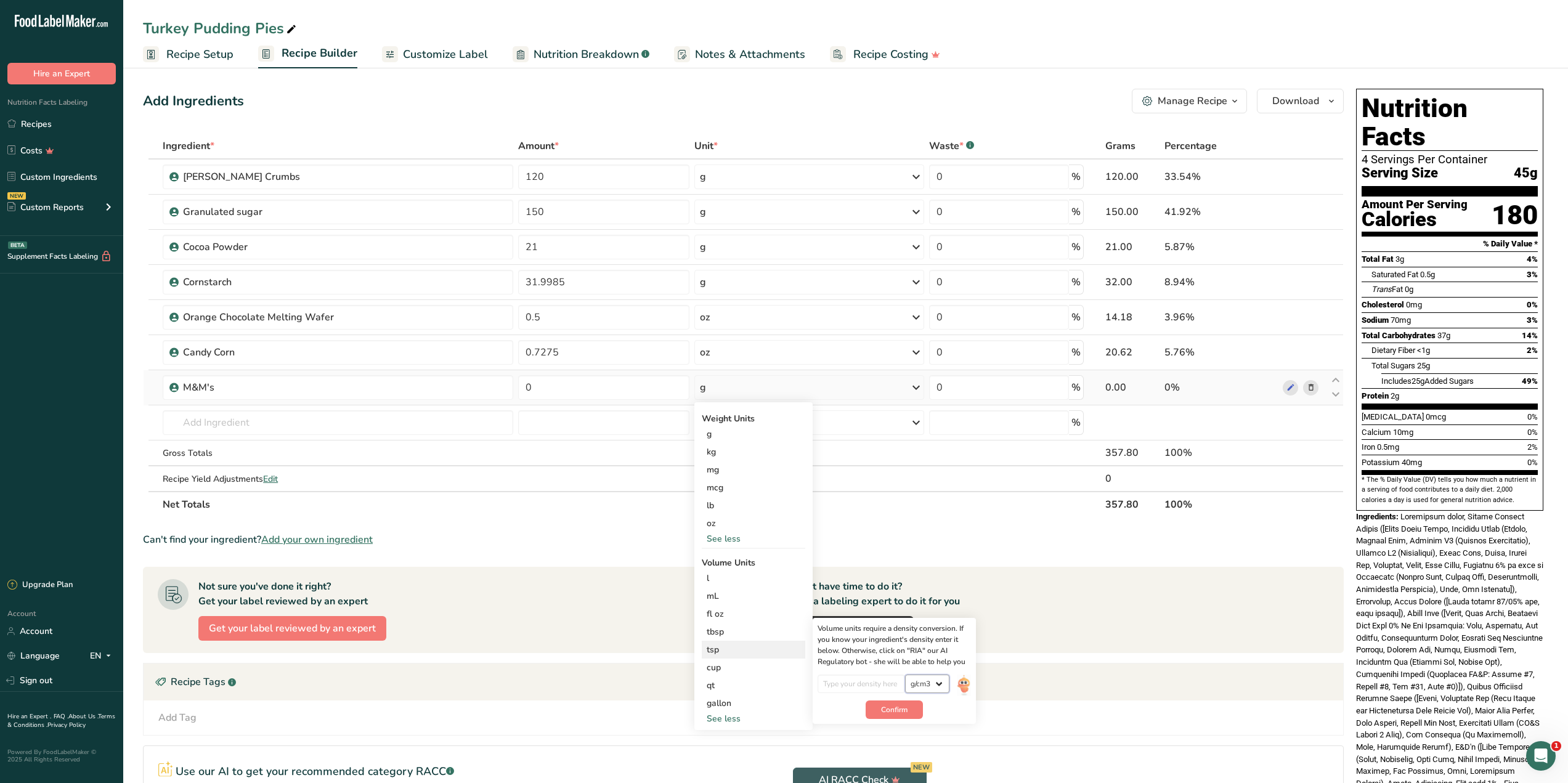
click at [924, 691] on select "lb/ft3 g/cm3" at bounding box center [927, 684] width 45 height 18
select select "23"
click at [905, 675] on select "lb/ft3 g/cm3" at bounding box center [927, 684] width 45 height 18
click at [896, 712] on span "Confirm" at bounding box center [894, 710] width 27 height 11
click at [870, 685] on input "number" at bounding box center [861, 684] width 88 height 18
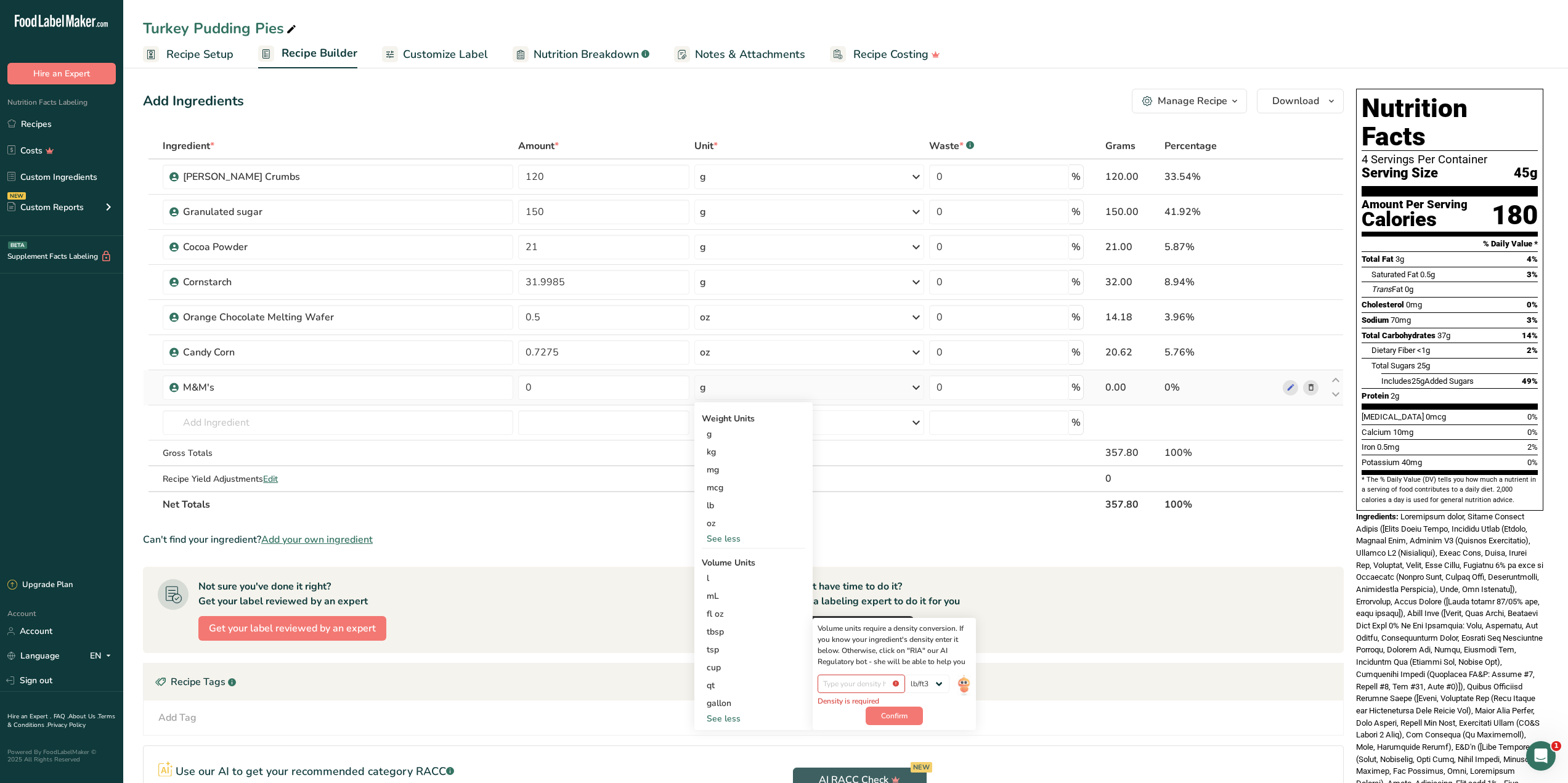
click at [748, 380] on div "g" at bounding box center [809, 388] width 229 height 25
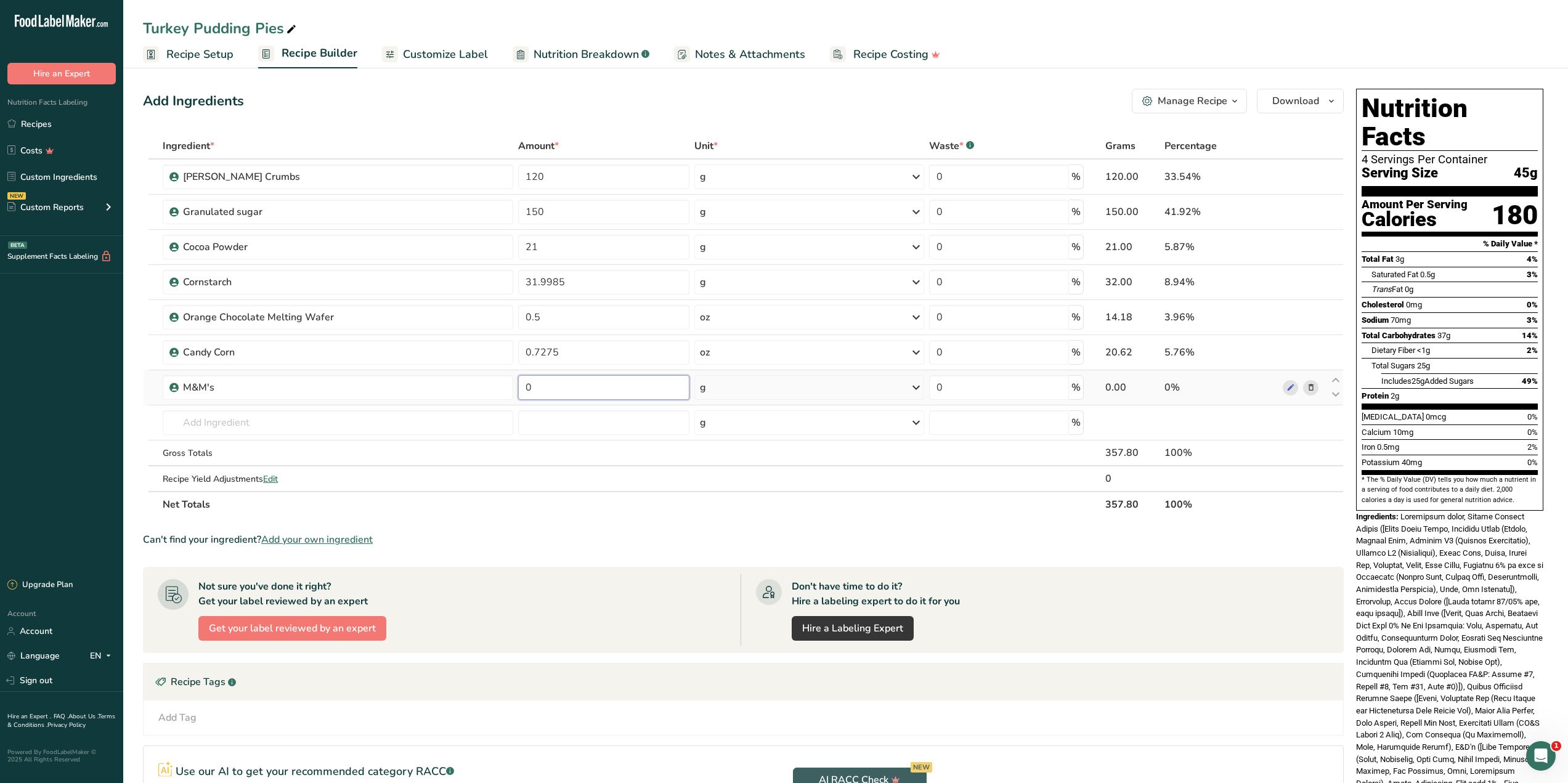
click at [571, 388] on input "0" at bounding box center [603, 388] width 171 height 25
type input "5.69"
click at [645, 544] on div "Can't find your ingredient? Add your own ingredient" at bounding box center [743, 540] width 1201 height 15
